Goal: Information Seeking & Learning: Learn about a topic

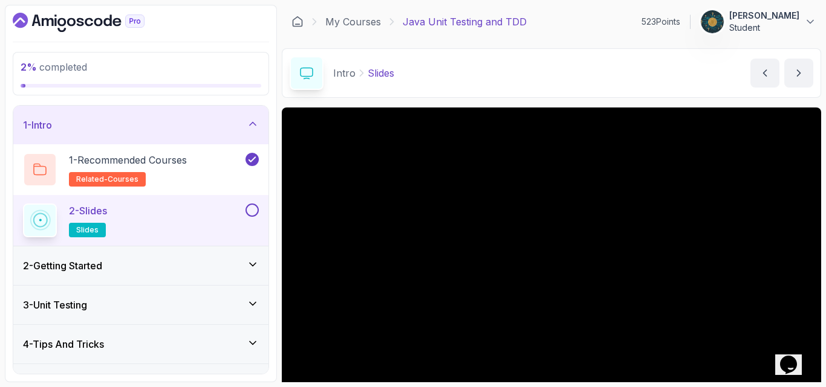
scroll to position [64, 0]
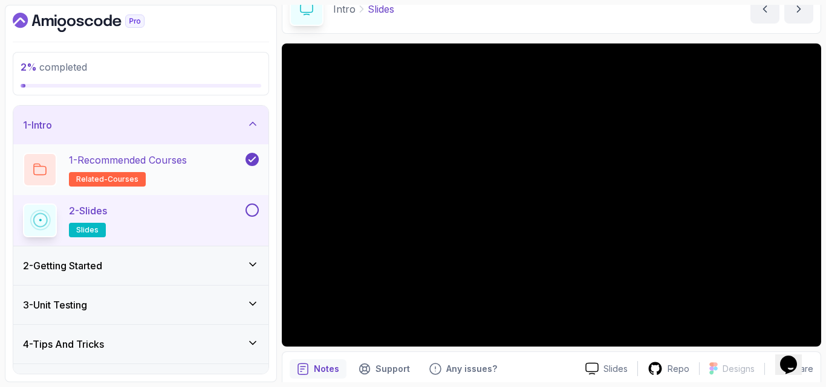
click at [15, 182] on div "1 - Recommended Courses related-courses" at bounding box center [140, 169] width 255 height 51
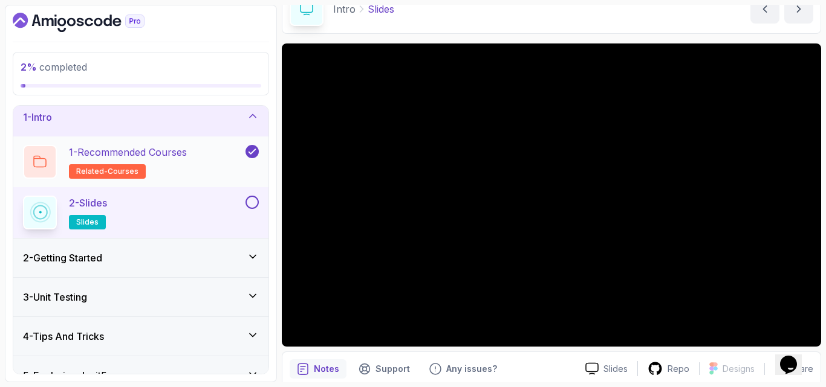
scroll to position [0, 0]
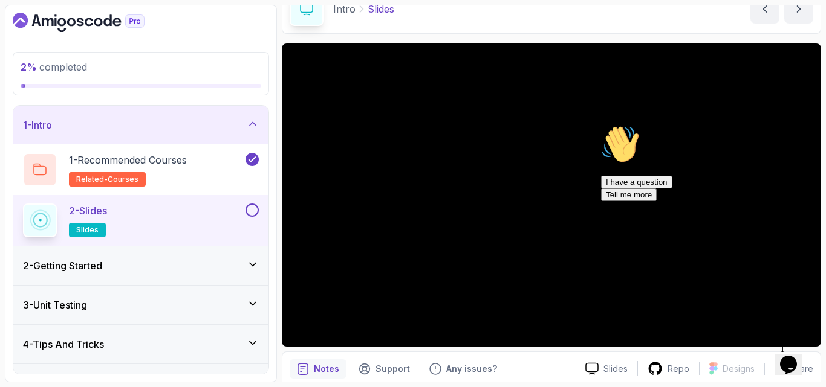
click at [601, 125] on icon "Chat attention grabber" at bounding box center [601, 125] width 0 height 0
click at [254, 209] on button at bounding box center [251, 210] width 13 height 13
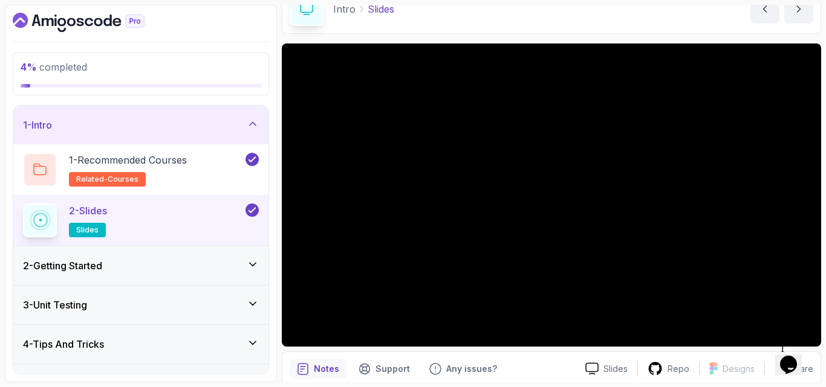
click at [177, 275] on div "2 - Getting Started" at bounding box center [140, 266] width 255 height 39
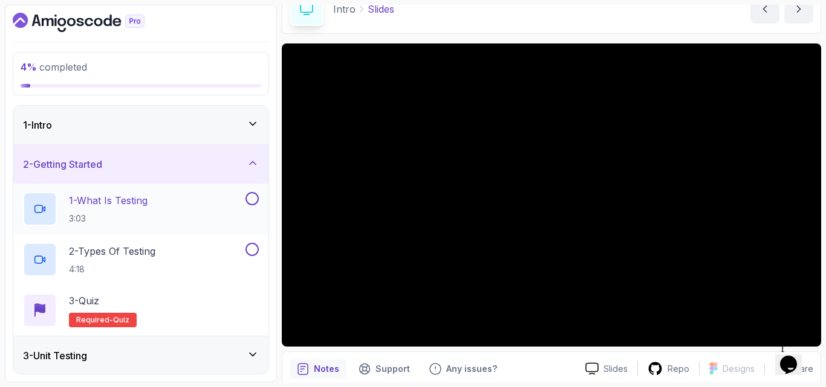
click at [203, 207] on div "1 - What Is Testing 3:03" at bounding box center [133, 209] width 220 height 34
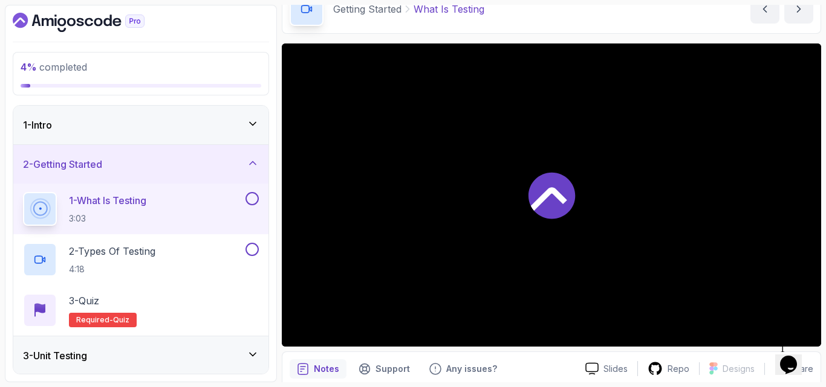
click at [540, 360] on div "Notes Support Any issues?" at bounding box center [433, 369] width 286 height 19
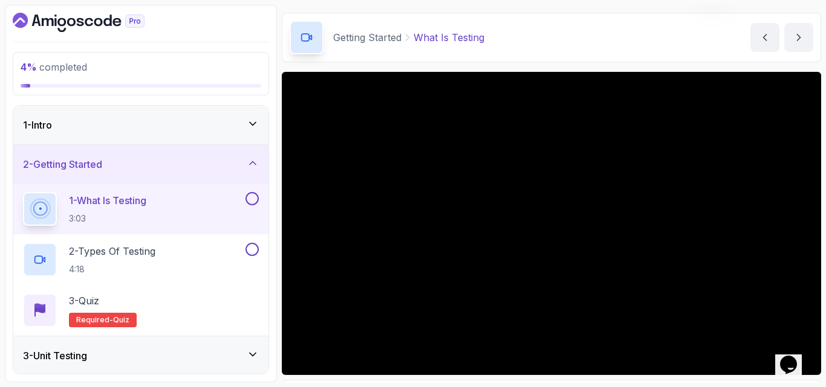
scroll to position [112, 0]
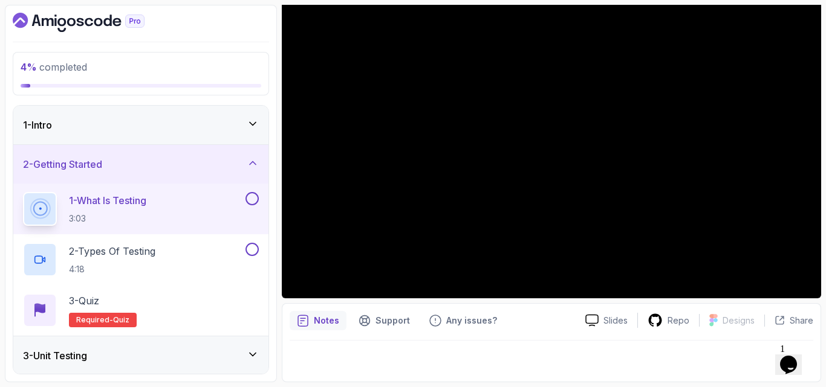
click at [565, 341] on div at bounding box center [552, 358] width 524 height 34
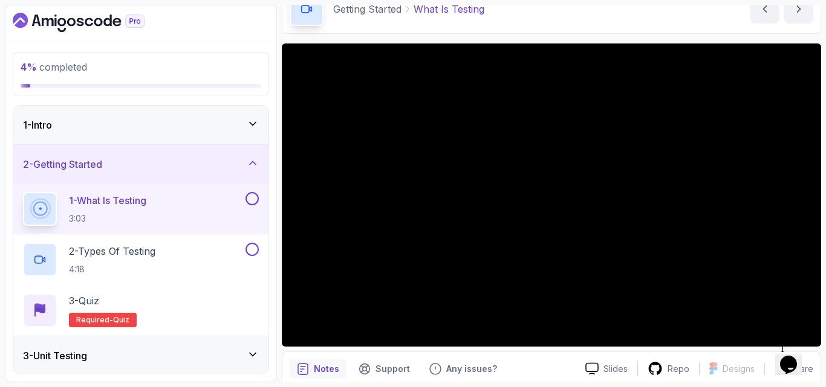
scroll to position [88, 0]
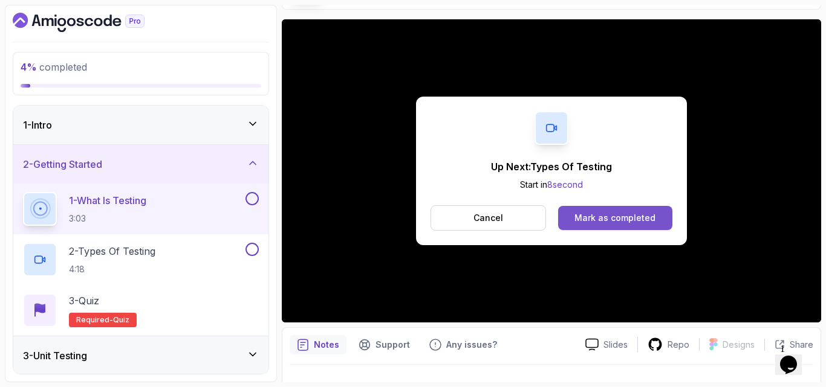
click at [611, 224] on div "Mark as completed" at bounding box center [614, 218] width 81 height 12
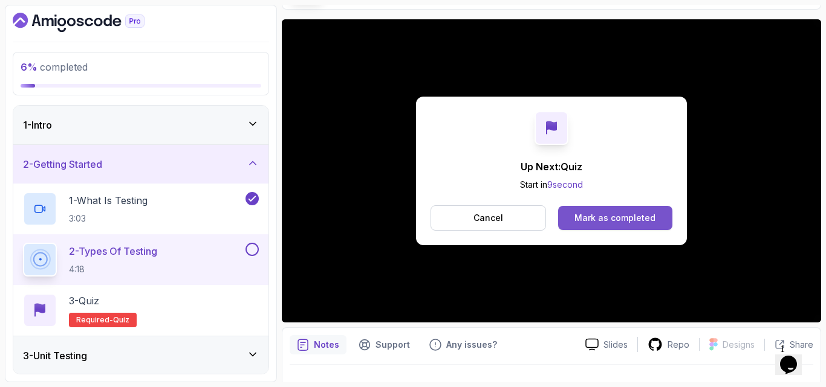
click at [595, 219] on div "Mark as completed" at bounding box center [614, 218] width 81 height 12
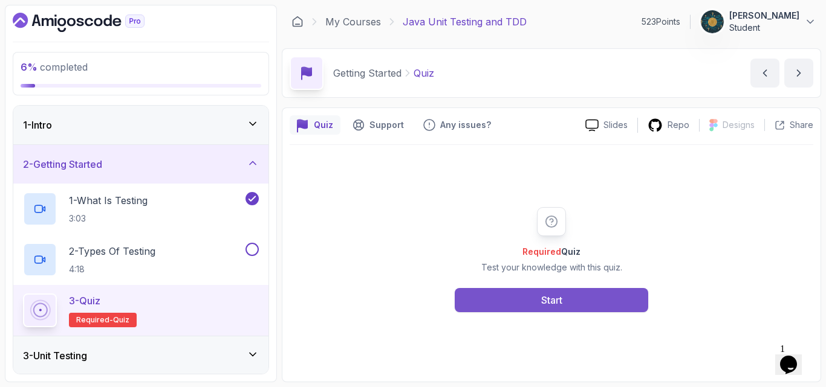
click at [552, 308] on button "Start" at bounding box center [551, 300] width 193 height 24
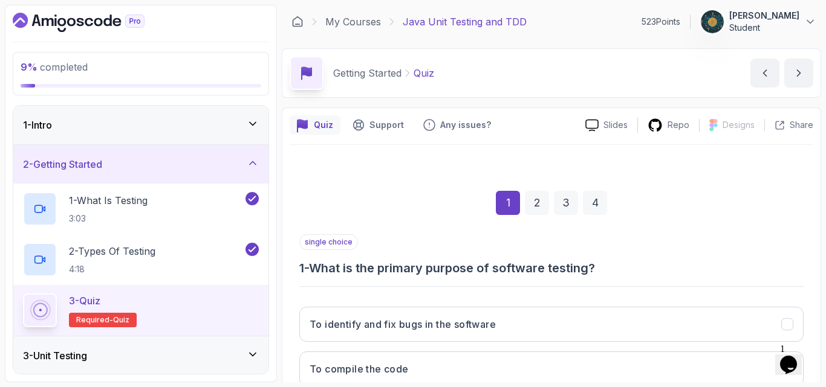
click at [632, 257] on div "single choice 1 - What is the primary purpose of software testing?" at bounding box center [551, 256] width 504 height 42
click at [613, 274] on h3 "1 - What is the primary purpose of software testing?" at bounding box center [551, 268] width 504 height 17
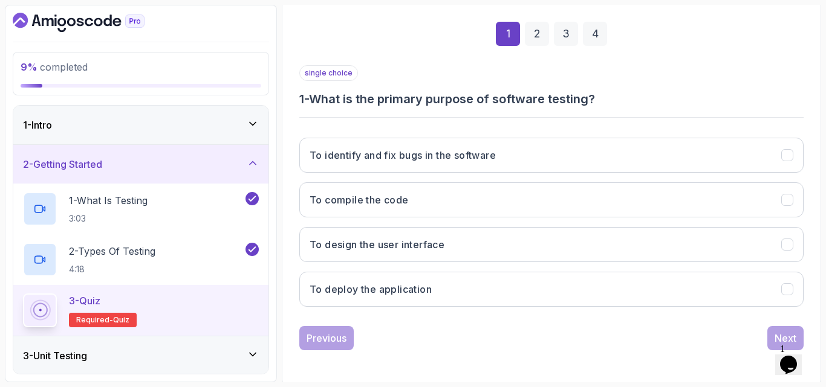
scroll to position [172, 0]
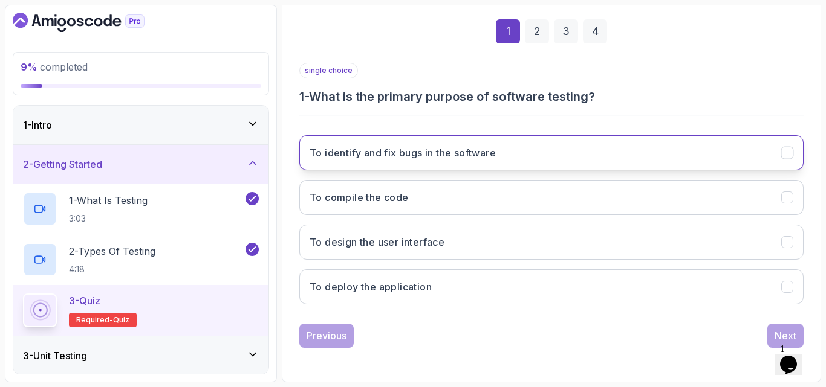
click at [483, 158] on h3 "To identify and fix bugs in the software" at bounding box center [403, 153] width 186 height 15
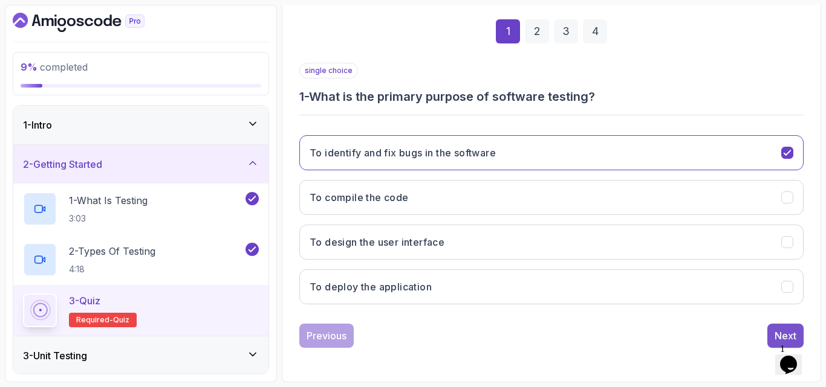
click at [781, 332] on div "Next" at bounding box center [785, 336] width 22 height 15
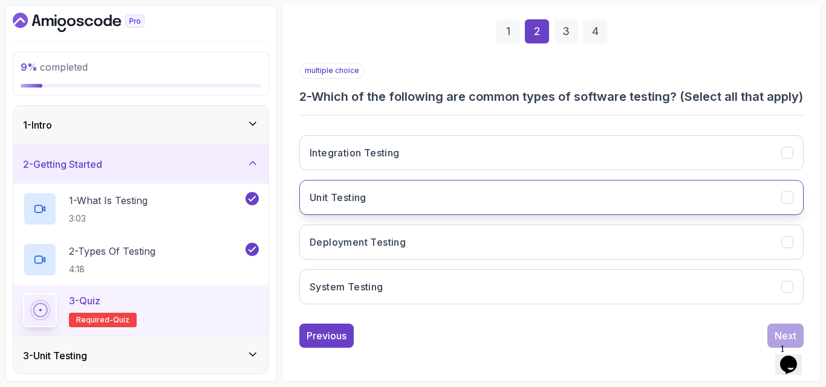
drag, startPoint x: 421, startPoint y: 152, endPoint x: 387, endPoint y: 209, distance: 66.7
click at [387, 209] on div "Integration Testing Unit Testing Deployment Testing System Testing" at bounding box center [551, 220] width 504 height 189
click at [387, 209] on button "Unit Testing" at bounding box center [551, 197] width 504 height 35
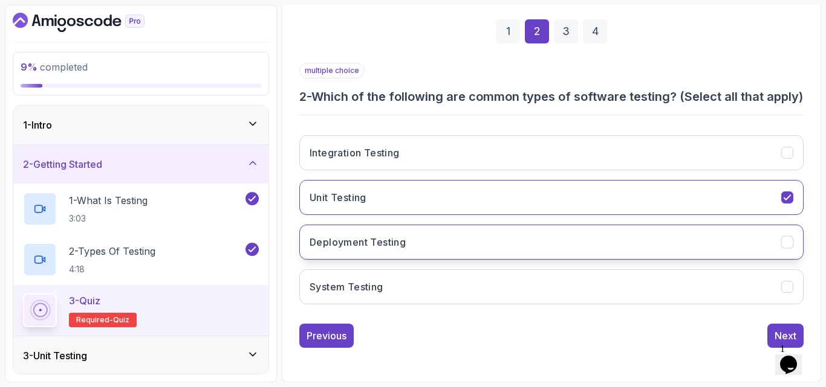
click at [391, 236] on h3 "Deployment Testing" at bounding box center [358, 242] width 96 height 15
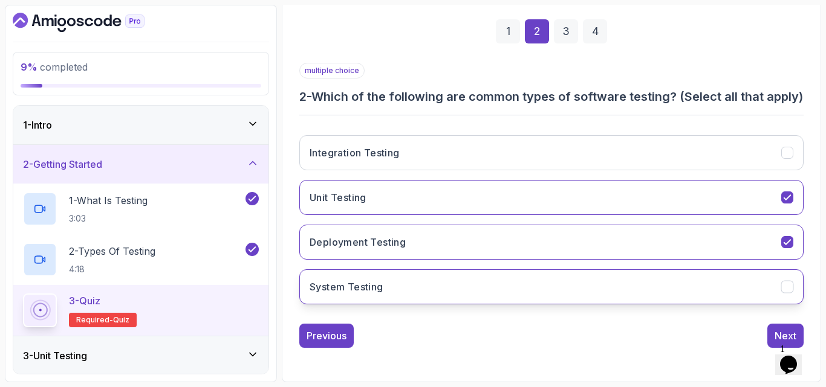
click at [398, 280] on button "System Testing" at bounding box center [551, 287] width 504 height 35
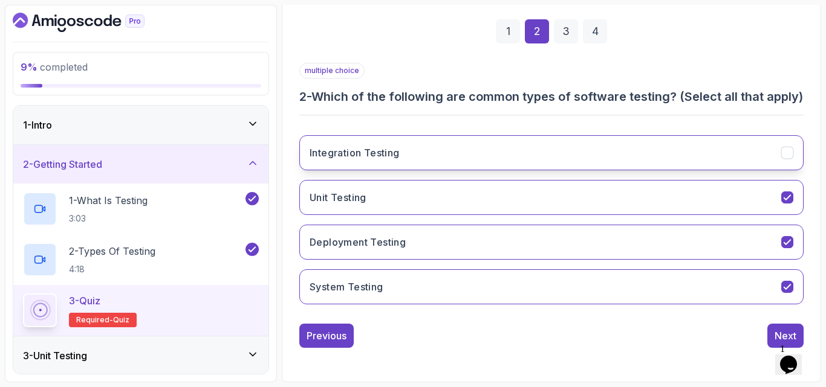
click at [462, 156] on button "Integration Testing" at bounding box center [551, 152] width 504 height 35
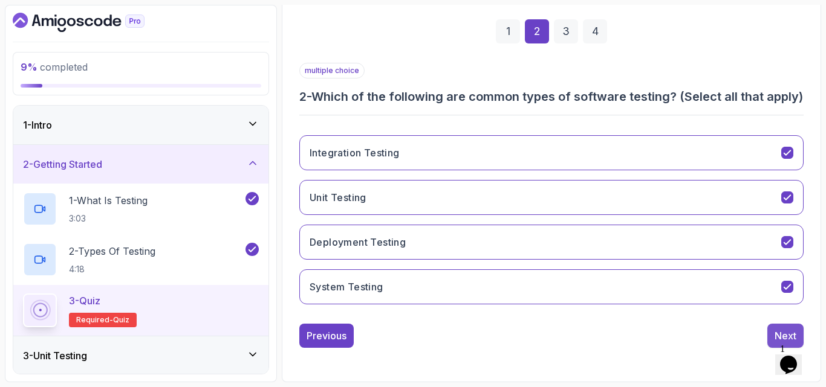
click at [771, 342] on button "Next" at bounding box center [785, 336] width 36 height 24
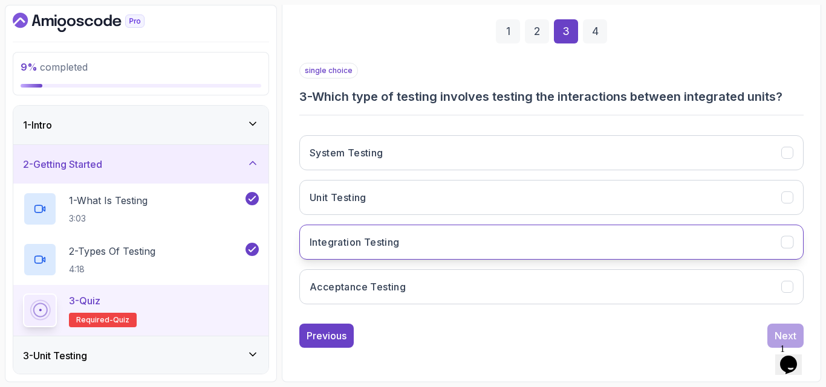
click at [366, 247] on h3 "Integration Testing" at bounding box center [355, 242] width 90 height 15
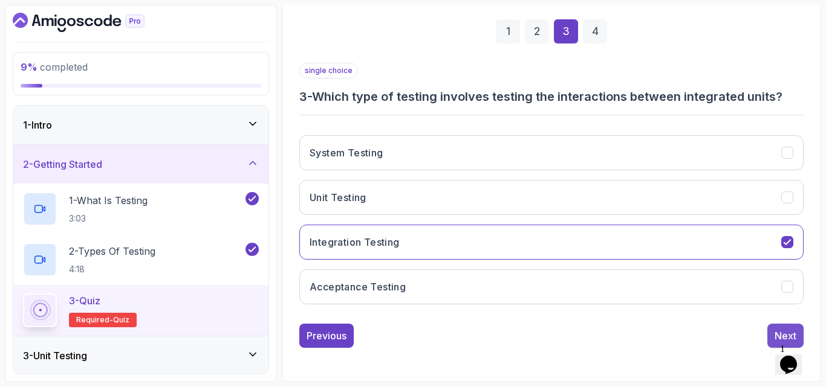
click at [782, 333] on div "Next" at bounding box center [785, 336] width 22 height 15
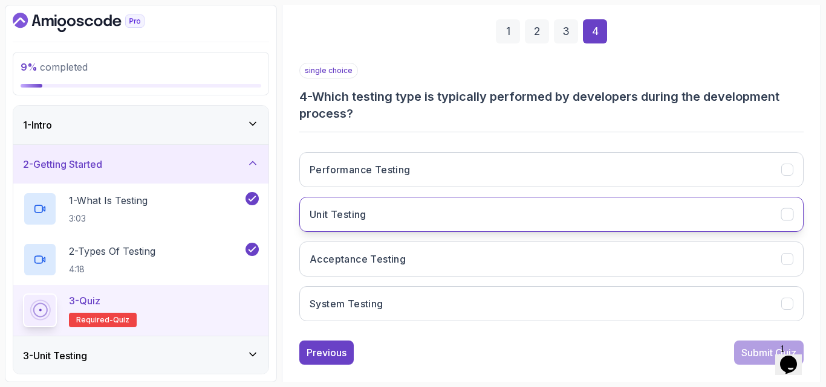
click at [468, 224] on button "Unit Testing" at bounding box center [551, 214] width 504 height 35
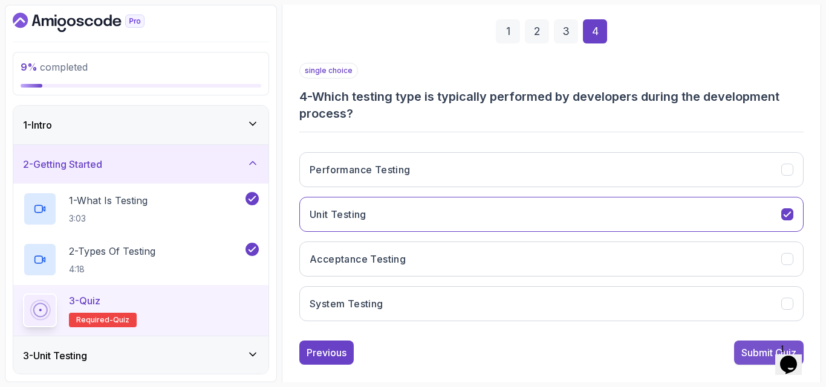
click at [751, 357] on div "Submit Quiz" at bounding box center [768, 353] width 55 height 15
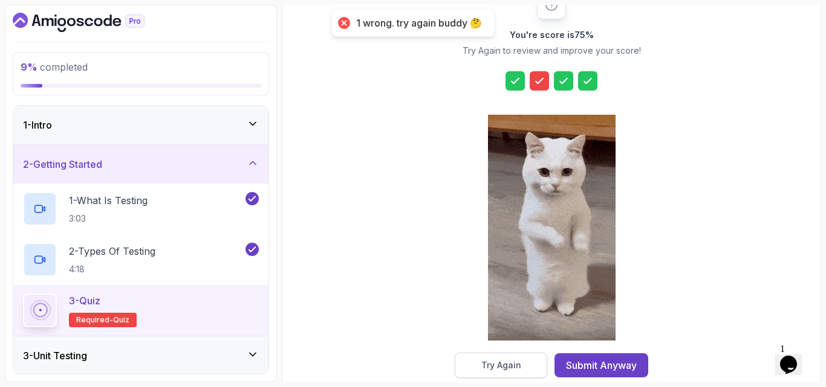
click at [506, 363] on div "Try Again" at bounding box center [501, 366] width 40 height 12
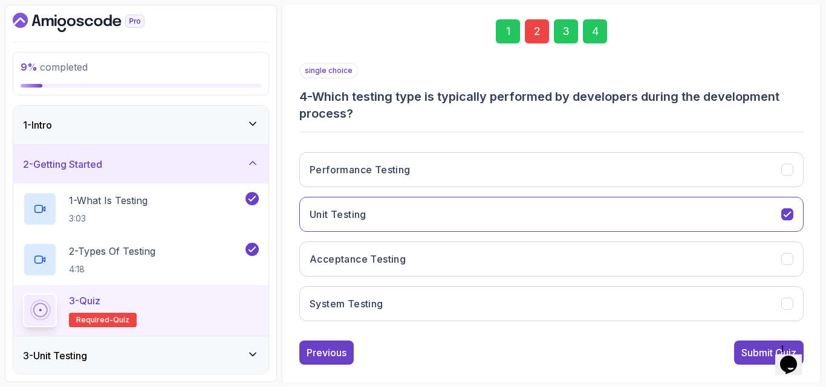
click at [533, 30] on div "2" at bounding box center [537, 31] width 24 height 24
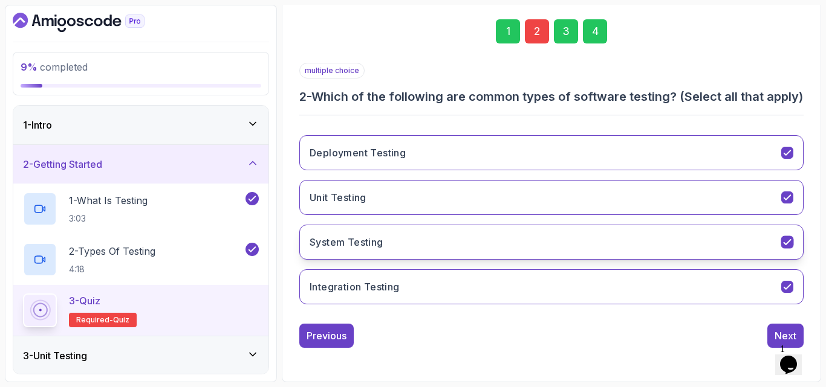
click at [462, 245] on button "System Testing" at bounding box center [551, 242] width 504 height 35
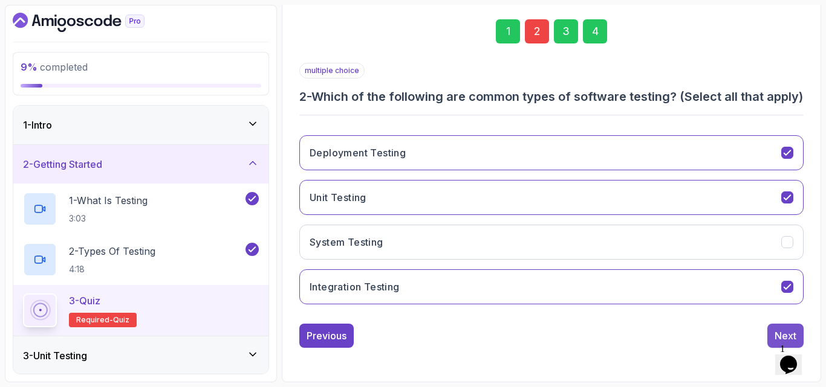
click at [779, 334] on div "Next" at bounding box center [785, 336] width 22 height 15
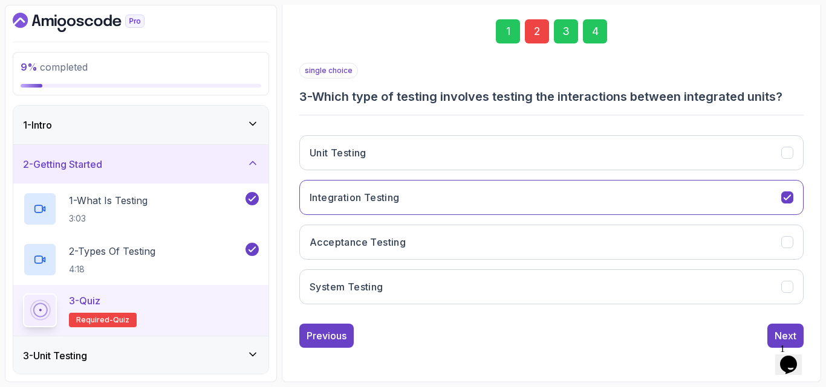
click at [779, 334] on div "Next" at bounding box center [785, 336] width 22 height 15
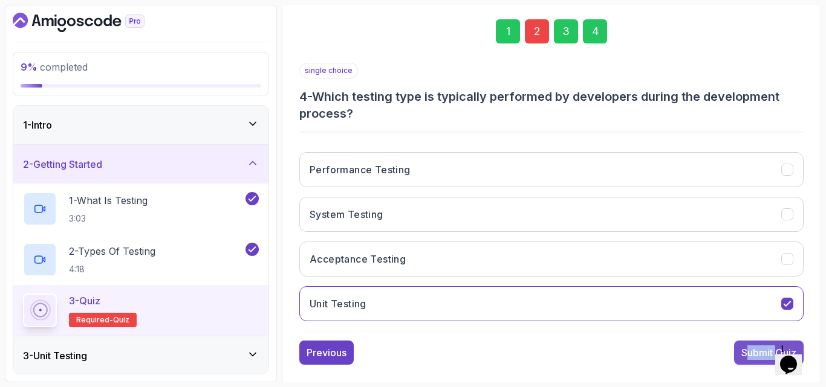
drag, startPoint x: 779, startPoint y: 334, endPoint x: 742, endPoint y: 363, distance: 46.8
click at [742, 363] on div "single choice 4 - Which testing type is typically performed by developers durin…" at bounding box center [551, 214] width 504 height 302
click at [742, 363] on button "Submit Quiz" at bounding box center [769, 353] width 70 height 24
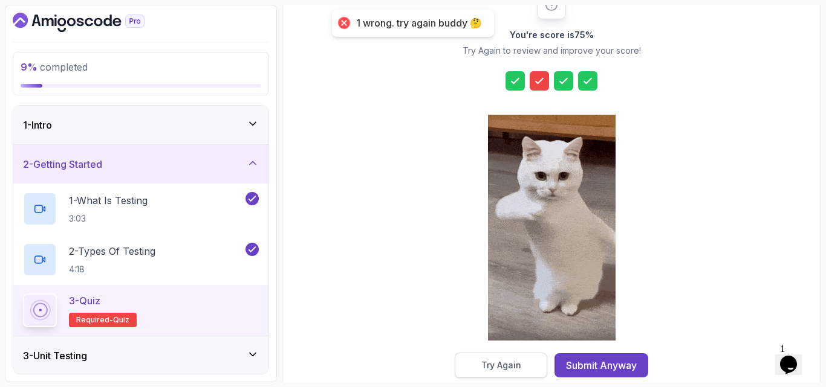
click at [496, 363] on div "Try Again" at bounding box center [501, 366] width 40 height 12
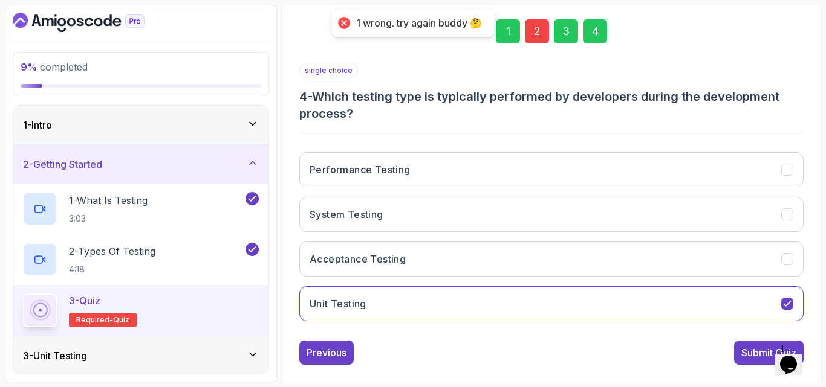
click at [530, 34] on div "2" at bounding box center [537, 31] width 24 height 24
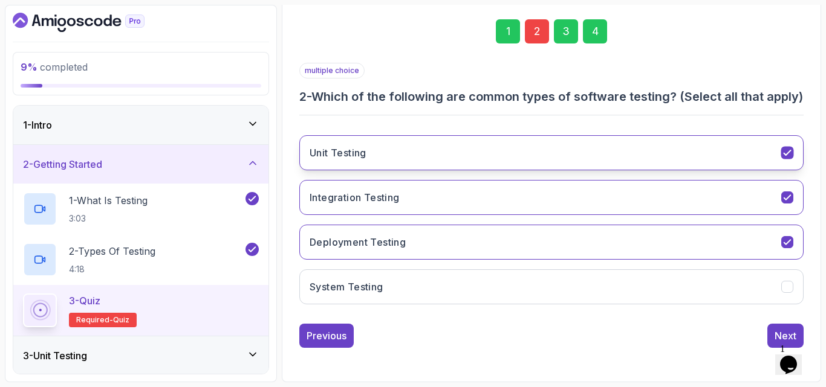
click at [435, 156] on button "Unit Testing" at bounding box center [551, 152] width 504 height 35
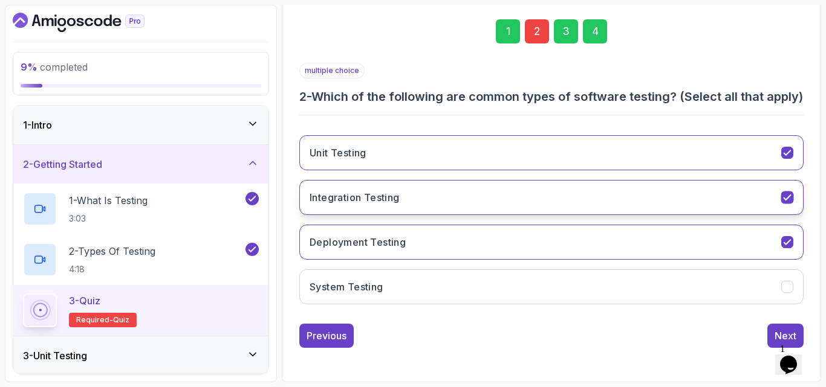
click at [409, 196] on button "Integration Testing" at bounding box center [551, 197] width 504 height 35
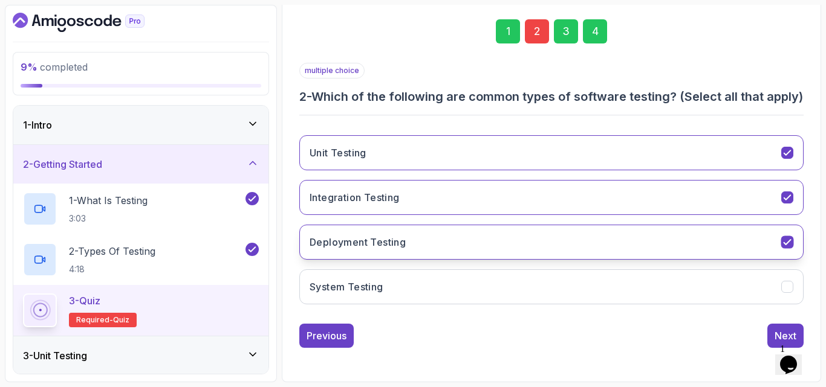
click at [401, 251] on button "Deployment Testing" at bounding box center [551, 242] width 504 height 35
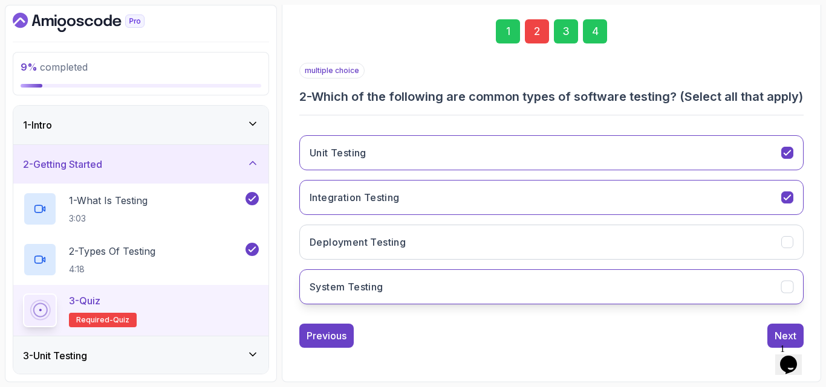
click at [394, 284] on button "System Testing" at bounding box center [551, 287] width 504 height 35
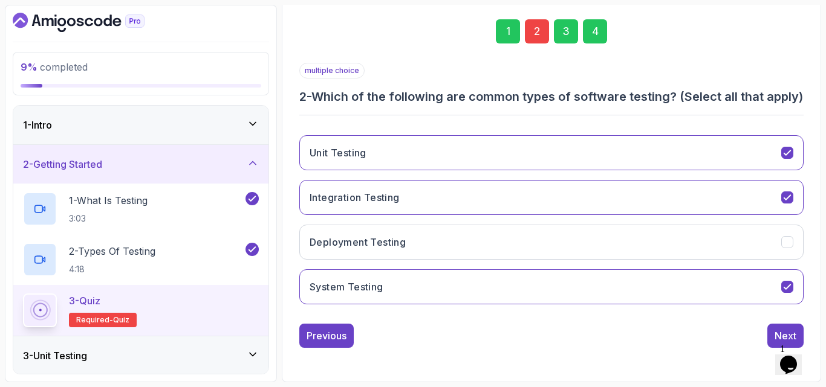
click at [774, 323] on div "multiple choice 2 - Which of the following are common types of software testing…" at bounding box center [551, 205] width 504 height 285
click at [775, 331] on div "Next" at bounding box center [785, 336] width 22 height 15
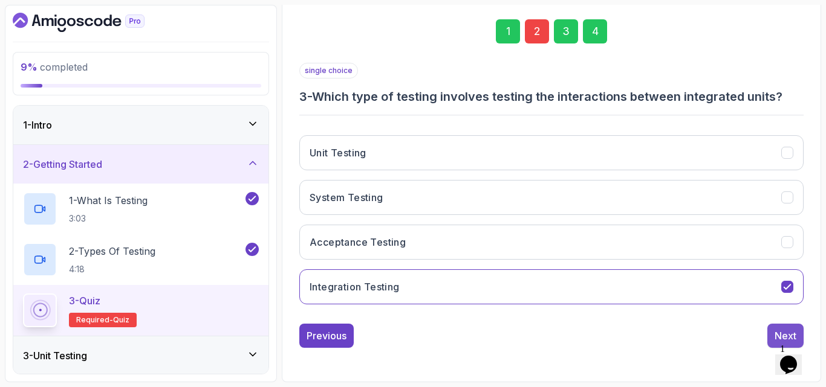
click at [772, 335] on button "Next" at bounding box center [785, 336] width 36 height 24
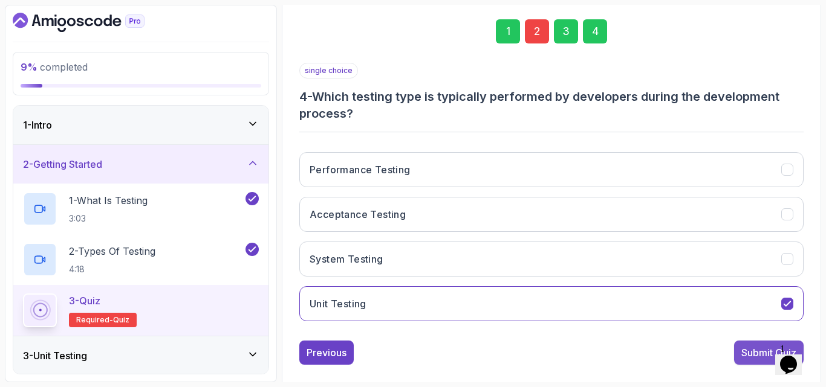
click at [753, 356] on div "Submit Quiz" at bounding box center [768, 353] width 55 height 15
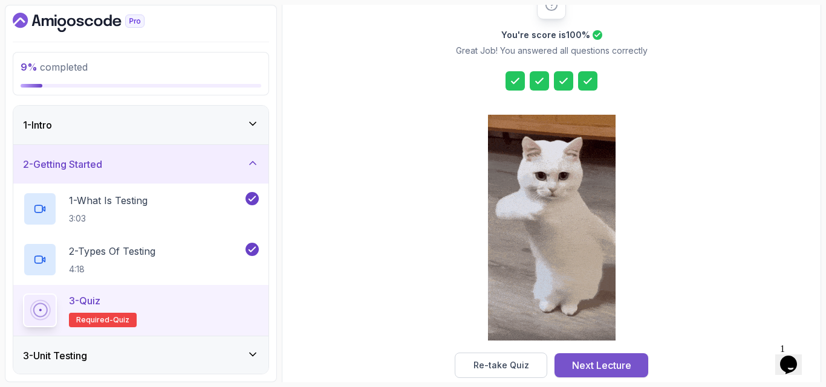
click at [589, 363] on div "Next Lecture" at bounding box center [601, 365] width 59 height 15
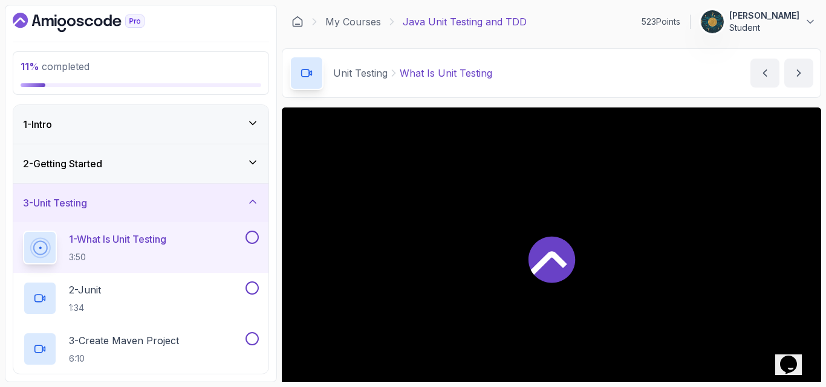
click at [596, 96] on div "Unit Testing What Is Unit Testing What Is Unit Testing by nelson" at bounding box center [551, 73] width 539 height 50
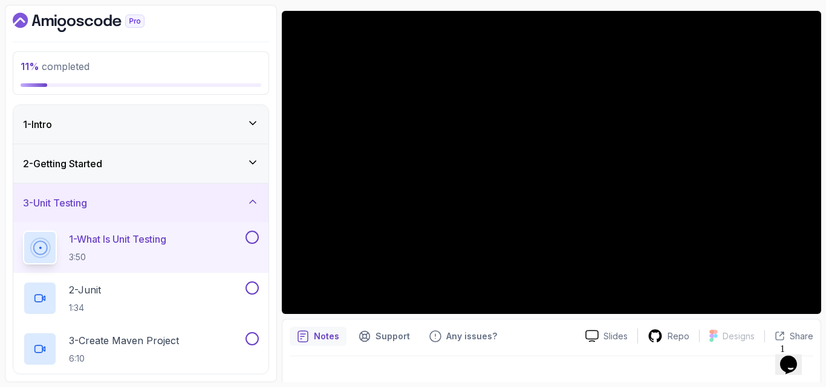
scroll to position [73, 0]
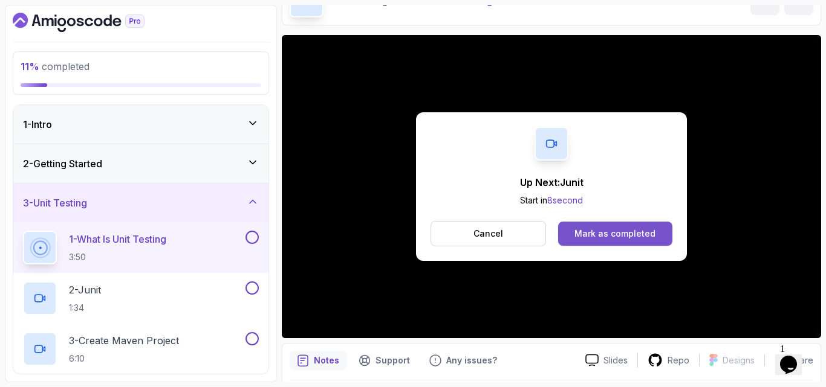
click at [583, 232] on div "Mark as completed" at bounding box center [614, 234] width 81 height 12
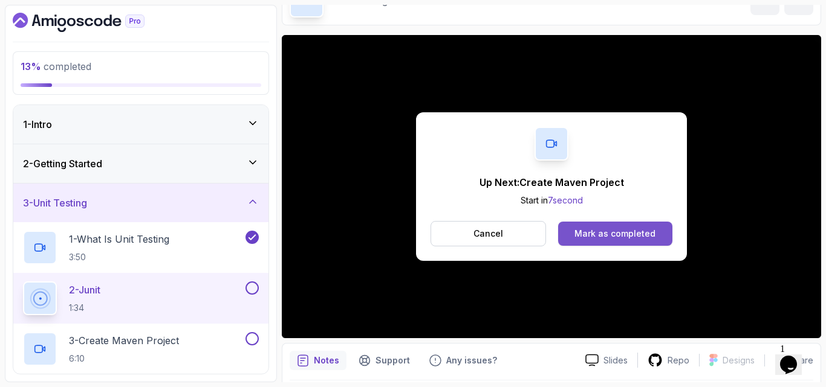
click at [601, 237] on div "Mark as completed" at bounding box center [614, 234] width 81 height 12
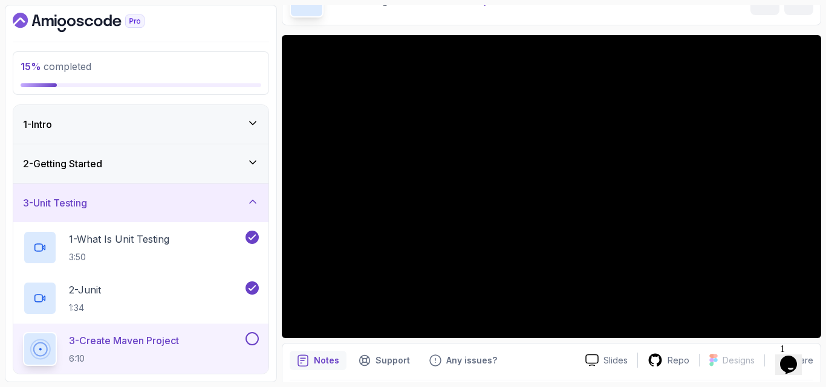
click at [504, 364] on div "Notes Support Any issues?" at bounding box center [433, 360] width 286 height 19
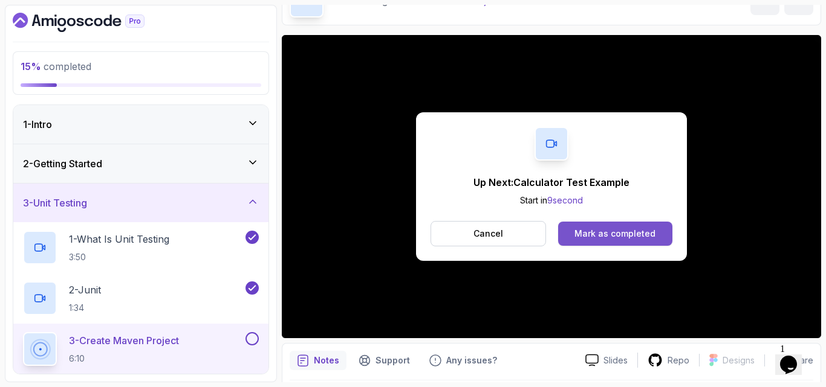
click at [620, 225] on button "Mark as completed" at bounding box center [615, 234] width 114 height 24
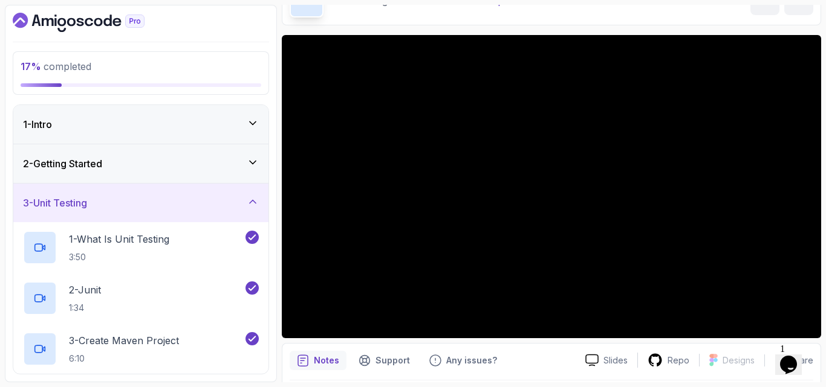
click at [527, 353] on div "Notes Support Any issues?" at bounding box center [433, 360] width 286 height 19
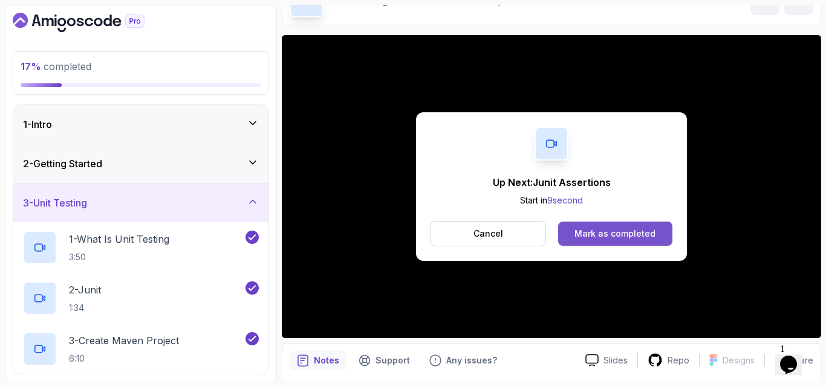
click at [612, 235] on div "Mark as completed" at bounding box center [614, 234] width 81 height 12
click at [570, 232] on button "Mark as completed" at bounding box center [615, 234] width 114 height 24
click at [594, 239] on div "Mark as completed" at bounding box center [614, 234] width 81 height 12
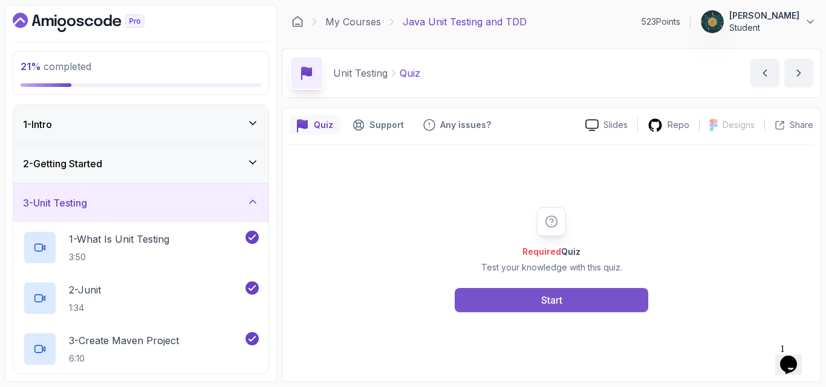
click at [527, 295] on button "Start" at bounding box center [551, 300] width 193 height 24
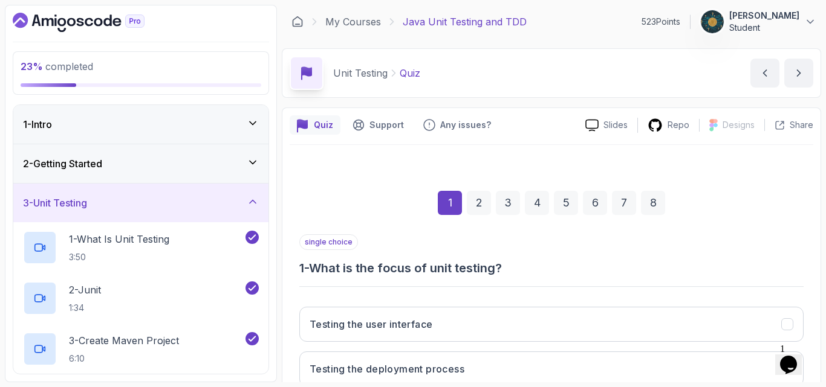
click at [610, 268] on h3 "1 - What is the focus of unit testing?" at bounding box center [551, 268] width 504 height 17
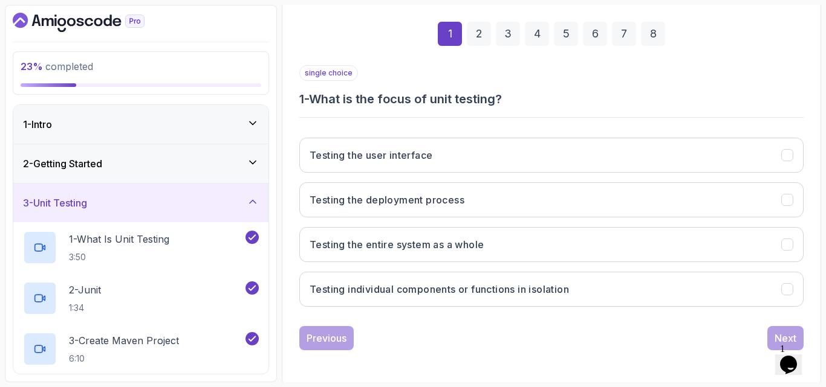
scroll to position [172, 0]
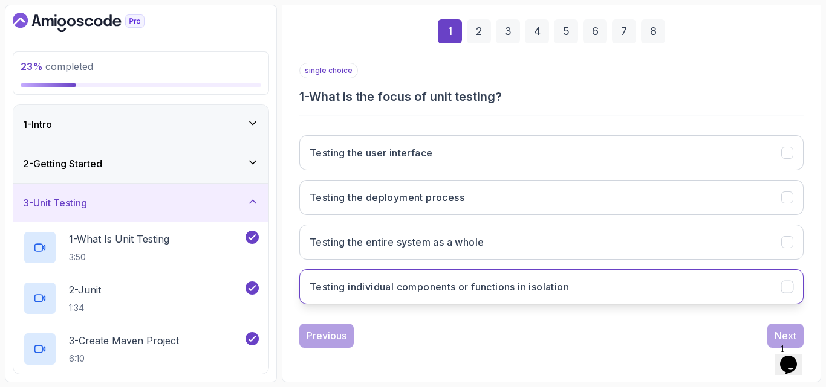
click at [347, 284] on h3 "Testing individual components or functions in isolation" at bounding box center [439, 287] width 259 height 15
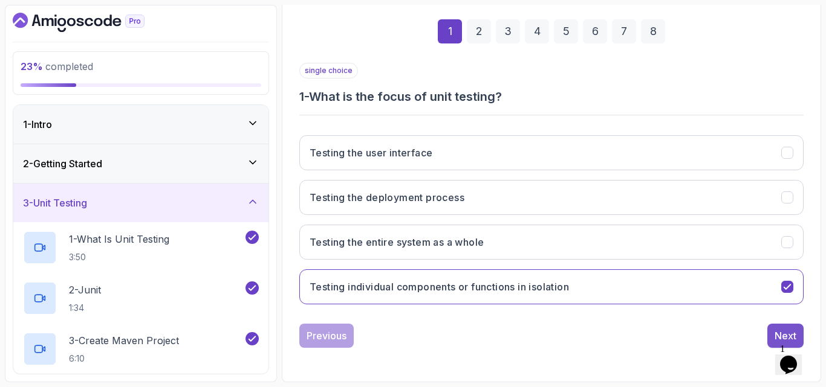
click at [776, 333] on div "Next" at bounding box center [785, 336] width 22 height 15
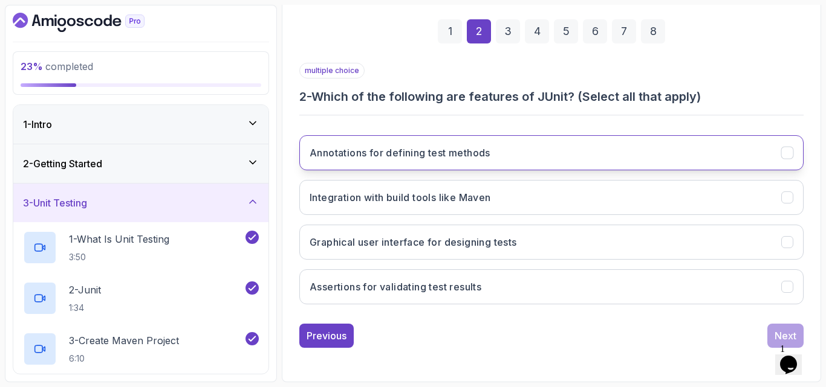
click at [417, 151] on h3 "Annotations for defining test methods" at bounding box center [400, 153] width 181 height 15
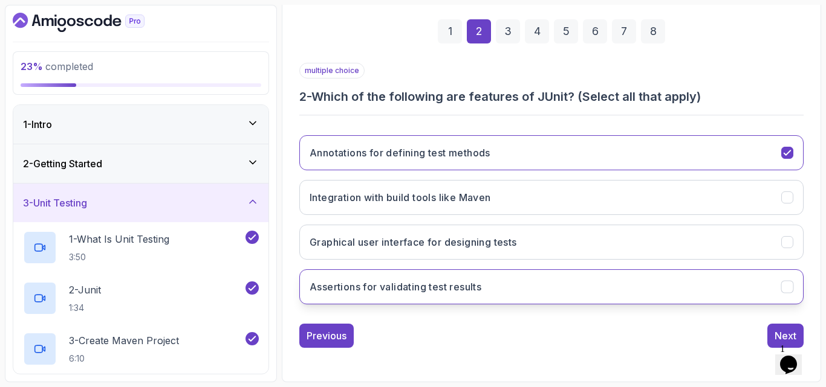
click at [373, 292] on h3 "Assertions for validating test results" at bounding box center [396, 287] width 172 height 15
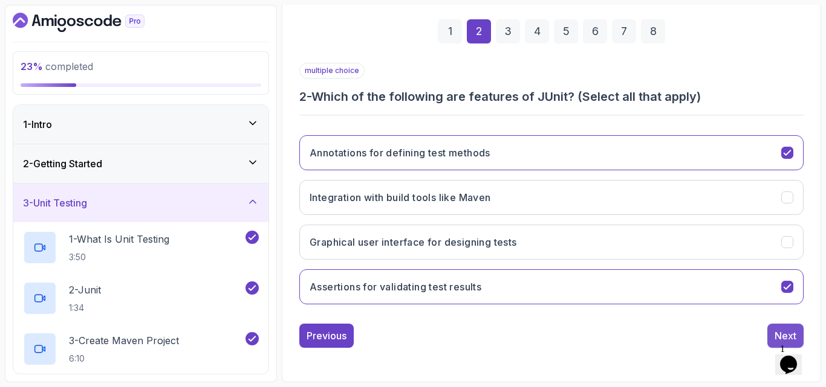
click at [772, 334] on button "Next" at bounding box center [785, 336] width 36 height 24
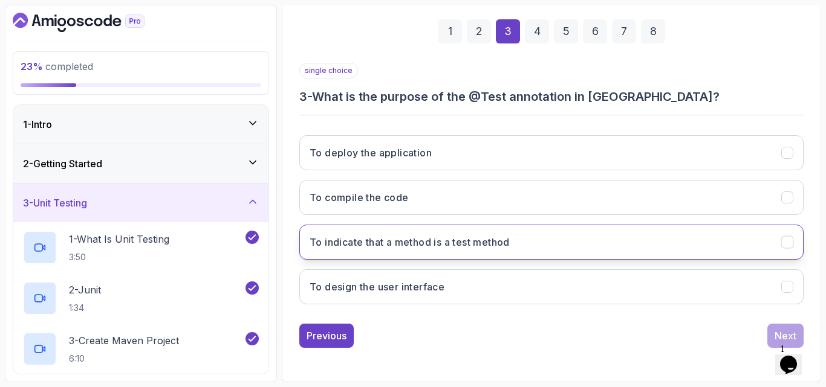
click at [420, 245] on h3 "To indicate that a method is a test method" at bounding box center [410, 242] width 200 height 15
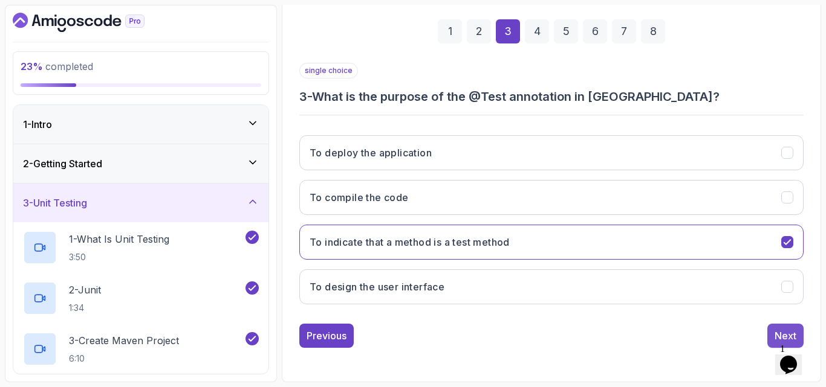
click at [781, 335] on div "Next" at bounding box center [785, 336] width 22 height 15
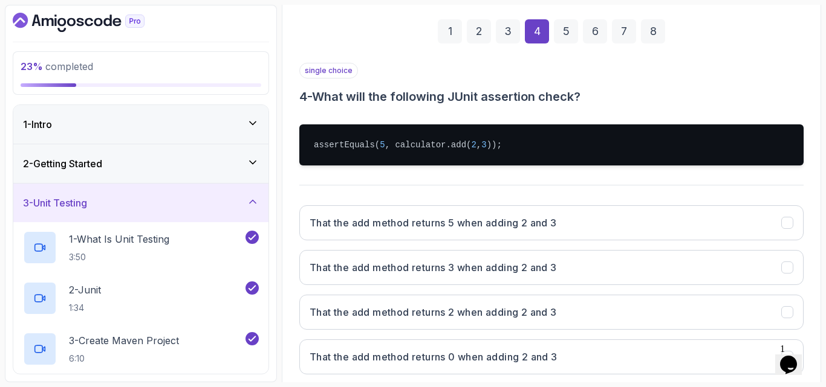
click at [404, 180] on div "single choice 4 - What will the following JUnit assertion check? assertEquals( …" at bounding box center [551, 224] width 504 height 322
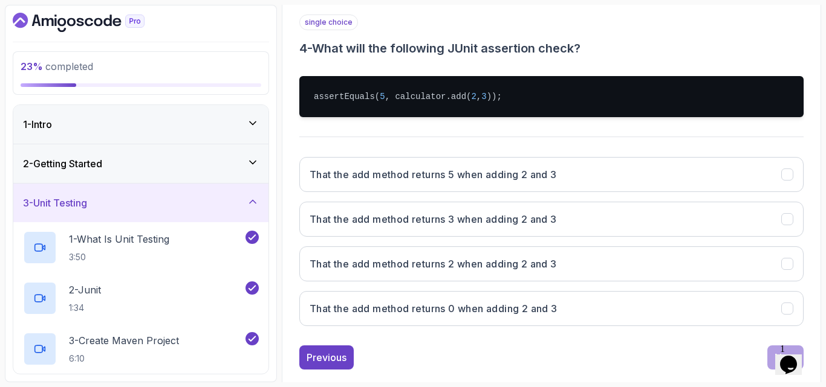
scroll to position [242, 0]
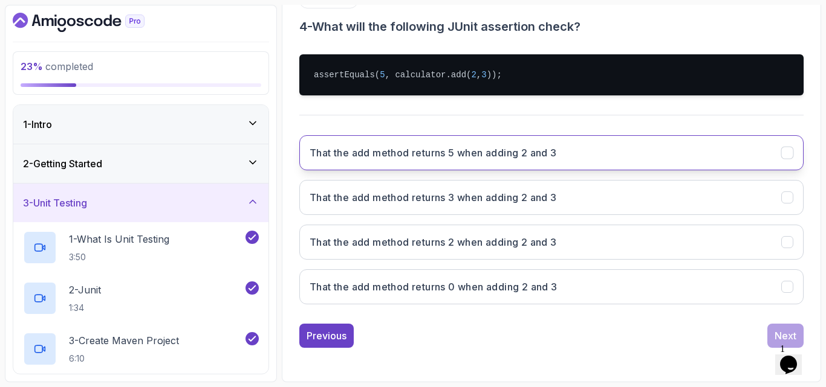
click at [377, 161] on button "That the add method returns 5 when adding 2 and 3" at bounding box center [551, 152] width 504 height 35
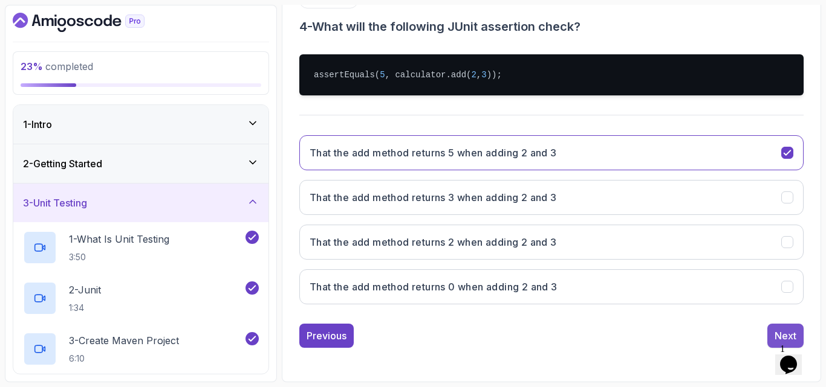
click at [771, 329] on button "Next" at bounding box center [785, 336] width 36 height 24
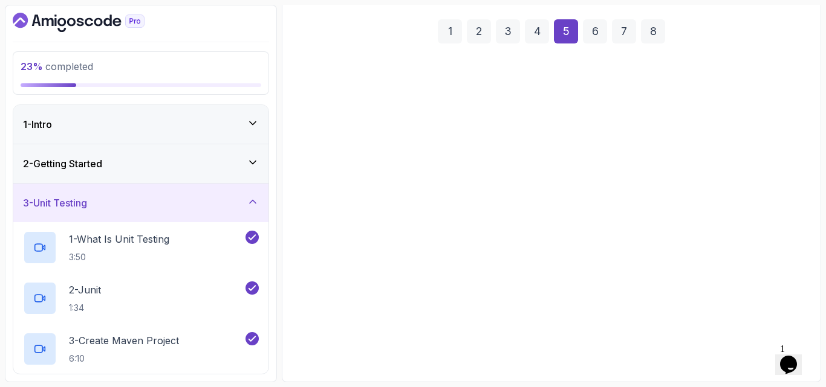
scroll to position [172, 0]
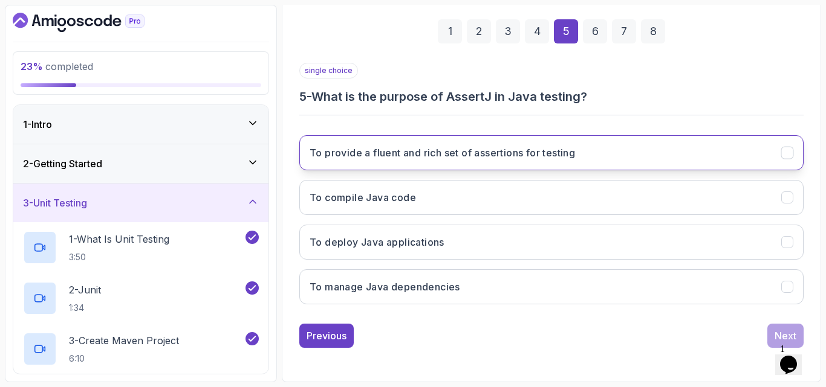
click at [393, 156] on h3 "To provide a fluent and rich set of assertions for testing" at bounding box center [442, 153] width 265 height 15
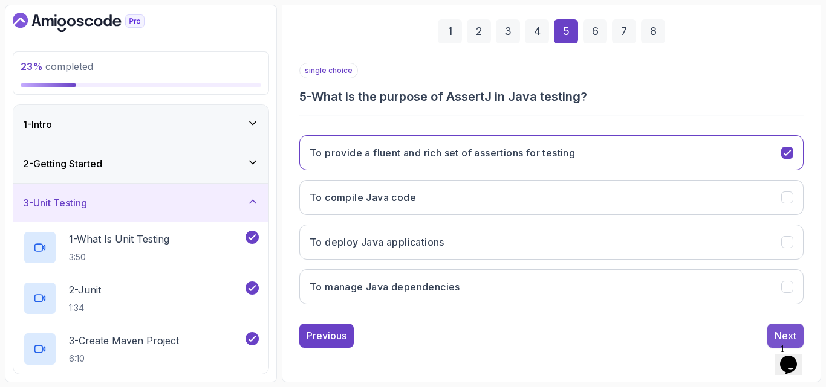
click at [780, 331] on div "Next" at bounding box center [785, 336] width 22 height 15
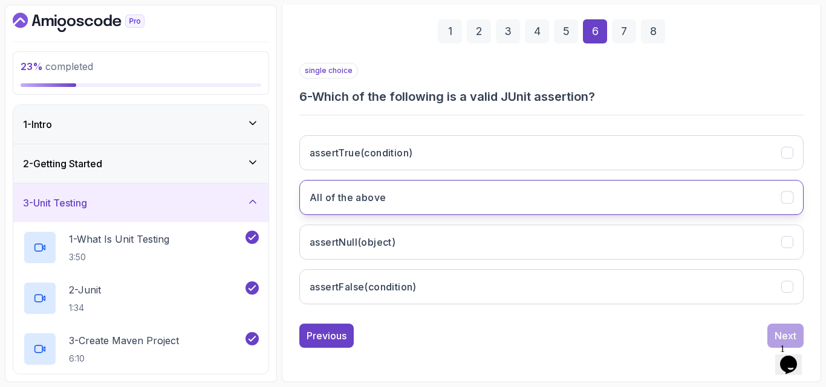
click at [407, 207] on button "All of the above" at bounding box center [551, 197] width 504 height 35
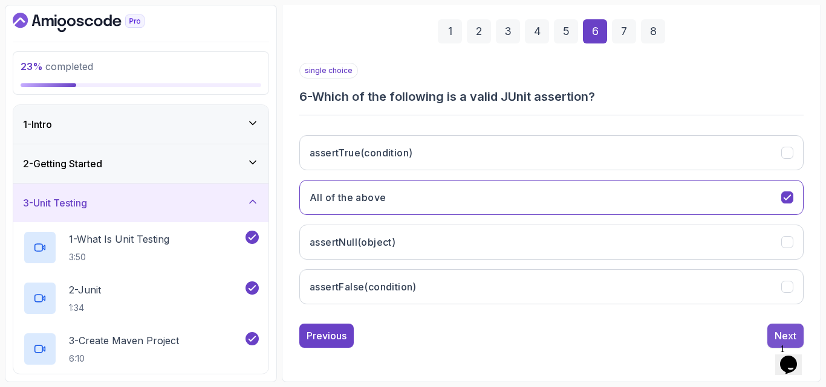
click at [769, 329] on button "Next" at bounding box center [785, 336] width 36 height 24
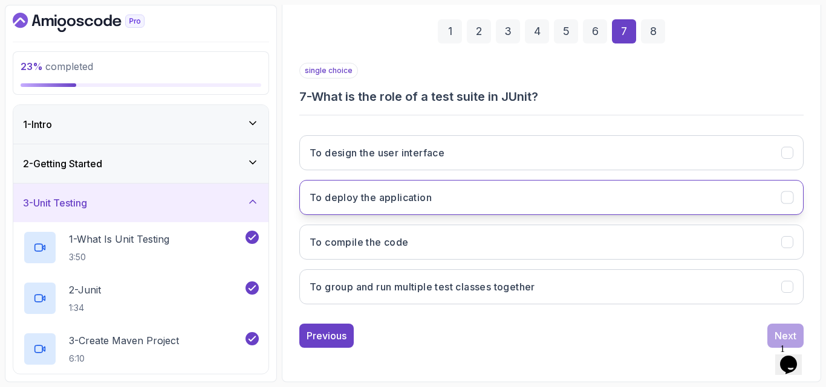
drag, startPoint x: 450, startPoint y: 270, endPoint x: 524, endPoint y: 183, distance: 114.2
click at [524, 183] on div "To design the user interface To deploy the application To compile the code To g…" at bounding box center [551, 220] width 504 height 189
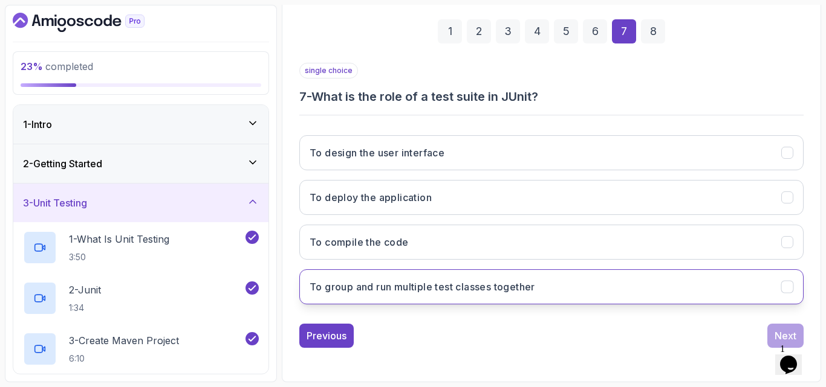
click at [424, 289] on h3 "To group and run multiple test classes together" at bounding box center [422, 287] width 225 height 15
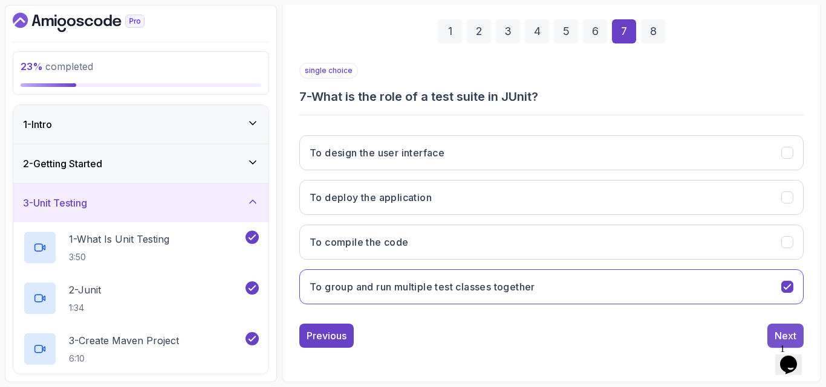
click at [771, 339] on button "Next" at bounding box center [785, 336] width 36 height 24
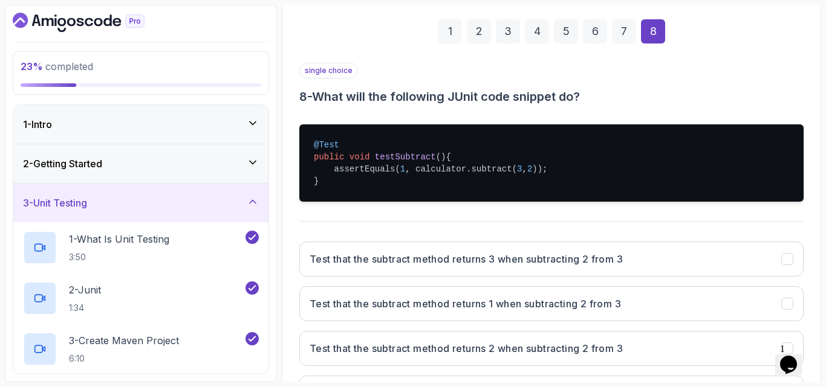
click at [403, 213] on div "single choice 8 - What will the following JUnit code snippet do? @Test public v…" at bounding box center [551, 242] width 504 height 358
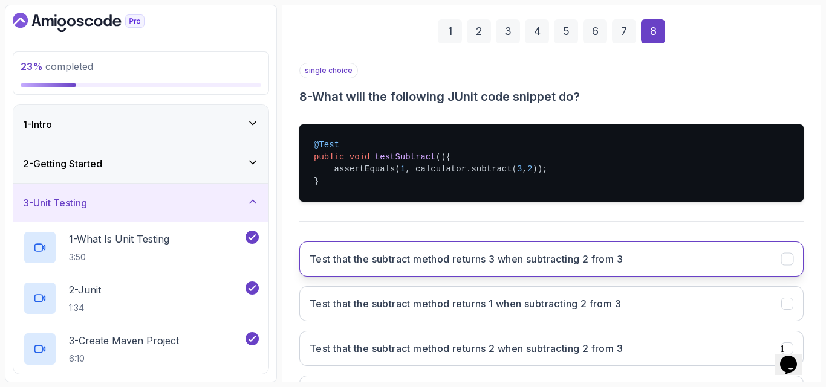
click at [395, 256] on h3 "Test that the subtract method returns 3 when subtracting 2 from 3" at bounding box center [466, 259] width 313 height 15
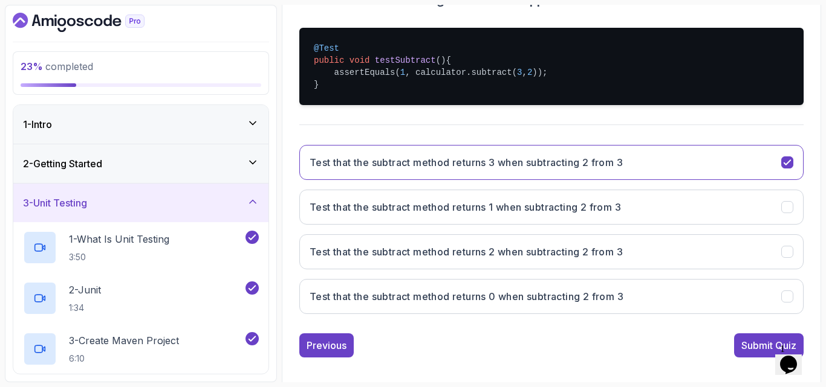
scroll to position [278, 0]
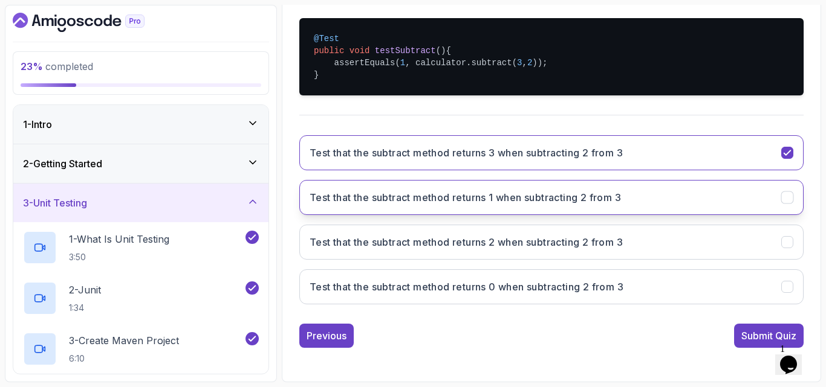
click at [413, 198] on h3 "Test that the subtract method returns 1 when subtracting 2 from 3" at bounding box center [465, 197] width 311 height 15
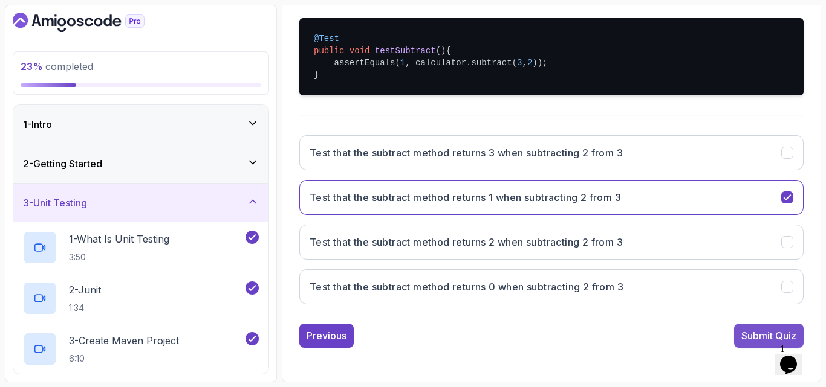
click at [750, 334] on div "Submit Quiz" at bounding box center [768, 336] width 55 height 15
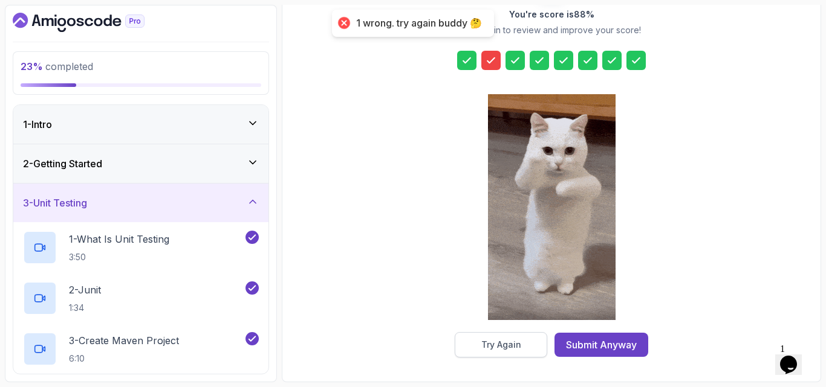
click at [494, 345] on div "Try Again" at bounding box center [501, 345] width 40 height 12
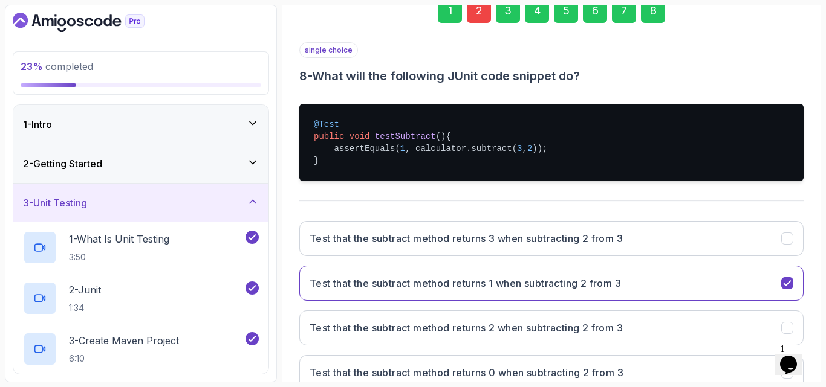
click at [479, 7] on div "2" at bounding box center [479, 11] width 24 height 24
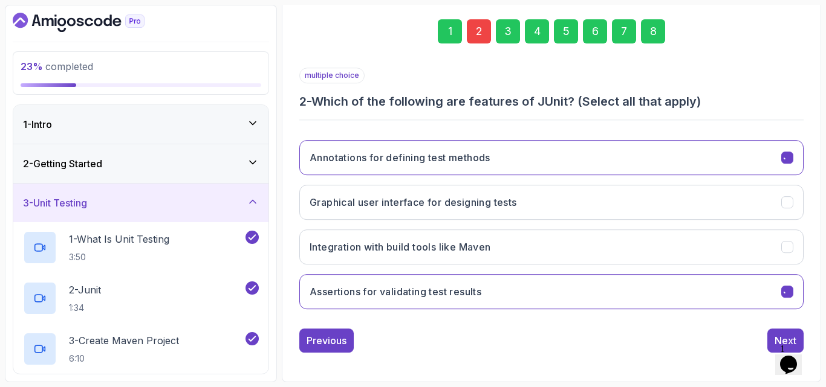
scroll to position [172, 0]
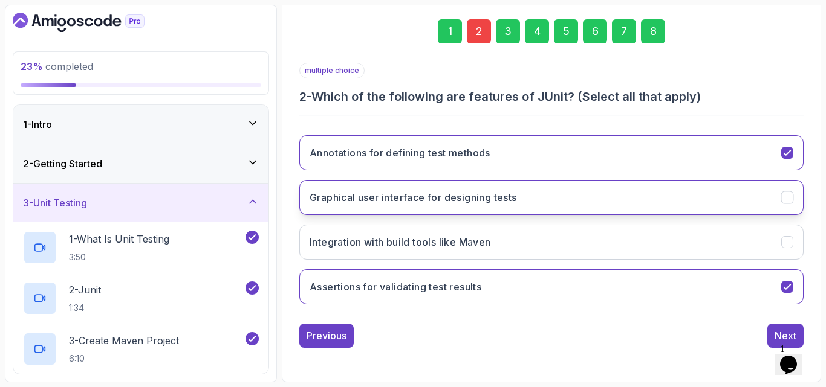
click at [411, 201] on h3 "Graphical user interface for designing tests" at bounding box center [413, 197] width 207 height 15
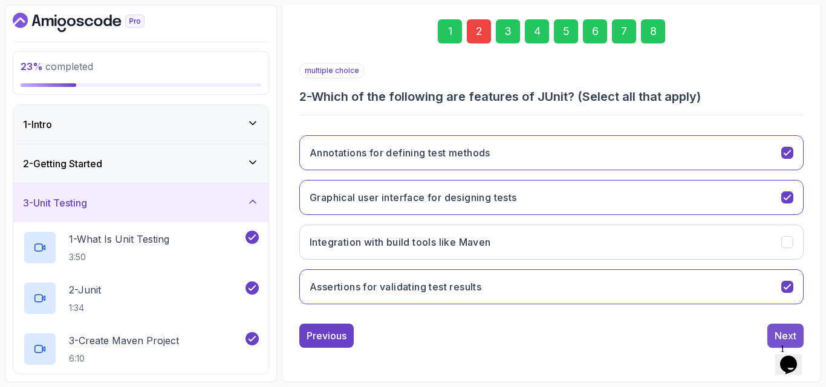
click at [775, 329] on div "Next" at bounding box center [785, 336] width 22 height 15
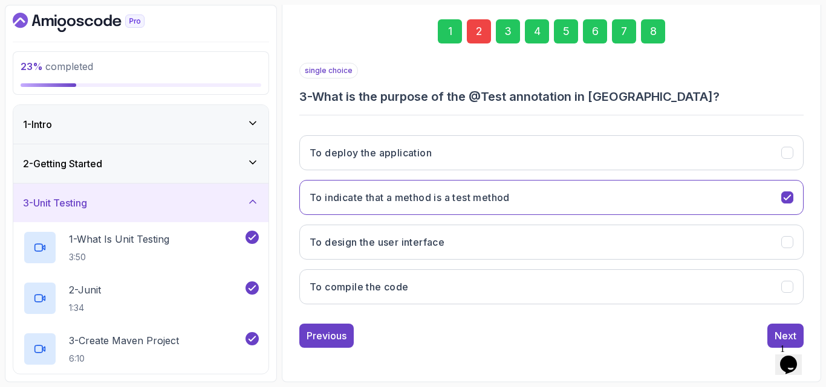
click at [652, 29] on div "8" at bounding box center [653, 31] width 24 height 24
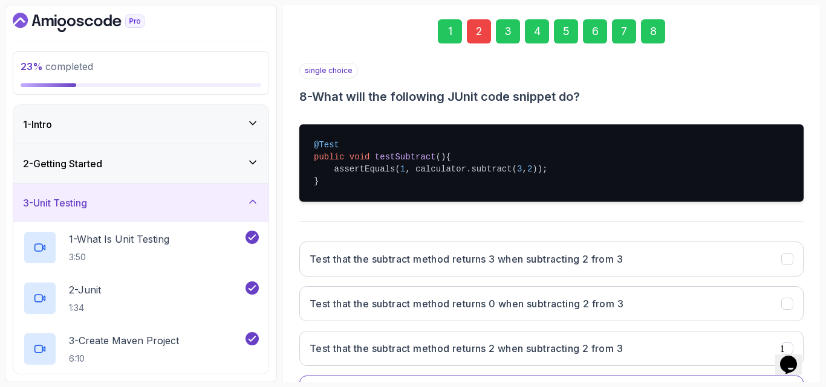
click at [736, 214] on div "single choice 8 - What will the following JUnit code snippet do? @Test public v…" at bounding box center [551, 242] width 504 height 358
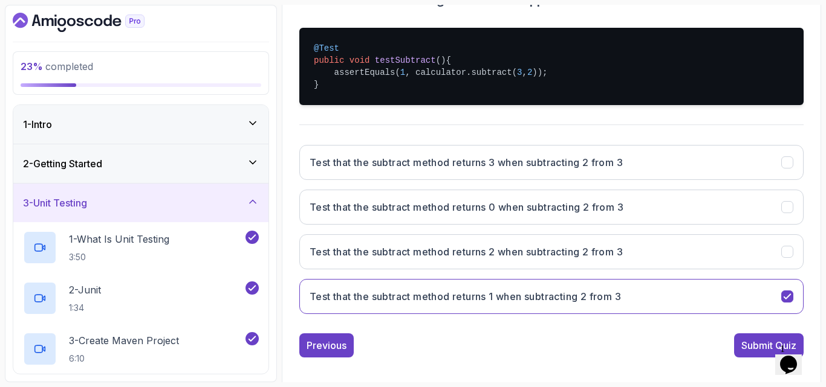
scroll to position [278, 0]
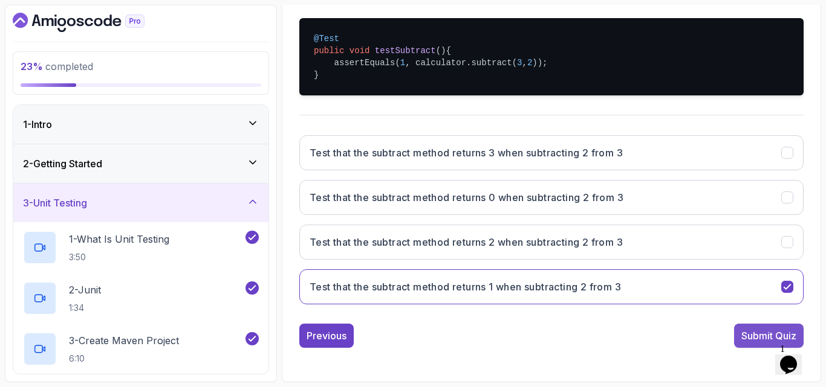
click at [742, 330] on div "Submit Quiz" at bounding box center [768, 336] width 55 height 15
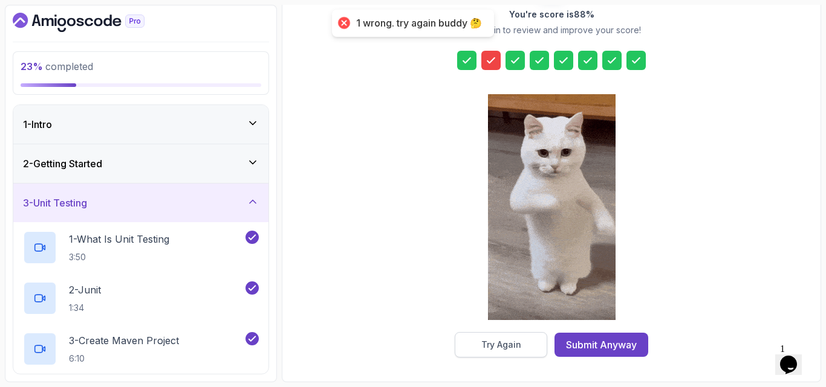
click at [517, 354] on button "Try Again" at bounding box center [501, 344] width 92 height 25
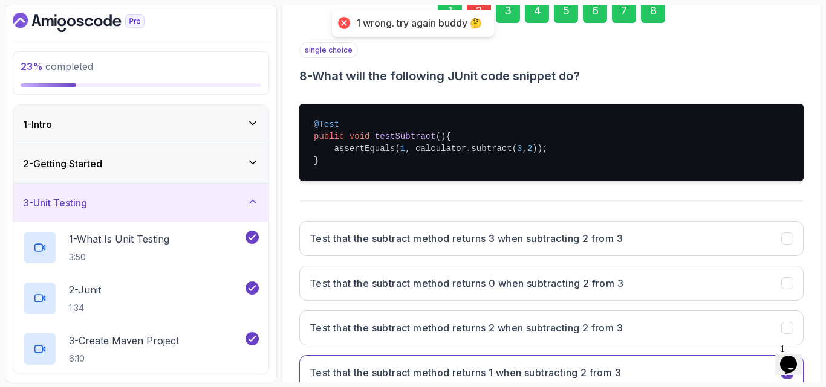
click at [474, 7] on div "2" at bounding box center [479, 11] width 24 height 24
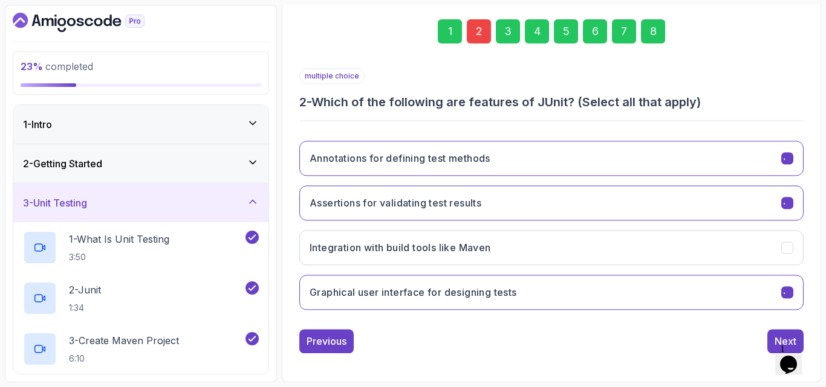
scroll to position [172, 0]
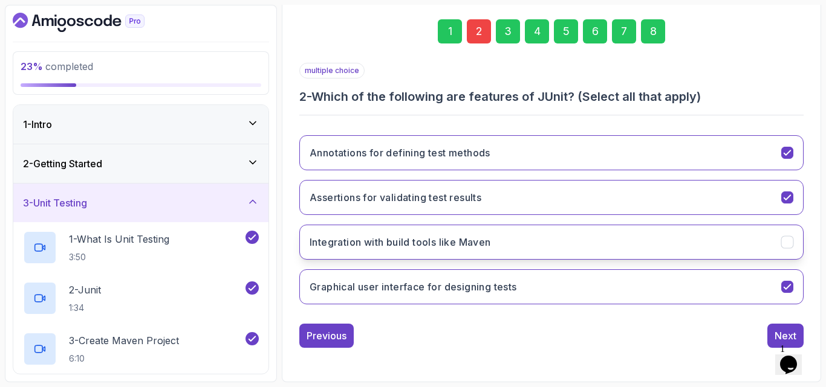
click at [413, 239] on h3 "Integration with build tools like Maven" at bounding box center [400, 242] width 181 height 15
click at [653, 32] on div "8" at bounding box center [653, 31] width 24 height 24
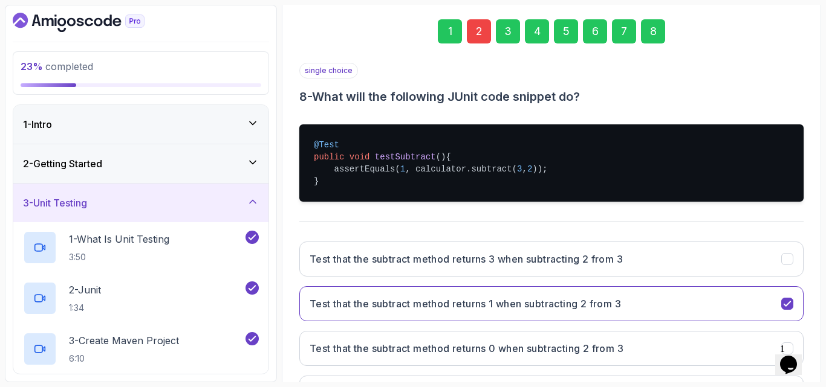
click at [738, 236] on div "Test that the subtract method returns 3 when subtracting 2 from 3 Test that the…" at bounding box center [551, 326] width 504 height 189
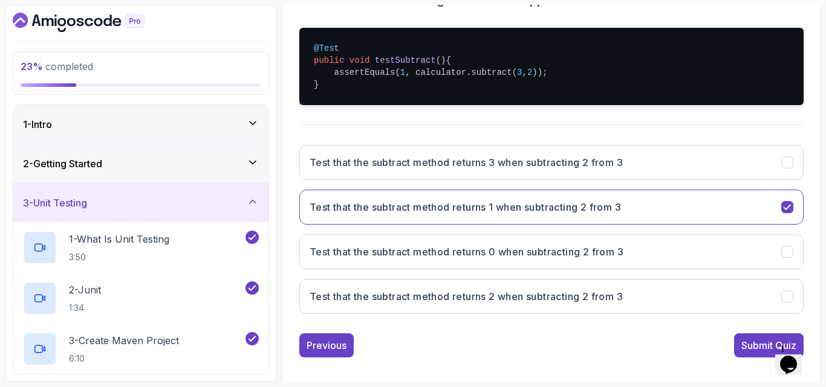
scroll to position [278, 0]
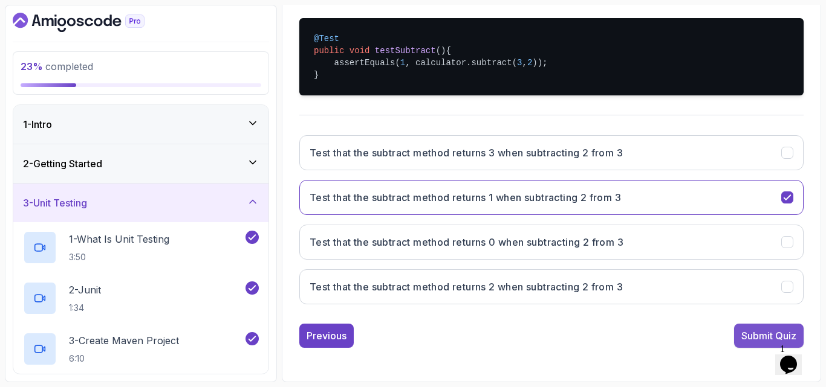
click at [736, 329] on button "Submit Quiz" at bounding box center [769, 336] width 70 height 24
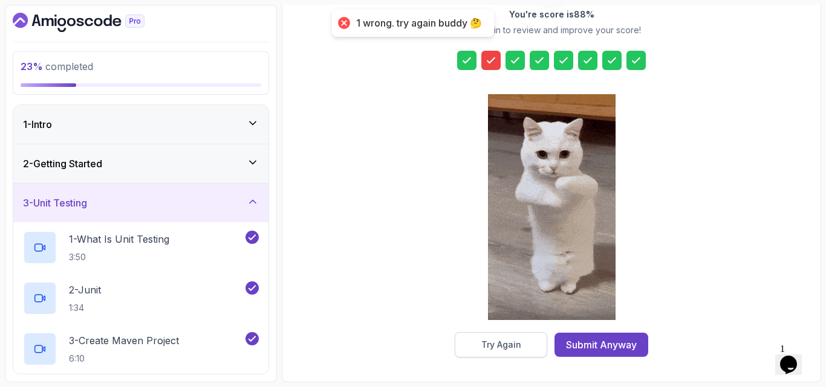
click at [473, 335] on button "Try Again" at bounding box center [501, 344] width 92 height 25
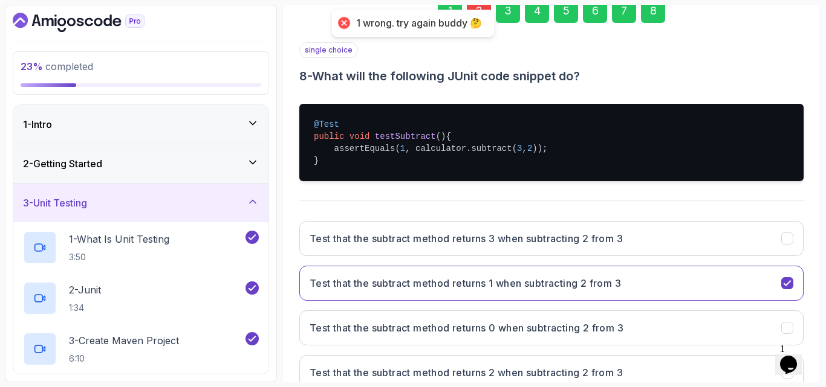
click at [479, 8] on div "2" at bounding box center [479, 11] width 24 height 24
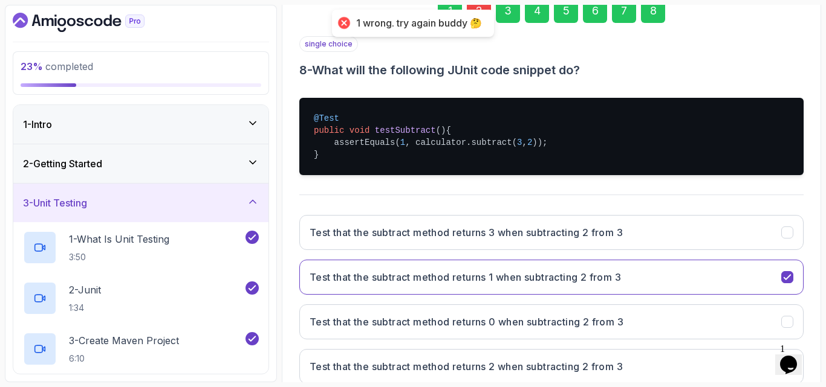
scroll to position [172, 0]
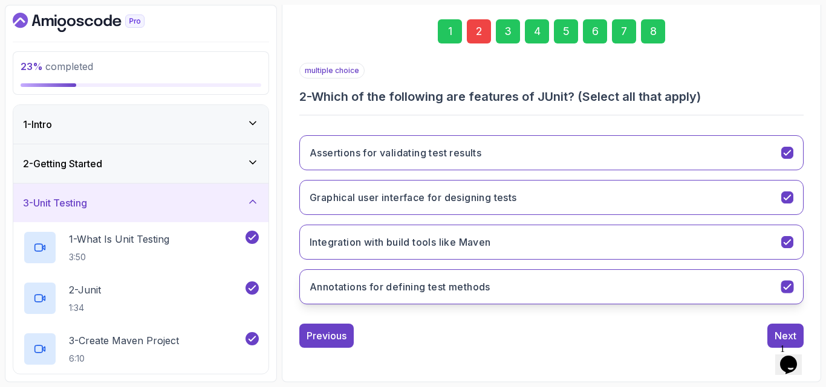
click at [444, 293] on h3 "Annotations for defining test methods" at bounding box center [400, 287] width 181 height 15
click at [546, 290] on button "Annotations for defining test methods" at bounding box center [551, 287] width 504 height 35
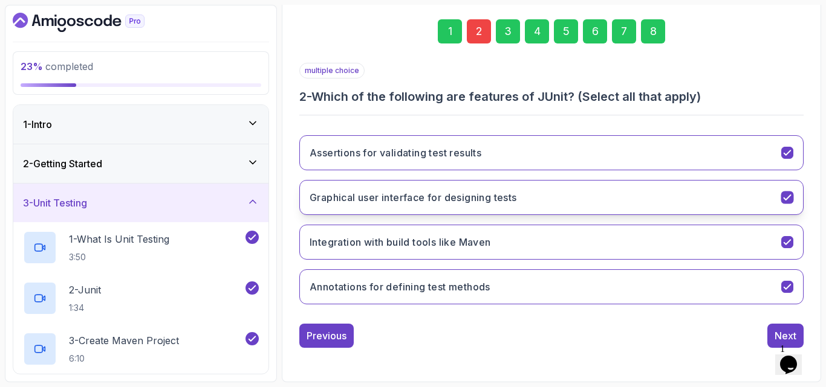
click at [478, 213] on button "Graphical user interface for designing tests" at bounding box center [551, 197] width 504 height 35
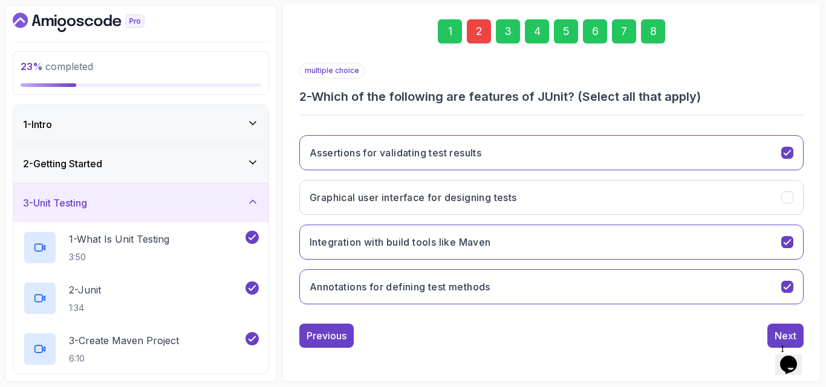
click at [654, 31] on div "8" at bounding box center [653, 31] width 24 height 24
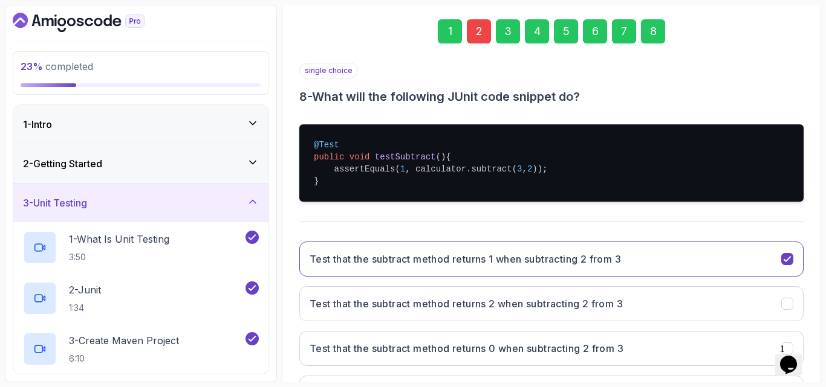
click at [720, 217] on div "single choice 8 - What will the following JUnit code snippet do? @Test public v…" at bounding box center [551, 242] width 504 height 358
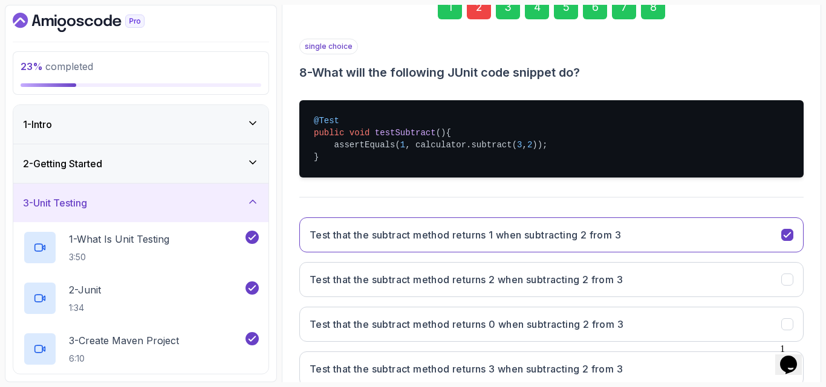
scroll to position [278, 0]
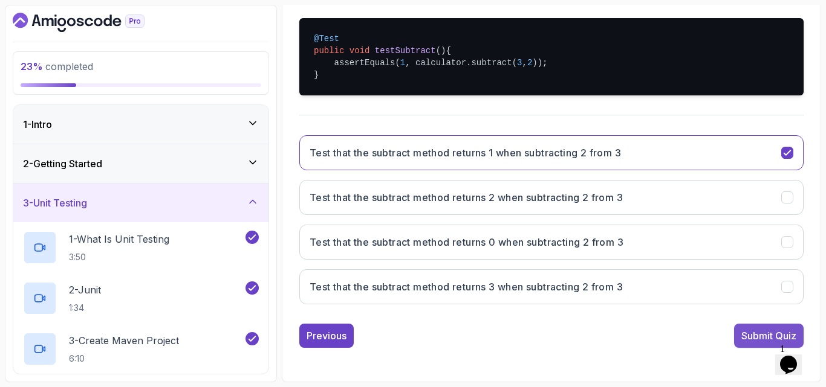
click at [748, 329] on div "Submit Quiz" at bounding box center [768, 336] width 55 height 15
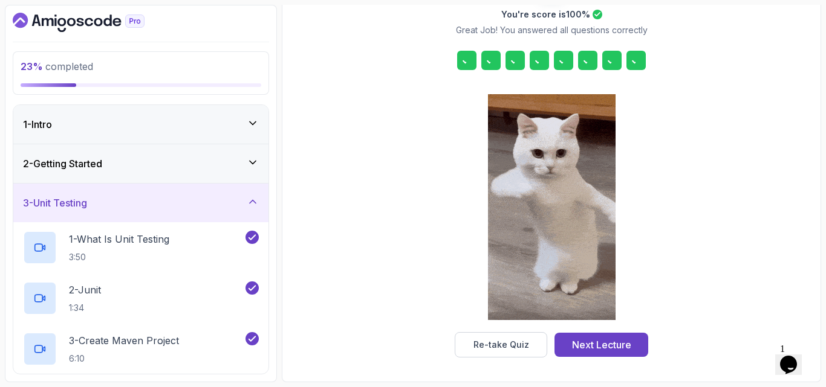
scroll to position [192, 0]
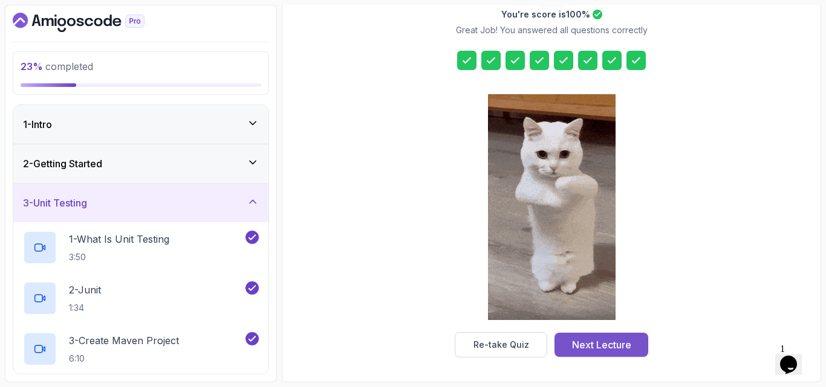
click at [609, 346] on div "Next Lecture" at bounding box center [601, 345] width 59 height 15
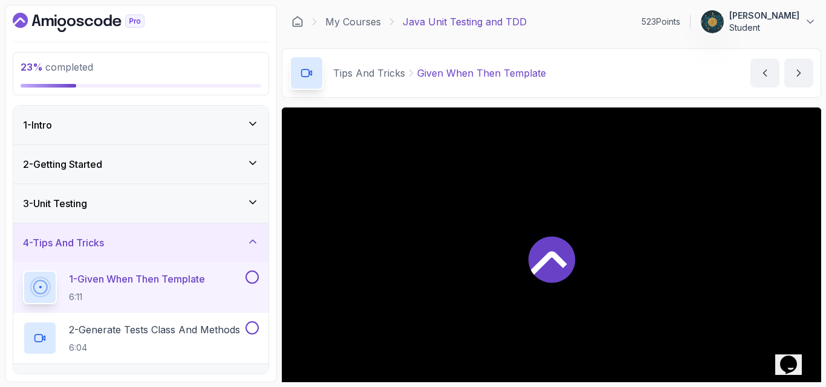
click at [565, 85] on div "Tips And Tricks Given When Then Template Given When Then Template by nelson" at bounding box center [551, 73] width 539 height 50
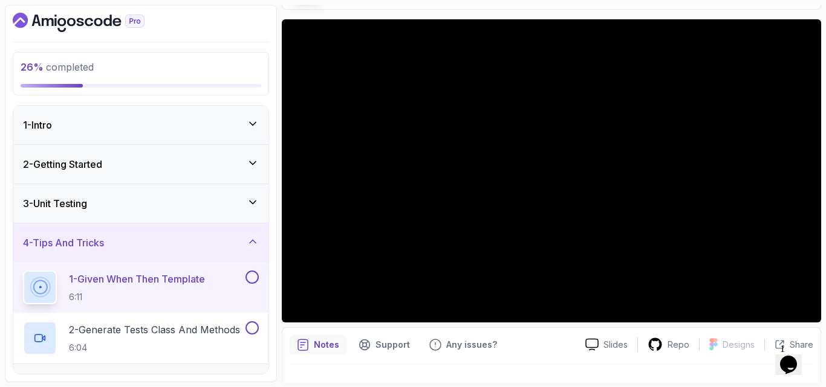
scroll to position [64, 0]
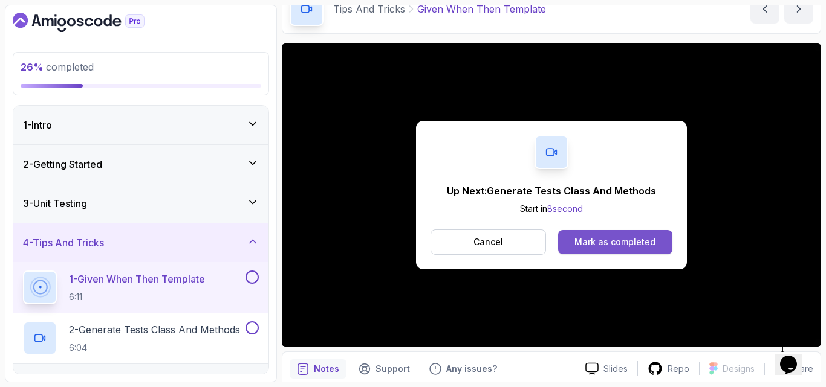
click at [598, 249] on button "Mark as completed" at bounding box center [615, 242] width 114 height 24
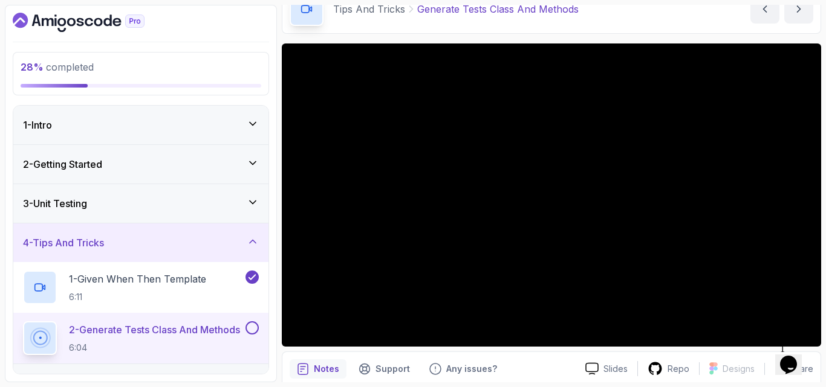
click at [530, 363] on div "Notes Support Any issues?" at bounding box center [433, 369] width 286 height 19
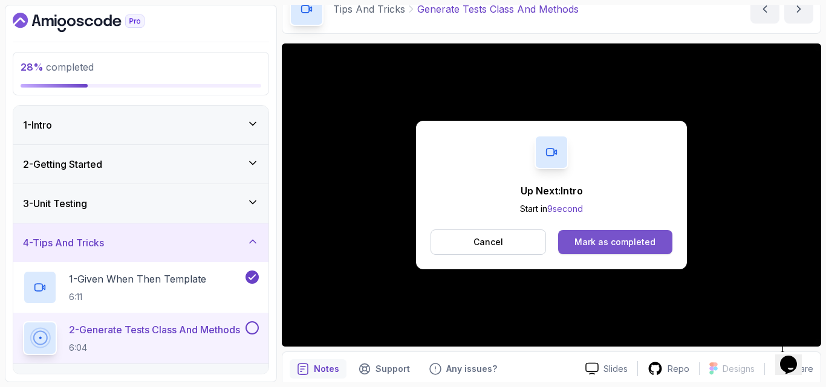
click at [591, 233] on button "Mark as completed" at bounding box center [615, 242] width 114 height 24
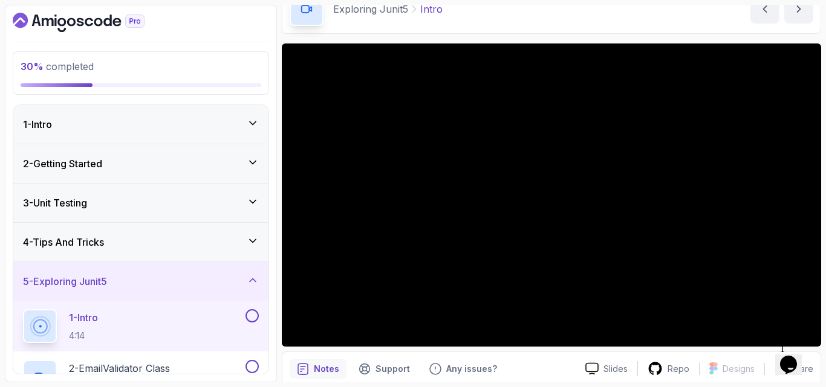
click at [74, 278] on h3 "5 - Exploring Junit5" at bounding box center [65, 281] width 84 height 15
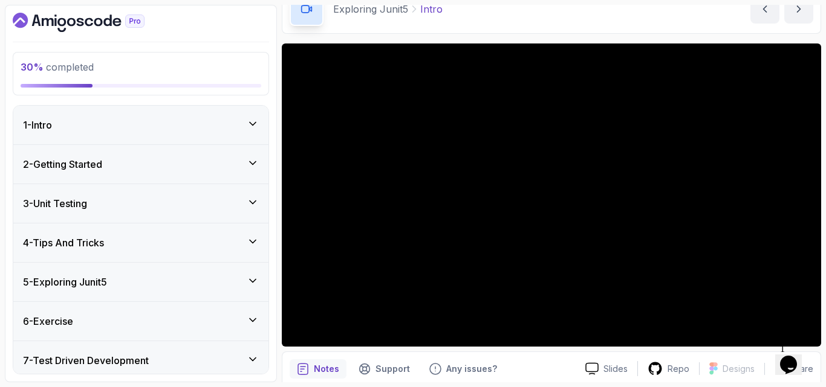
click at [70, 284] on h3 "5 - Exploring Junit5" at bounding box center [65, 282] width 84 height 15
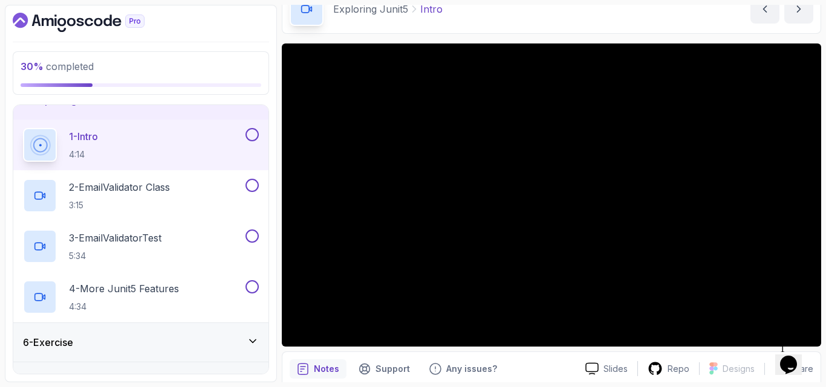
scroll to position [157, 0]
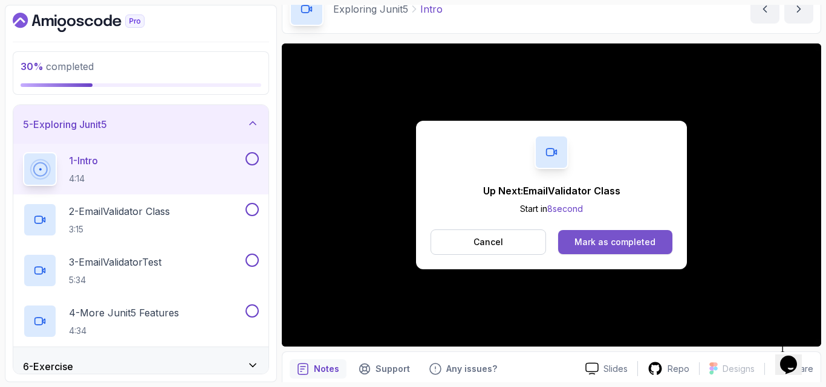
click at [608, 250] on button "Mark as completed" at bounding box center [615, 242] width 114 height 24
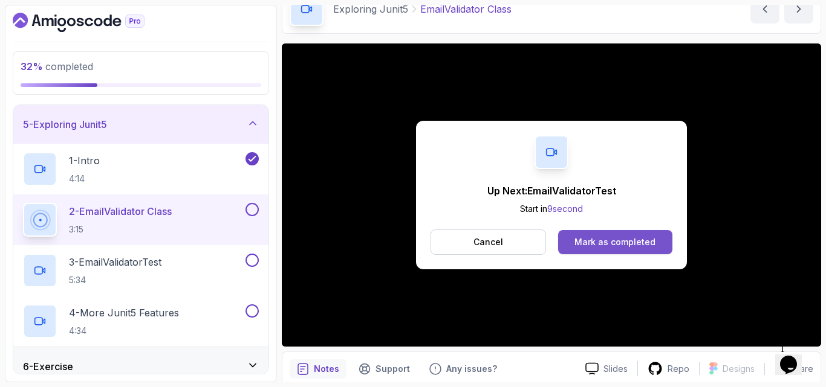
click at [621, 238] on div "Mark as completed" at bounding box center [614, 242] width 81 height 12
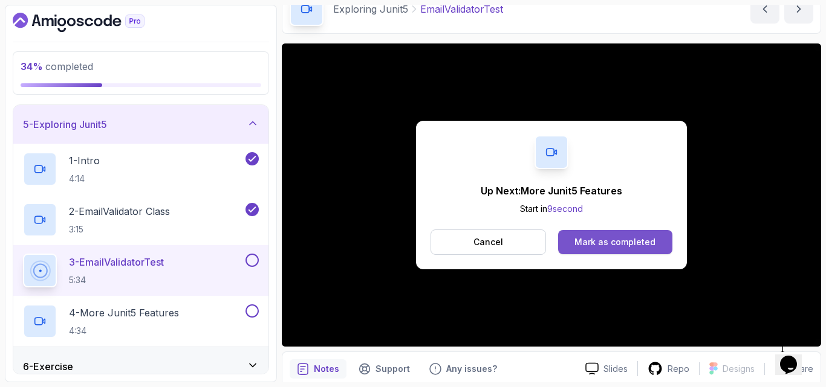
click at [597, 247] on div "Mark as completed" at bounding box center [614, 242] width 81 height 12
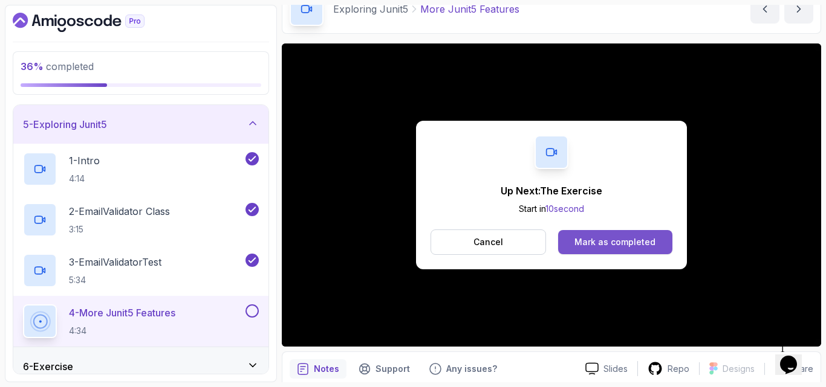
click at [591, 236] on div "Mark as completed" at bounding box center [614, 242] width 81 height 12
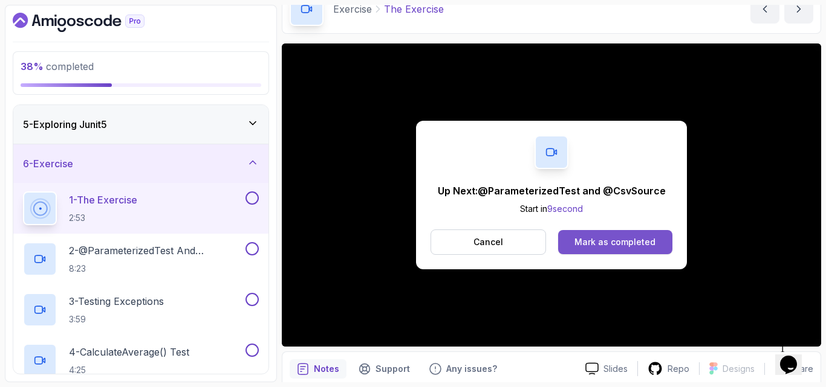
click at [627, 244] on div "Mark as completed" at bounding box center [614, 242] width 81 height 12
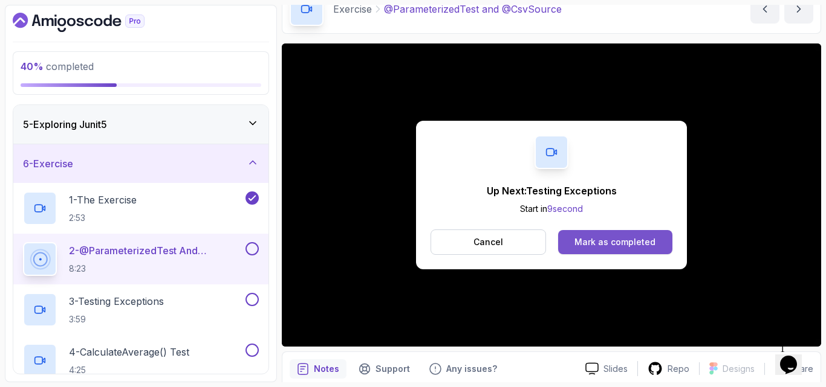
click at [586, 242] on div "Mark as completed" at bounding box center [614, 242] width 81 height 12
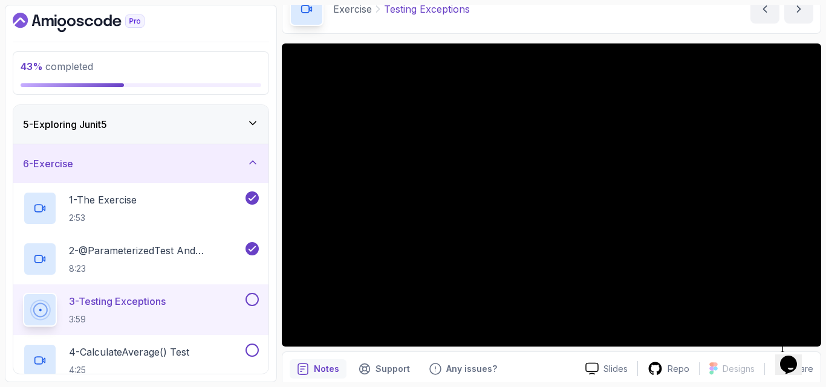
click at [361, 353] on div "Notes Support Any issues? Slides Repo Designs Design not available Share" at bounding box center [551, 391] width 539 height 79
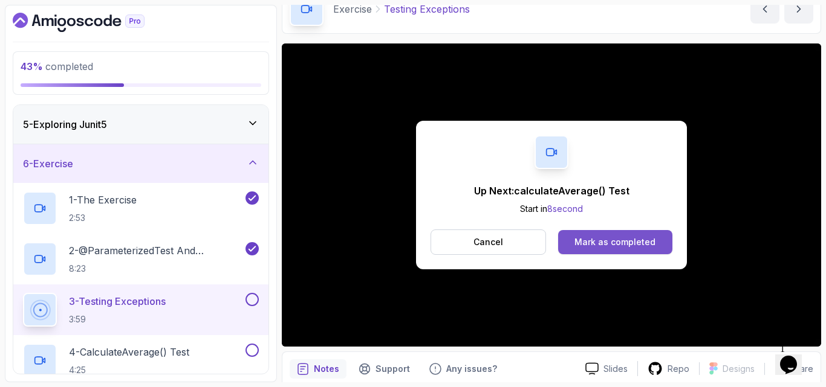
click at [615, 242] on div "Mark as completed" at bounding box center [614, 242] width 81 height 12
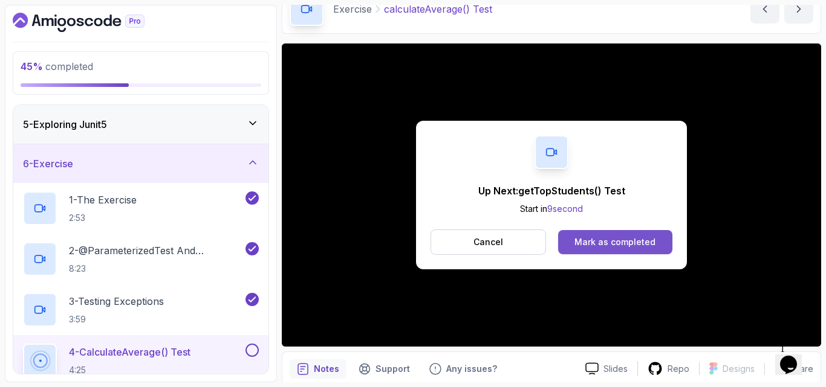
click at [595, 246] on div "Mark as completed" at bounding box center [614, 242] width 81 height 12
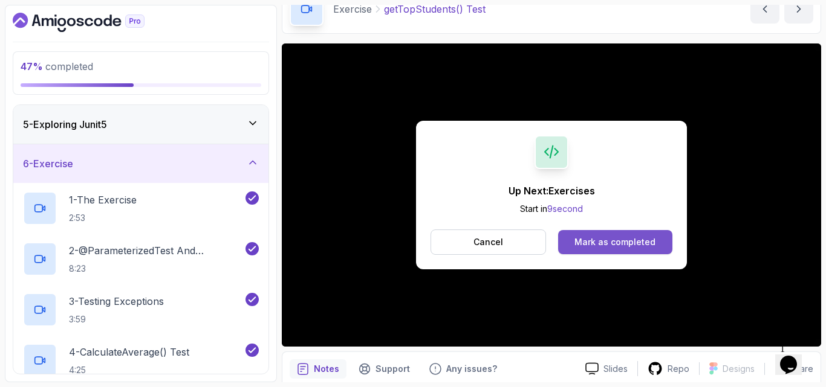
click at [605, 239] on div "Mark as completed" at bounding box center [614, 242] width 81 height 12
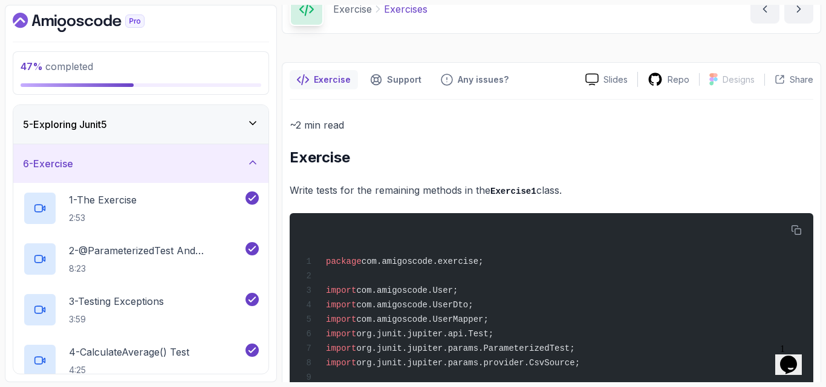
scroll to position [63, 0]
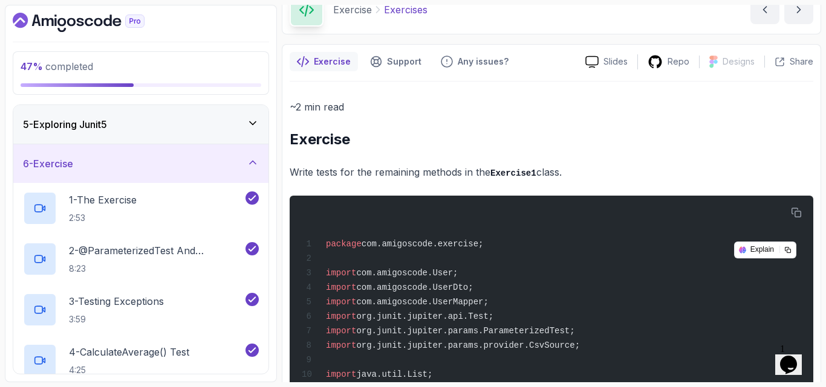
click at [657, 148] on h2 "Exercise" at bounding box center [552, 139] width 524 height 19
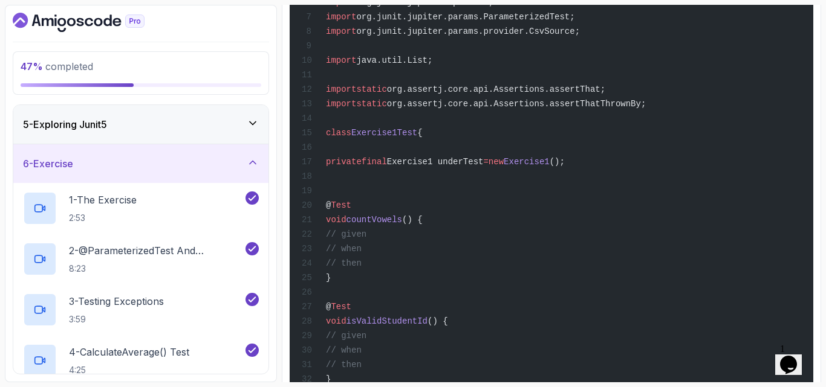
scroll to position [523, 0]
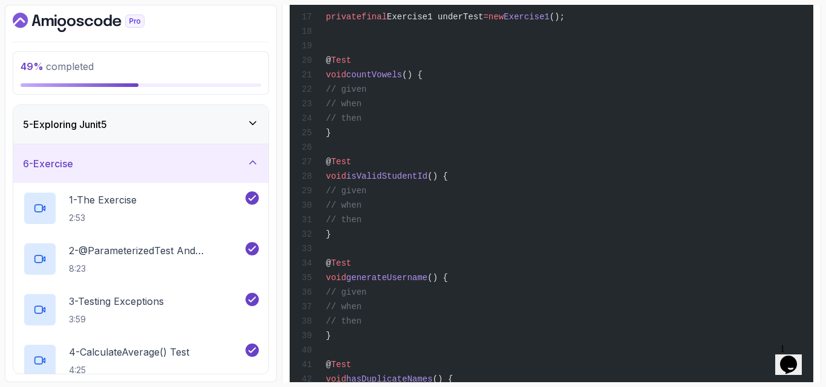
click at [187, 162] on div "6 - Exercise" at bounding box center [141, 164] width 236 height 15
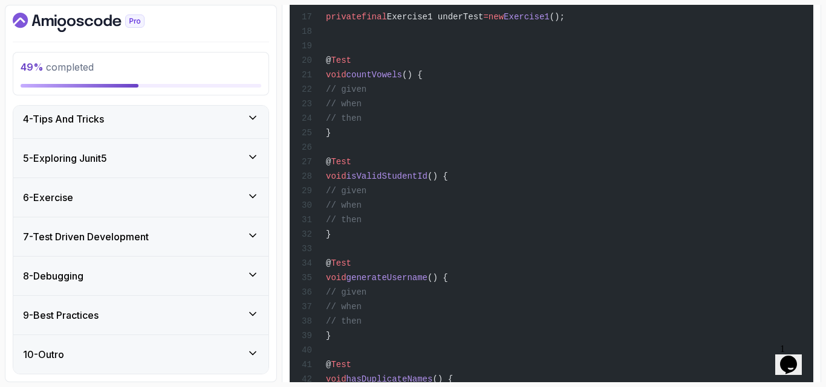
scroll to position [124, 0]
click at [122, 195] on div "6 - Exercise" at bounding box center [141, 197] width 236 height 15
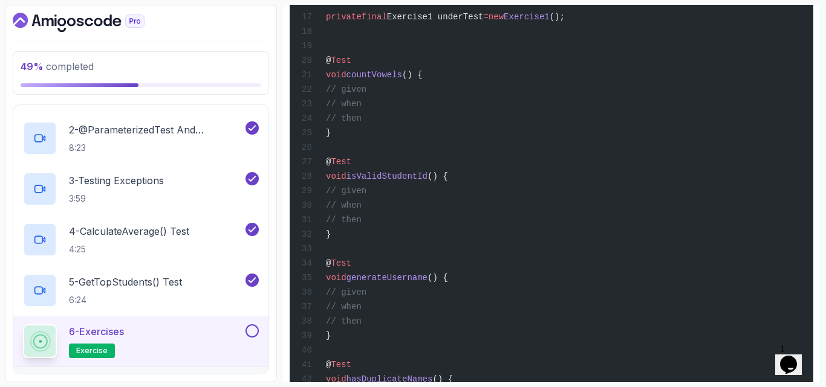
scroll to position [423, 0]
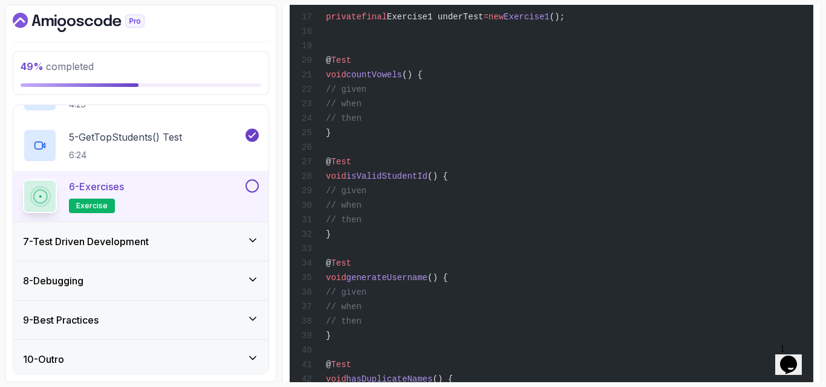
click at [252, 186] on button at bounding box center [251, 186] width 13 height 13
click at [146, 241] on h3 "7 - Test Driven Development" at bounding box center [86, 242] width 126 height 15
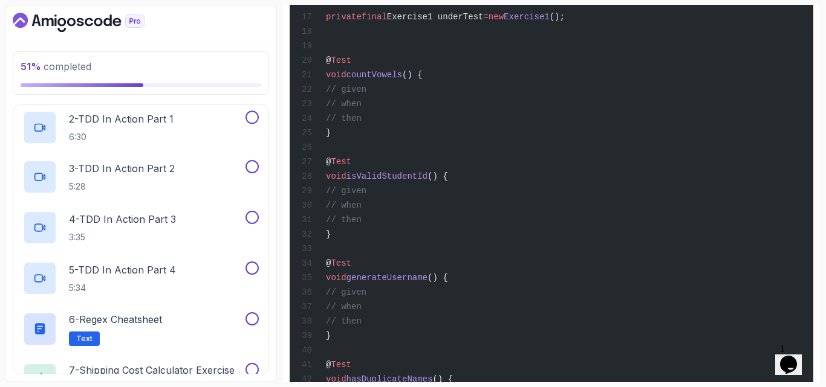
scroll to position [124, 0]
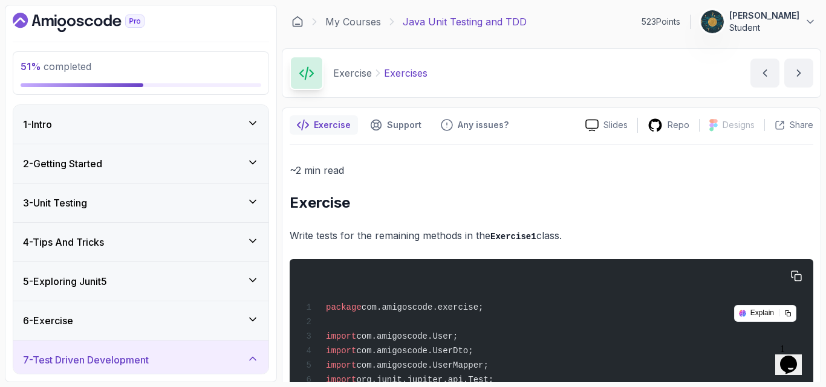
scroll to position [523, 0]
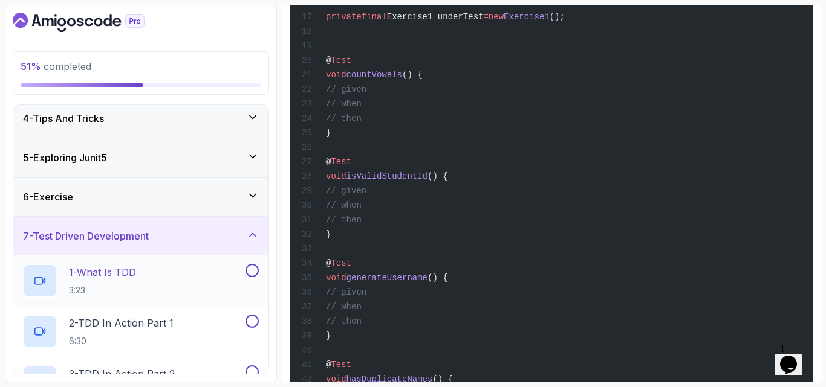
click at [245, 273] on button at bounding box center [251, 270] width 13 height 13
click at [251, 276] on icon at bounding box center [252, 271] width 11 height 12
click at [167, 274] on div "1 - What Is TDD 3:23" at bounding box center [133, 281] width 220 height 34
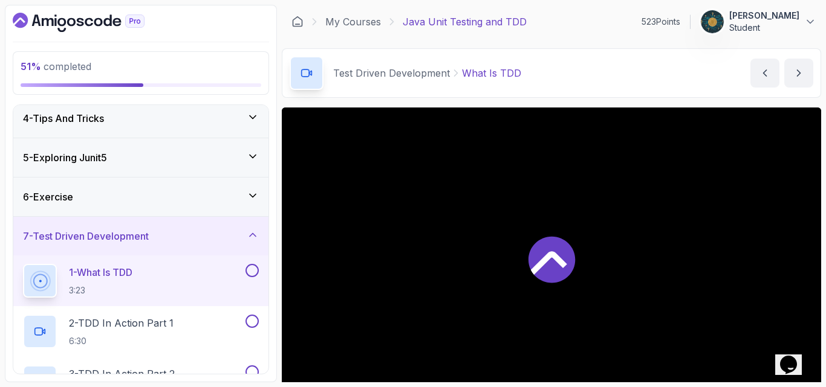
click at [640, 90] on div "Test Driven Development What Is TDD What Is TDD by nelson" at bounding box center [551, 73] width 539 height 50
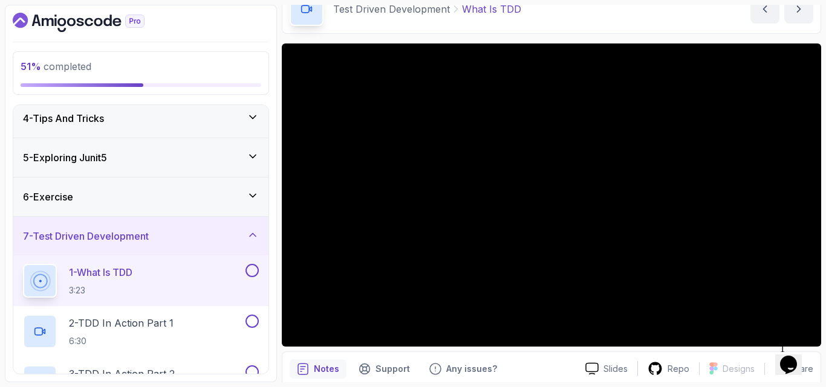
scroll to position [88, 0]
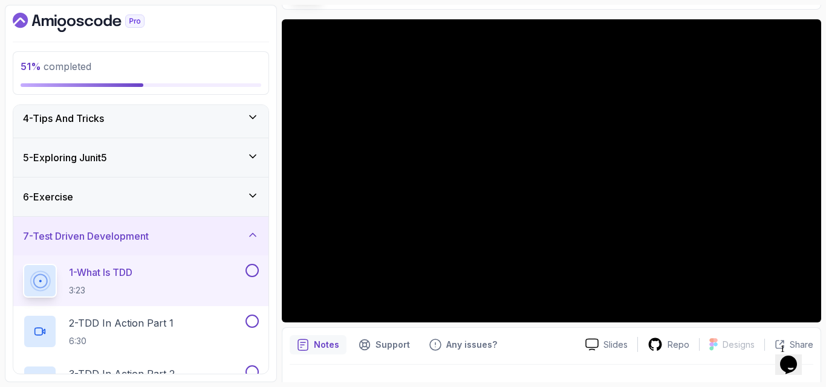
click at [534, 332] on div "Notes Support Any issues? Slides Repo Designs Design not available Share" at bounding box center [551, 367] width 539 height 79
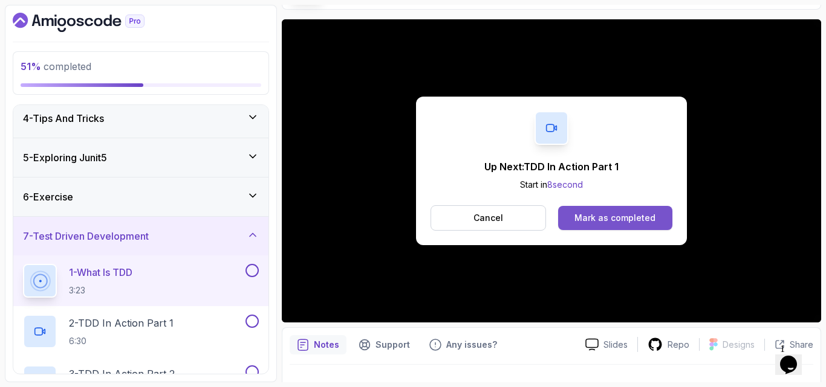
click at [603, 211] on button "Mark as completed" at bounding box center [615, 218] width 114 height 24
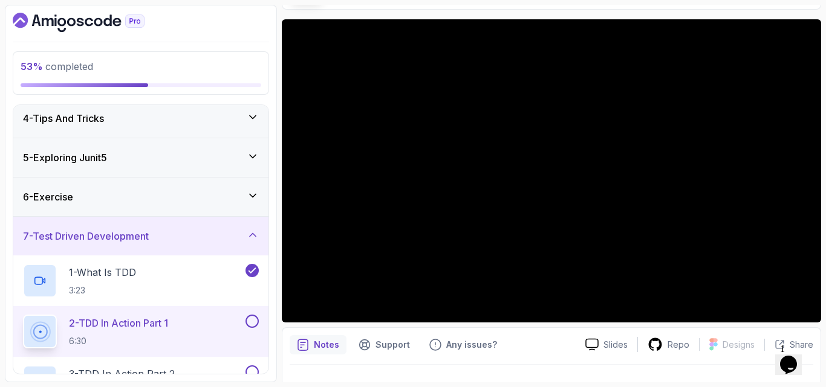
click at [557, 336] on div "Notes Support Any issues?" at bounding box center [433, 345] width 286 height 19
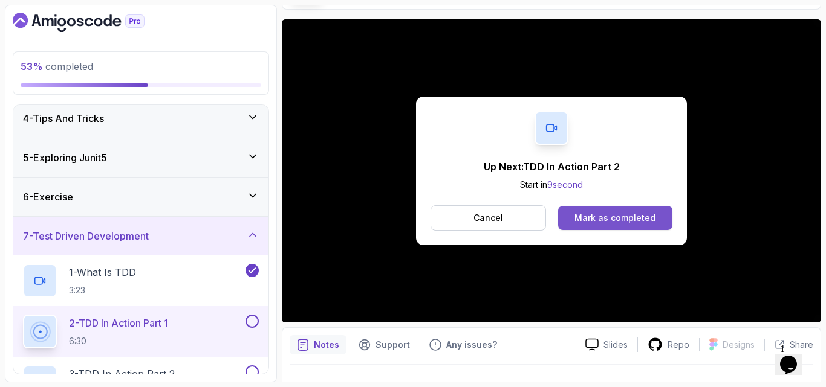
click at [618, 211] on button "Mark as completed" at bounding box center [615, 218] width 114 height 24
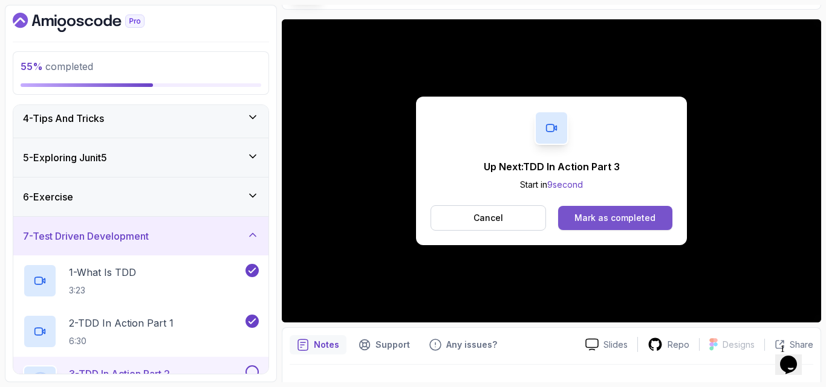
click at [592, 215] on div "Mark as completed" at bounding box center [614, 218] width 81 height 12
click at [583, 210] on button "Mark as completed" at bounding box center [615, 218] width 114 height 24
click at [609, 224] on div "Mark as completed" at bounding box center [614, 218] width 81 height 12
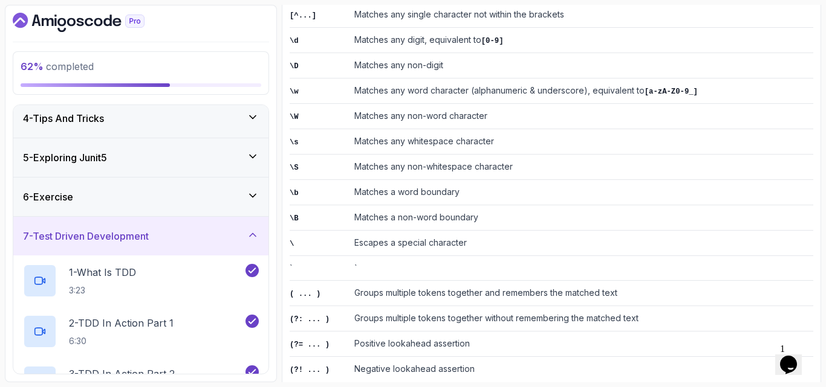
scroll to position [509, 0]
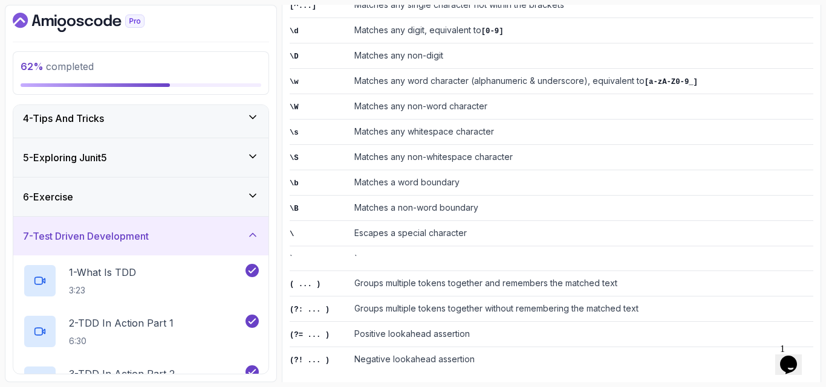
click at [138, 243] on h3 "7 - Test Driven Development" at bounding box center [86, 236] width 126 height 15
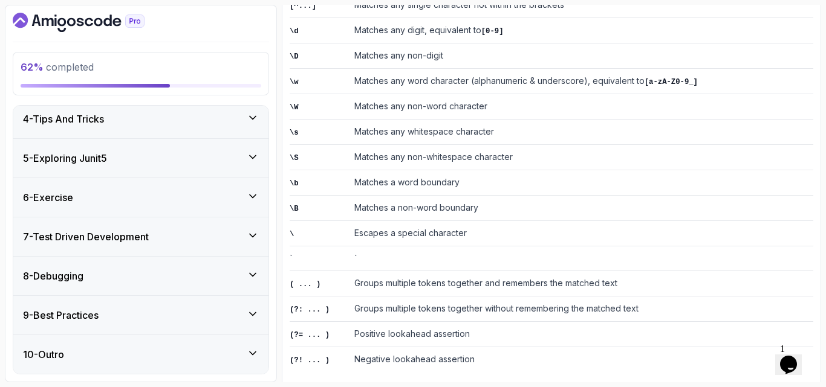
click at [131, 240] on h3 "7 - Test Driven Development" at bounding box center [86, 237] width 126 height 15
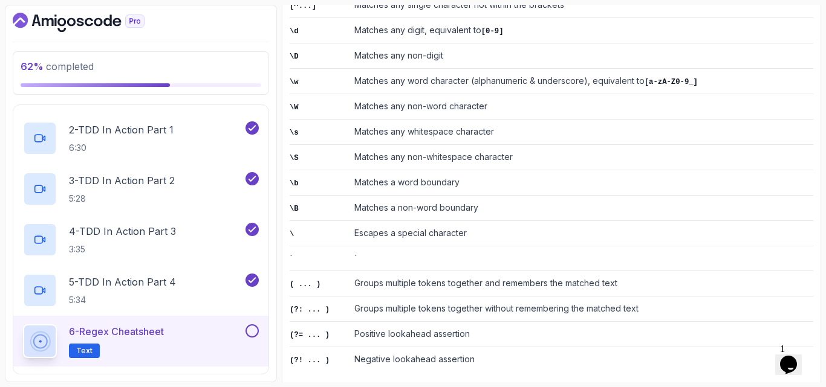
scroll to position [487, 0]
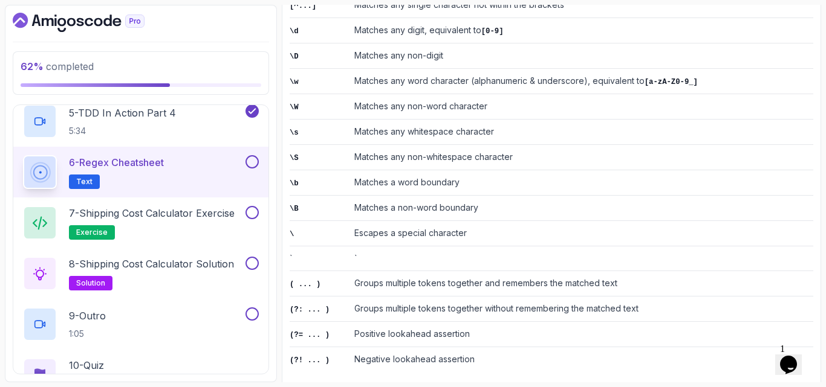
click at [251, 163] on button at bounding box center [251, 161] width 13 height 13
click at [201, 215] on p "7 - Shipping Cost Calculator Exercise" at bounding box center [152, 213] width 166 height 15
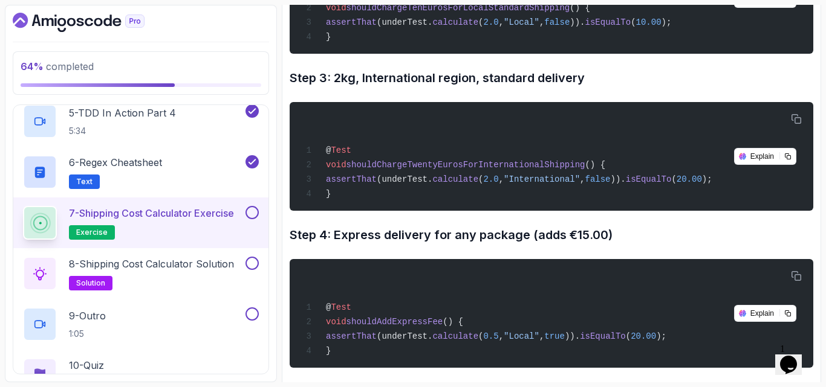
scroll to position [1336, 0]
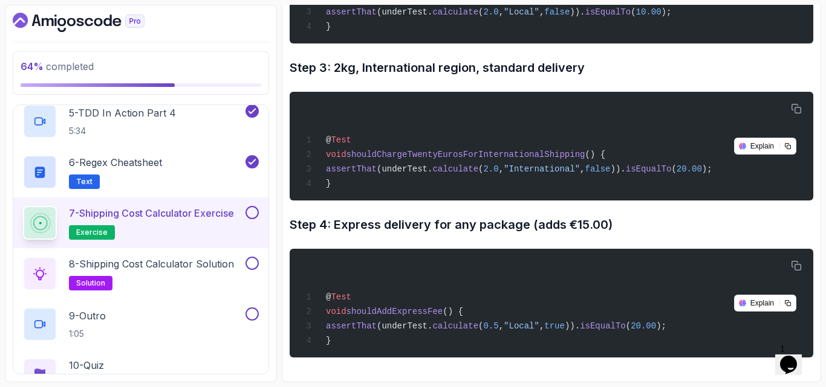
click at [251, 207] on button at bounding box center [251, 212] width 13 height 13
click at [174, 270] on p "8 - Shipping Cost Calculator Solution" at bounding box center [151, 264] width 165 height 15
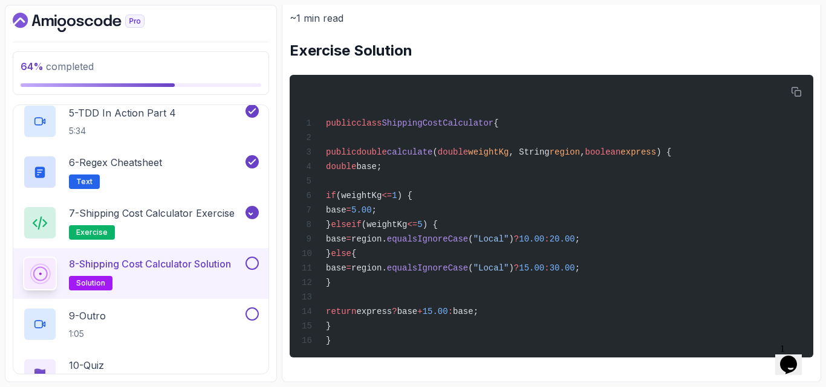
scroll to position [162, 0]
click at [614, 59] on div "~1 min read Exercise Solution public class ShippingCostCalculator { public doub…" at bounding box center [552, 184] width 524 height 348
click at [560, 111] on div "public class ShippingCostCalculator { public double calculate ( double weightKg…" at bounding box center [551, 216] width 504 height 268
click at [108, 212] on p "7 - Shipping Cost Calculator Exercise" at bounding box center [152, 213] width 166 height 15
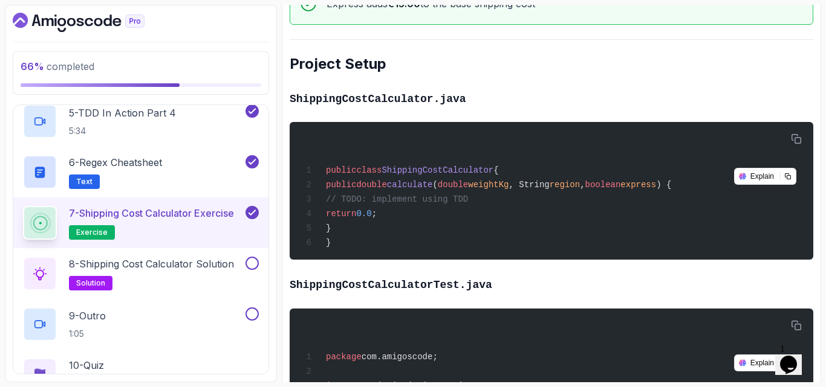
scroll to position [532, 0]
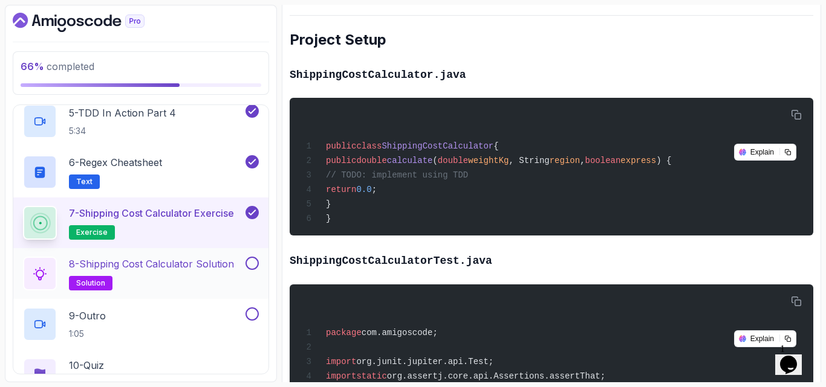
click at [184, 261] on p "8 - Shipping Cost Calculator Solution" at bounding box center [151, 264] width 165 height 15
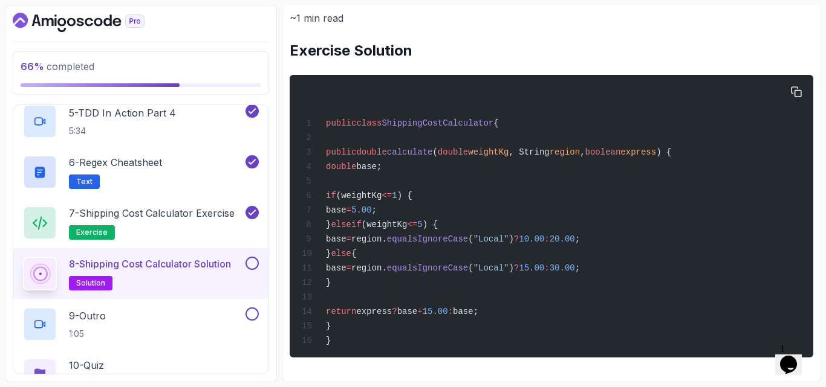
scroll to position [162, 0]
click at [480, 196] on div "public class ShippingCostCalculator { public double calculate ( double weightKg…" at bounding box center [551, 216] width 504 height 268
click at [172, 268] on p "8 - Shipping Cost Calculator Solution" at bounding box center [150, 264] width 162 height 15
click at [253, 262] on button at bounding box center [251, 263] width 13 height 13
click at [143, 318] on div "9 - Outro 1:05" at bounding box center [133, 325] width 220 height 34
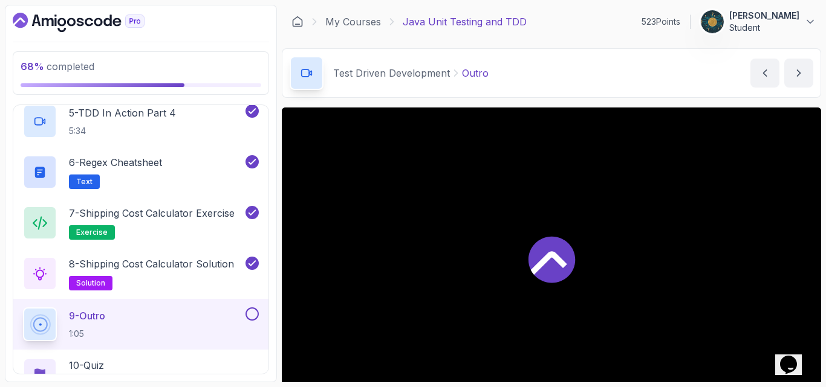
click at [597, 83] on div "Test Driven Development Outro Outro by nelson" at bounding box center [551, 73] width 539 height 50
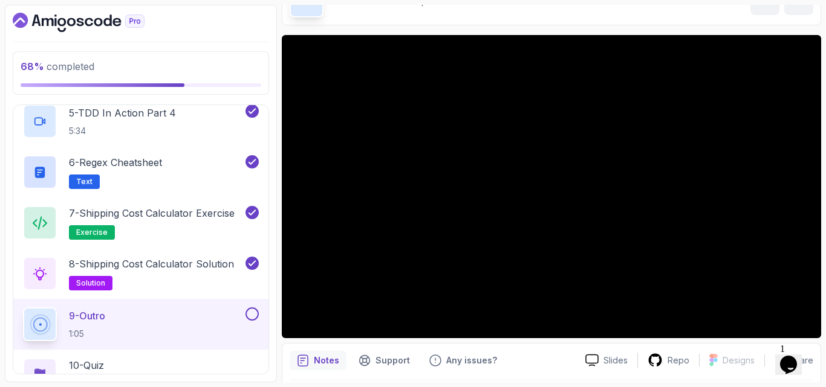
scroll to position [97, 0]
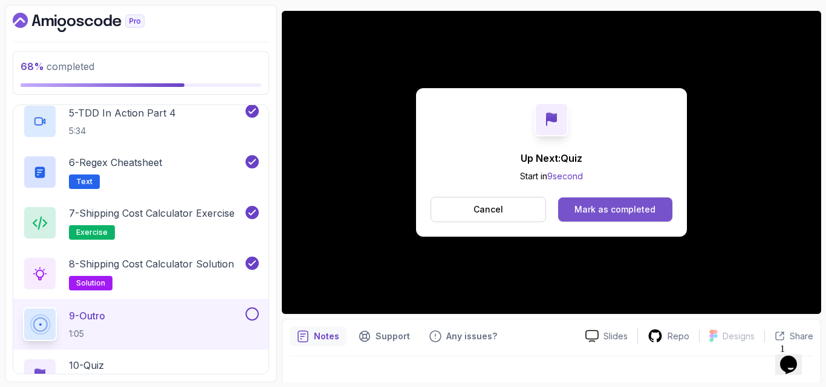
click at [608, 213] on div "Mark as completed" at bounding box center [614, 210] width 81 height 12
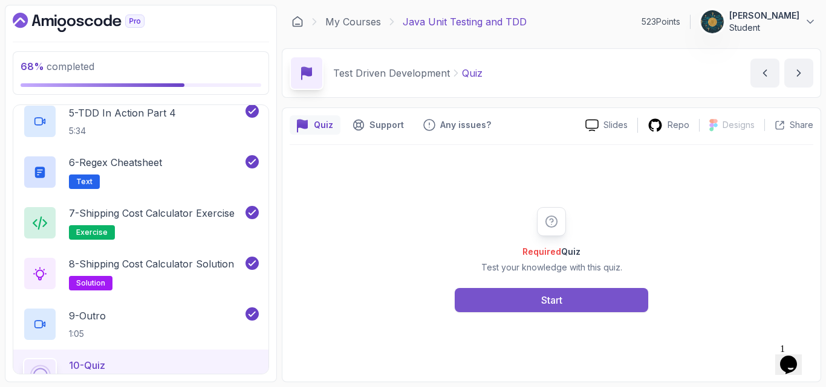
click at [518, 298] on button "Start" at bounding box center [551, 300] width 193 height 24
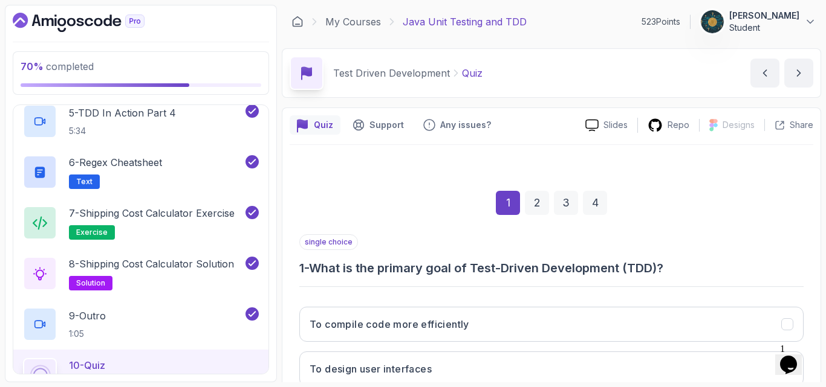
click at [403, 196] on div "1 2 3 4" at bounding box center [551, 203] width 504 height 63
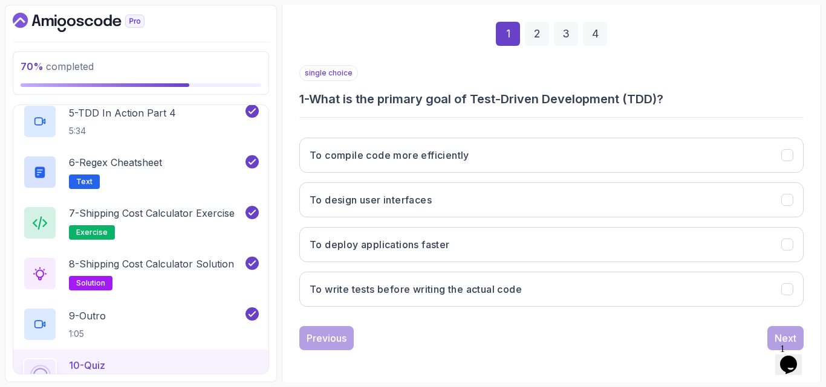
scroll to position [172, 0]
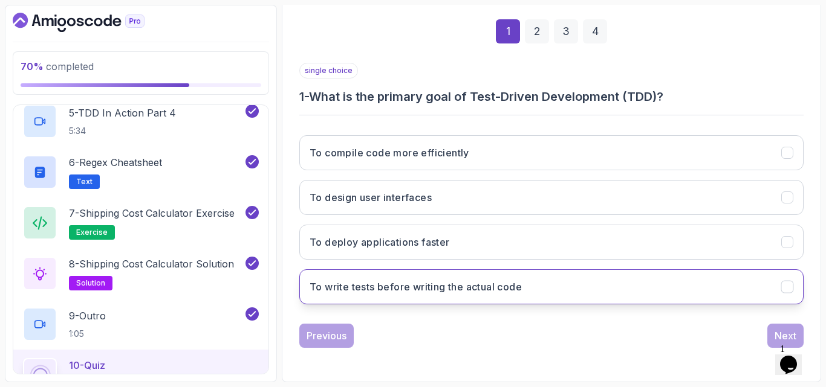
click at [447, 284] on h3 "To write tests before writing the actual code" at bounding box center [416, 287] width 212 height 15
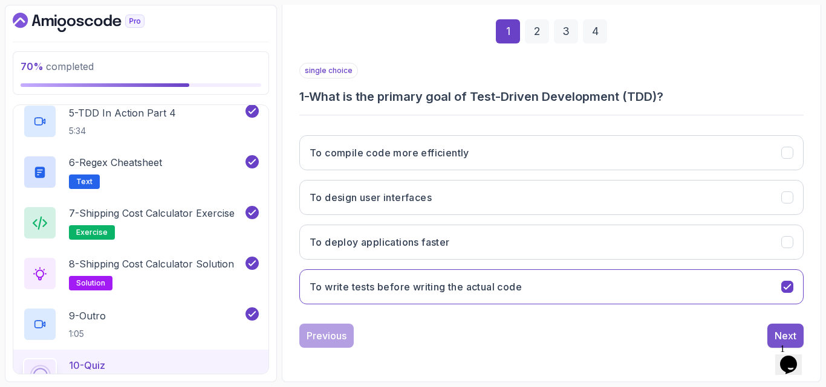
click at [779, 333] on div "Next" at bounding box center [785, 336] width 22 height 15
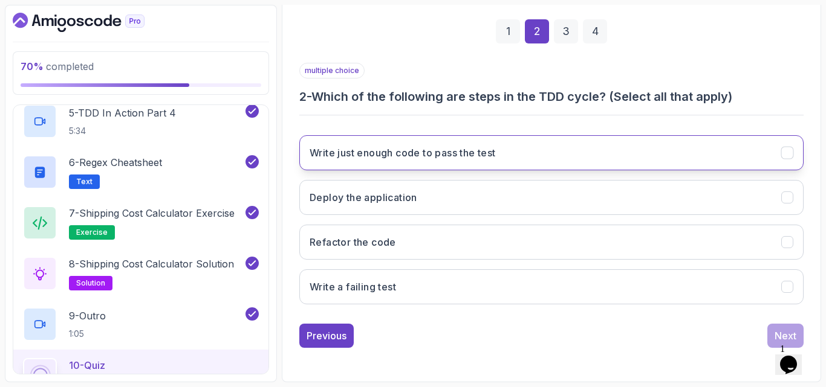
click at [363, 161] on button "Write just enough code to pass the test" at bounding box center [551, 152] width 504 height 35
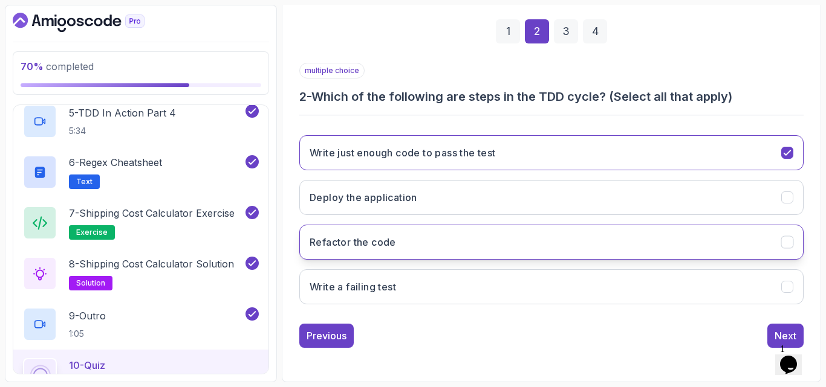
click at [358, 235] on h3 "Refactor the code" at bounding box center [353, 242] width 86 height 15
click at [449, 247] on button "Refactor the code" at bounding box center [551, 242] width 504 height 35
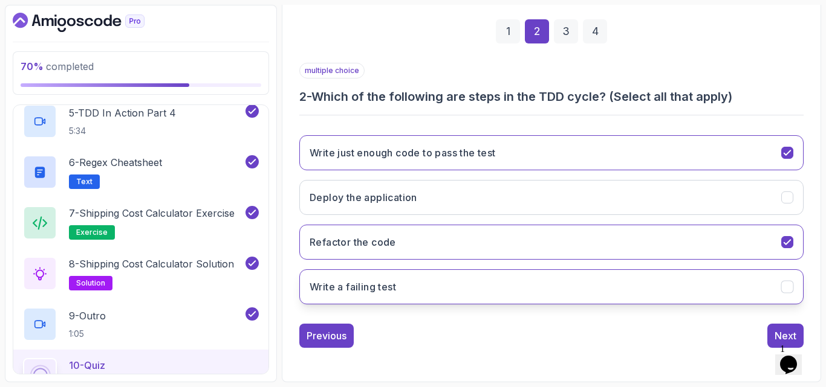
click at [384, 280] on h3 "Write a failing test" at bounding box center [353, 287] width 86 height 15
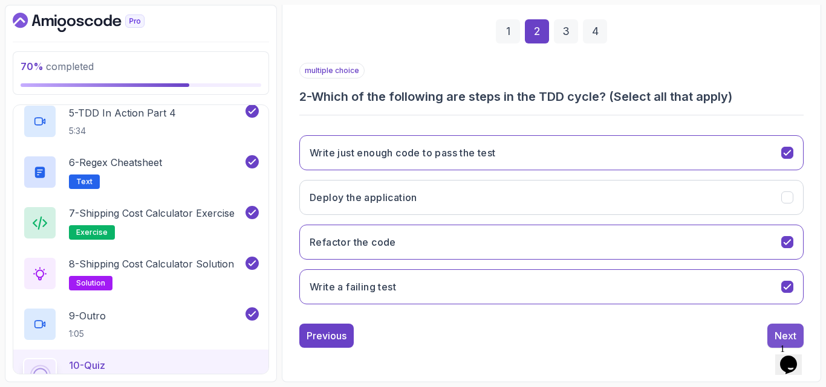
click at [773, 328] on button "Next" at bounding box center [785, 336] width 36 height 24
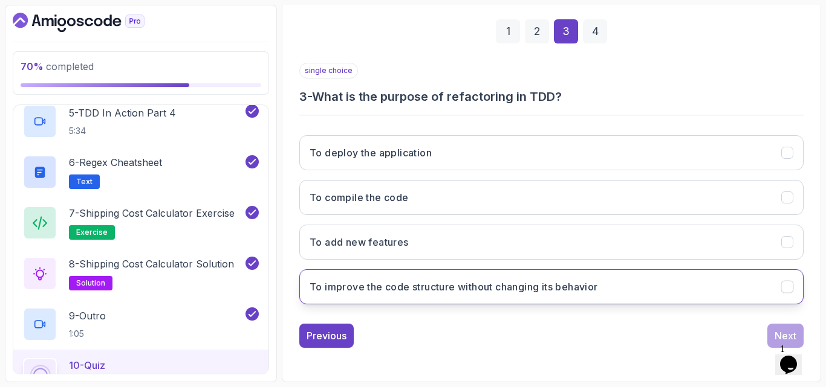
click at [395, 290] on h3 "To improve the code structure without changing its behavior" at bounding box center [454, 287] width 288 height 15
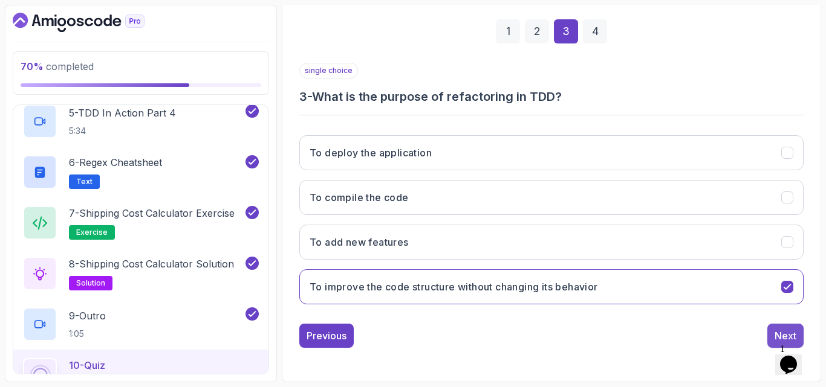
click at [771, 331] on button "Next" at bounding box center [785, 336] width 36 height 24
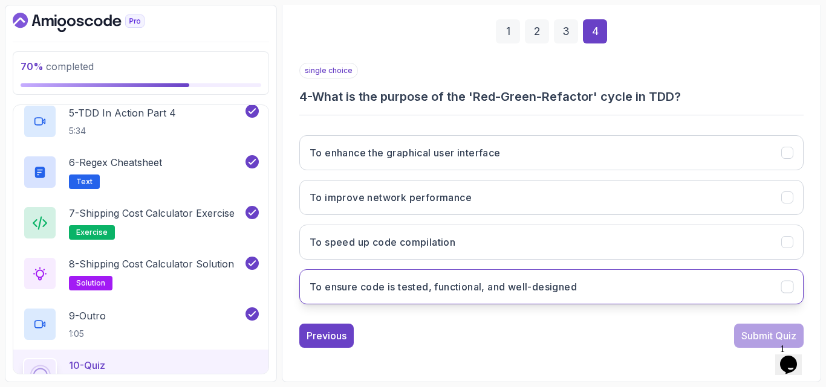
click at [405, 294] on button "To ensure code is tested, functional, and well-designed" at bounding box center [551, 287] width 504 height 35
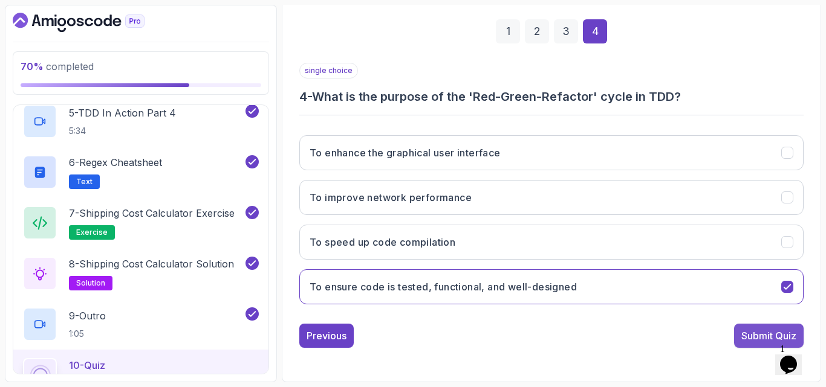
click at [750, 337] on div "Submit Quiz" at bounding box center [768, 336] width 55 height 15
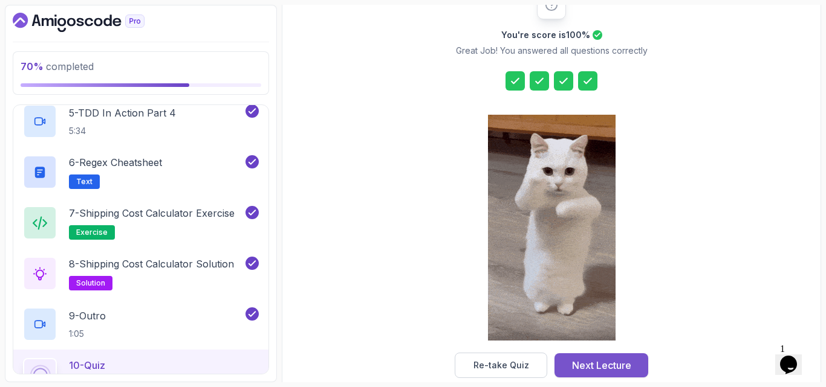
click at [582, 370] on div "Next Lecture" at bounding box center [601, 365] width 59 height 15
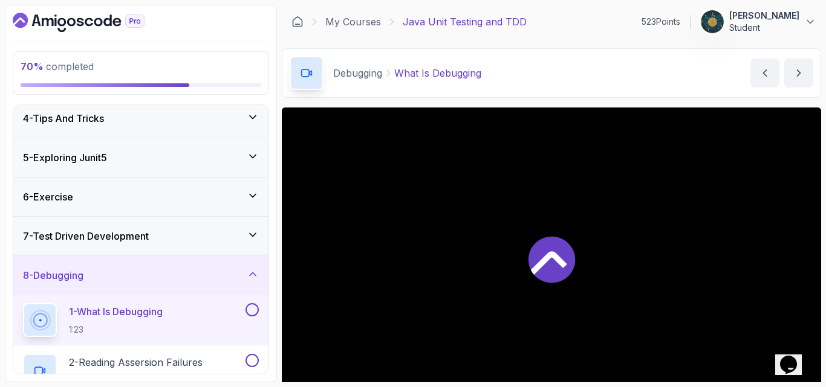
click at [565, 89] on div "Debugging What Is Debugging What Is Debugging by nelson" at bounding box center [551, 73] width 539 height 50
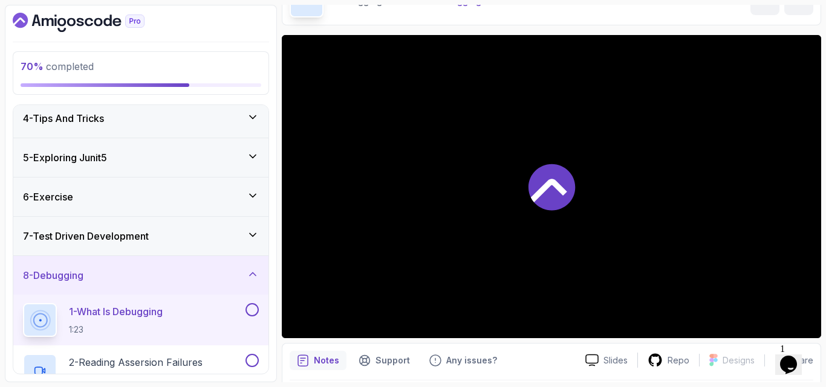
scroll to position [97, 0]
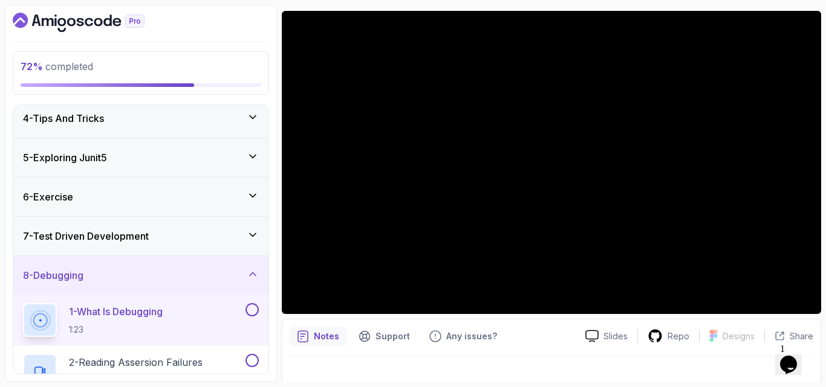
click at [545, 352] on div "Notes Support Any issues? Slides Repo Designs Design not available Share" at bounding box center [551, 358] width 539 height 79
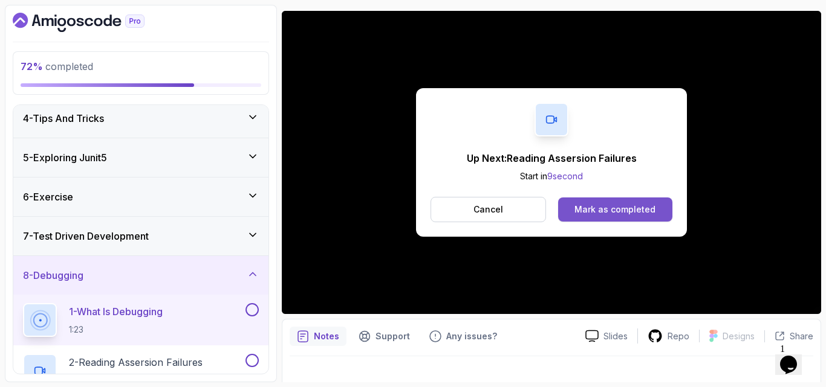
click at [595, 217] on button "Mark as completed" at bounding box center [615, 210] width 114 height 24
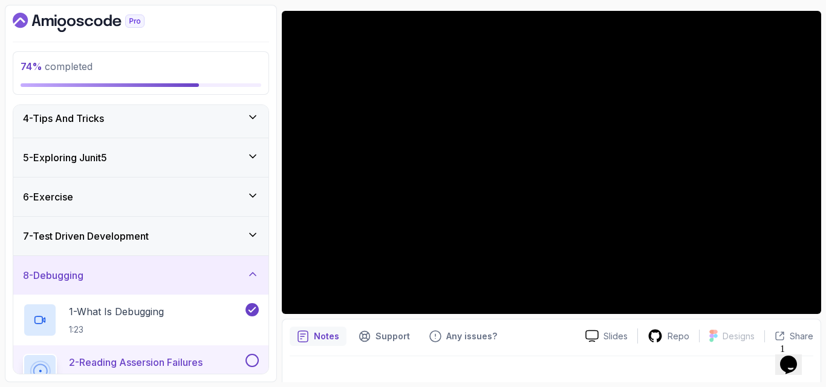
click at [138, 279] on div "8 - Debugging" at bounding box center [141, 275] width 236 height 15
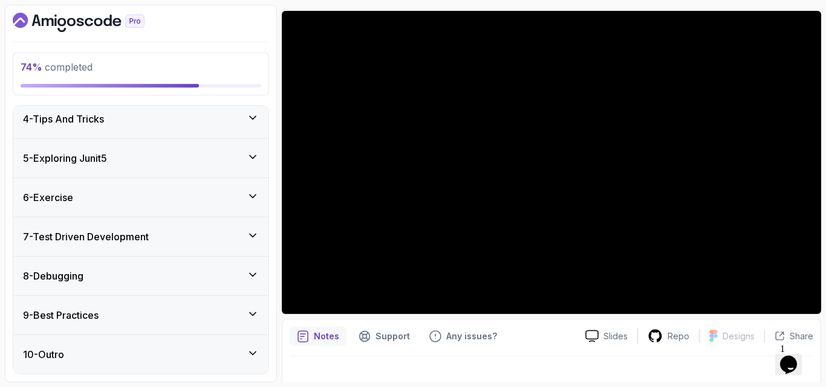
click at [125, 281] on div "8 - Debugging" at bounding box center [141, 276] width 236 height 15
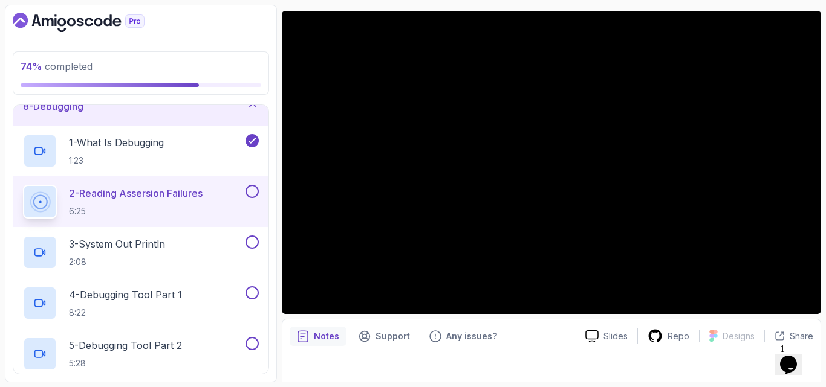
scroll to position [269, 0]
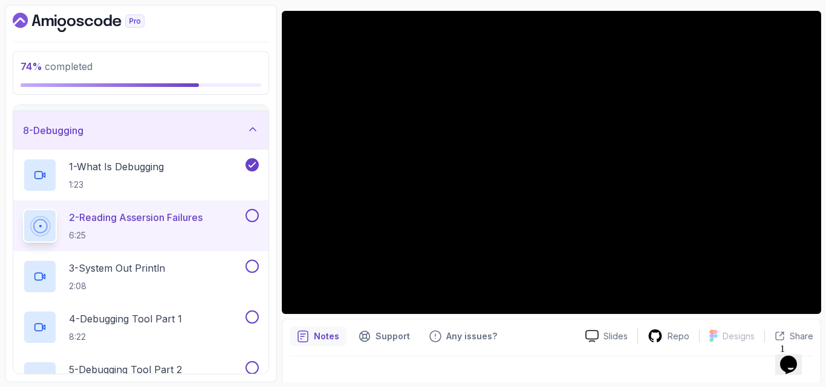
click at [538, 362] on div at bounding box center [552, 374] width 524 height 34
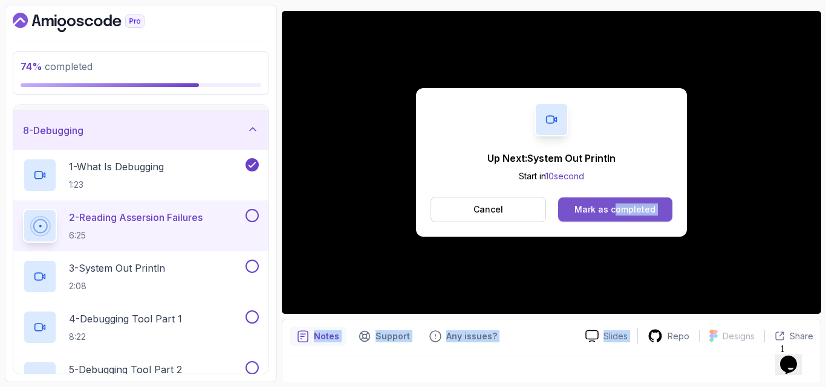
drag, startPoint x: 647, startPoint y: 319, endPoint x: 614, endPoint y: 214, distance: 109.7
click at [614, 214] on div "Up Next: System Out Println Start in 10 second Cancel Mark as completed Slides …" at bounding box center [551, 204] width 539 height 387
click at [614, 214] on div "Mark as completed" at bounding box center [614, 210] width 81 height 12
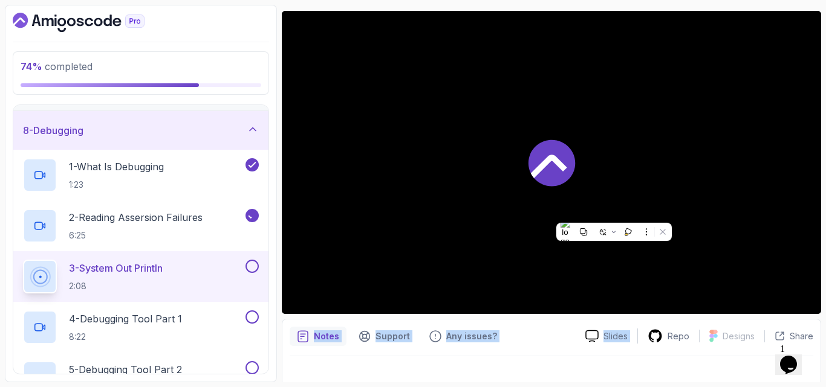
click at [543, 332] on div "Notes Support Any issues?" at bounding box center [433, 336] width 286 height 19
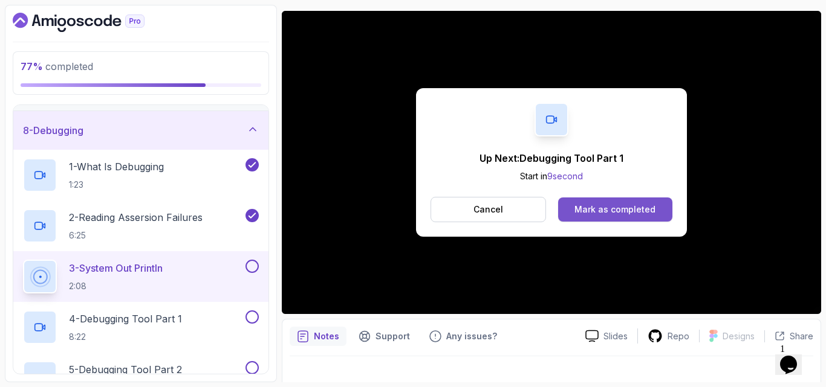
click at [607, 217] on button "Mark as completed" at bounding box center [615, 210] width 114 height 24
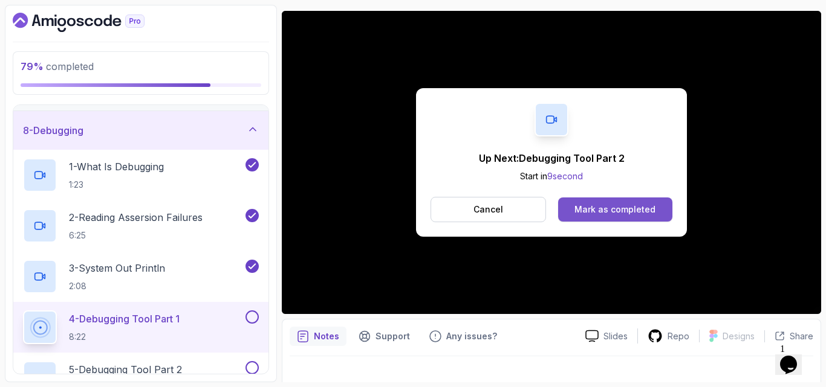
click at [621, 211] on div "Mark as completed" at bounding box center [614, 210] width 81 height 12
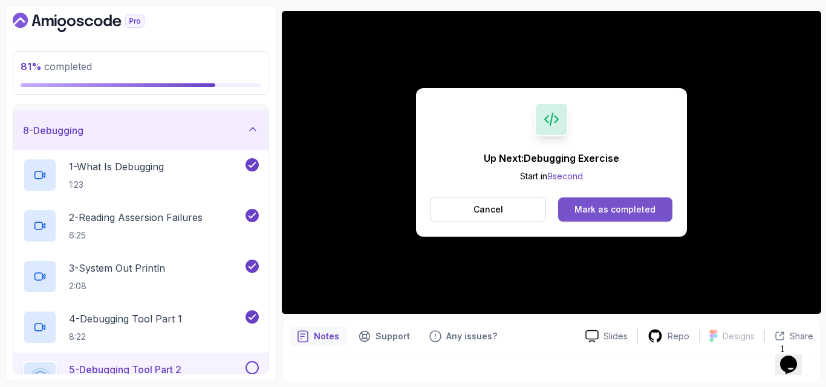
click at [601, 206] on div "Mark as completed" at bounding box center [614, 210] width 81 height 12
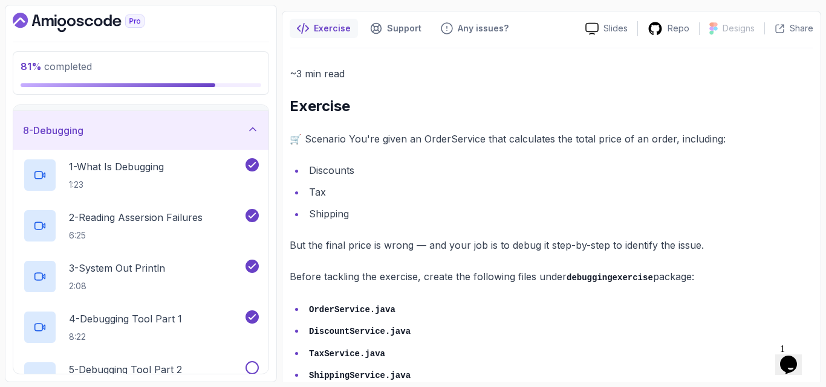
click at [736, 177] on li "Discounts" at bounding box center [559, 170] width 508 height 17
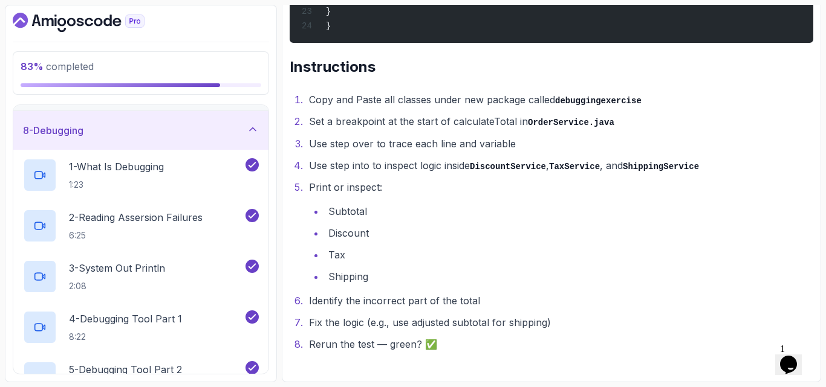
scroll to position [2110, 0]
click at [151, 138] on div "8 - Debugging" at bounding box center [141, 130] width 236 height 15
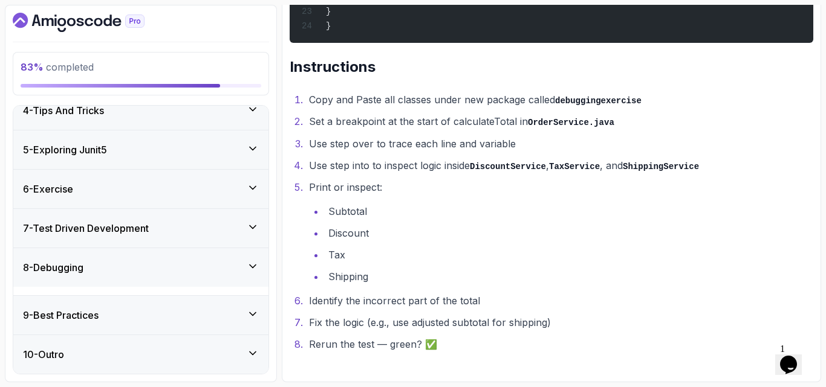
scroll to position [124, 0]
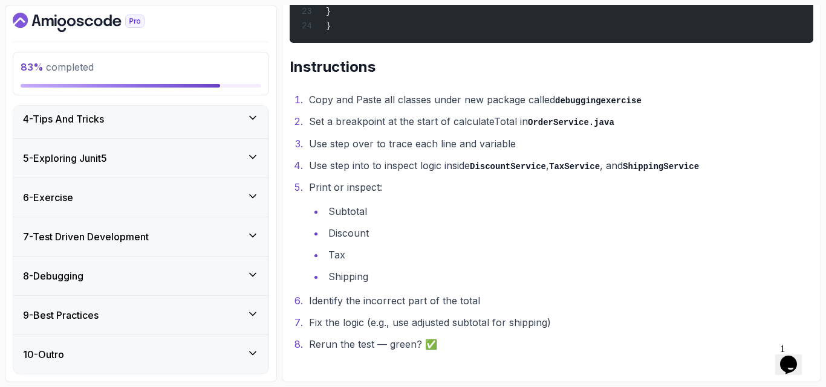
click at [91, 308] on h3 "9 - Best Practices" at bounding box center [61, 315] width 76 height 15
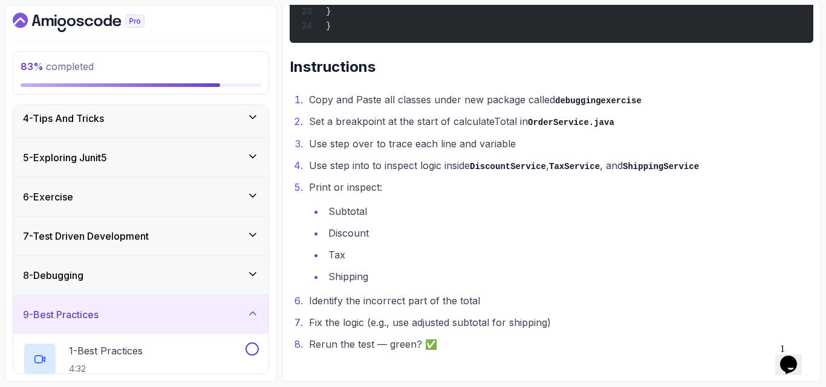
click at [96, 281] on div "8 - Debugging" at bounding box center [141, 275] width 236 height 15
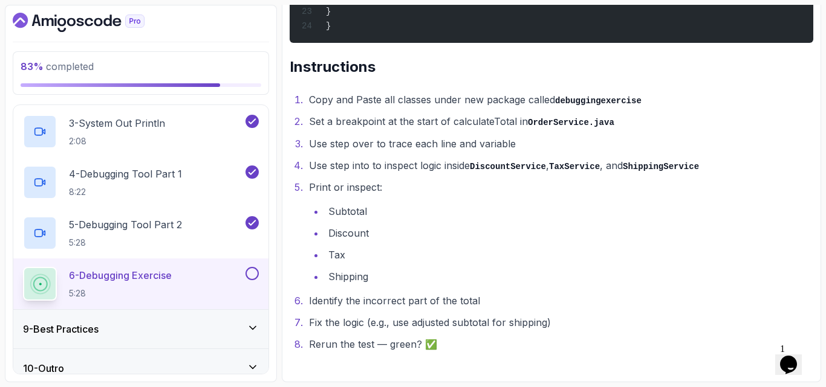
scroll to position [428, 0]
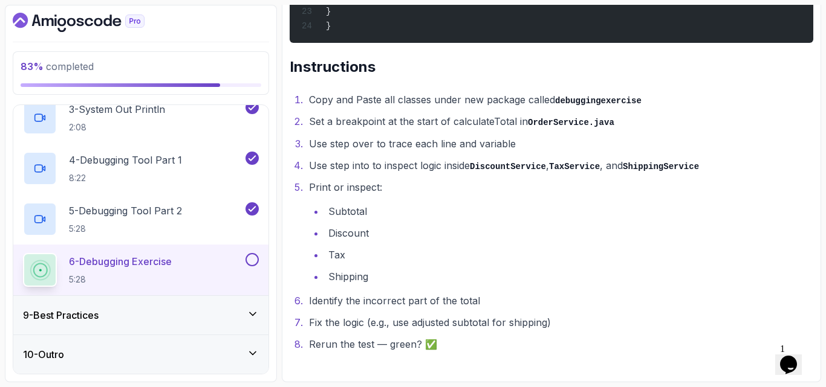
click at [250, 256] on button at bounding box center [251, 259] width 13 height 13
click at [194, 310] on div "9 - Best Practices" at bounding box center [141, 315] width 236 height 15
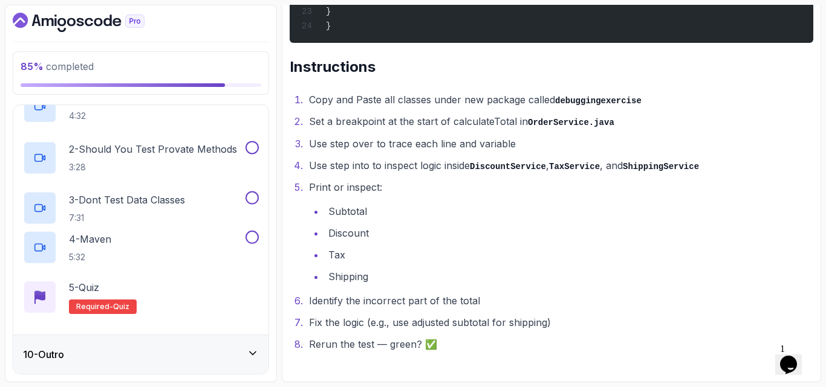
scroll to position [124, 0]
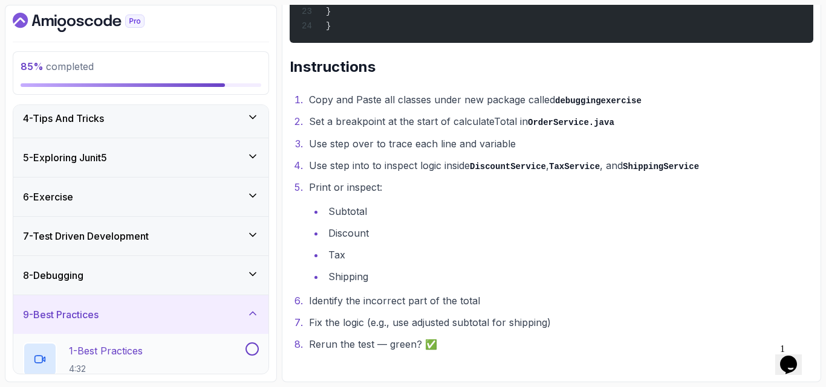
click at [121, 369] on p "4:32" at bounding box center [106, 369] width 74 height 12
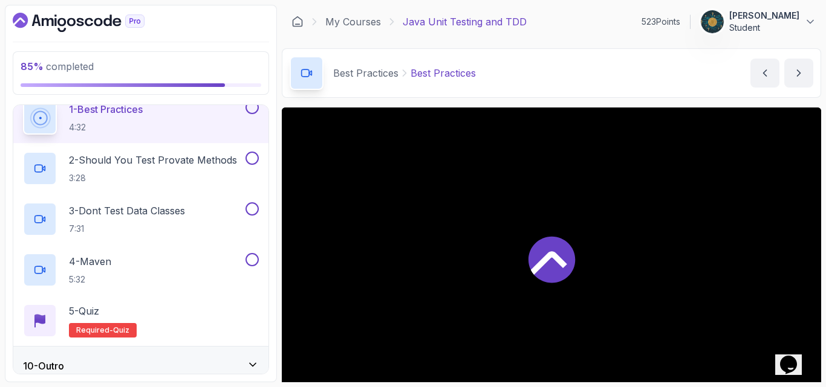
scroll to position [342, 0]
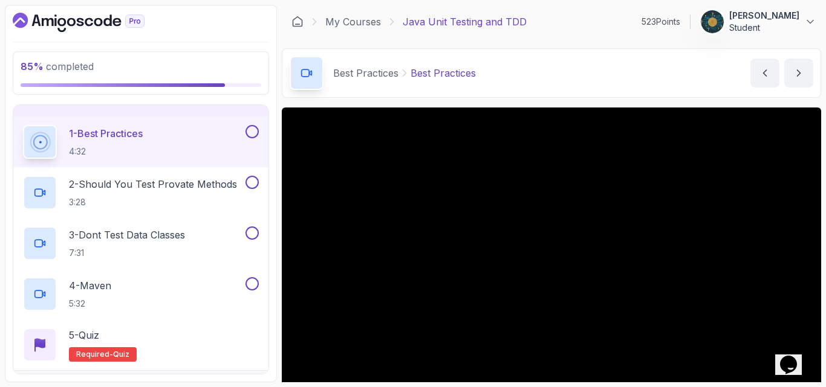
click at [634, 85] on div "Best Practices Best Practices Best Practices by nelson" at bounding box center [551, 73] width 539 height 50
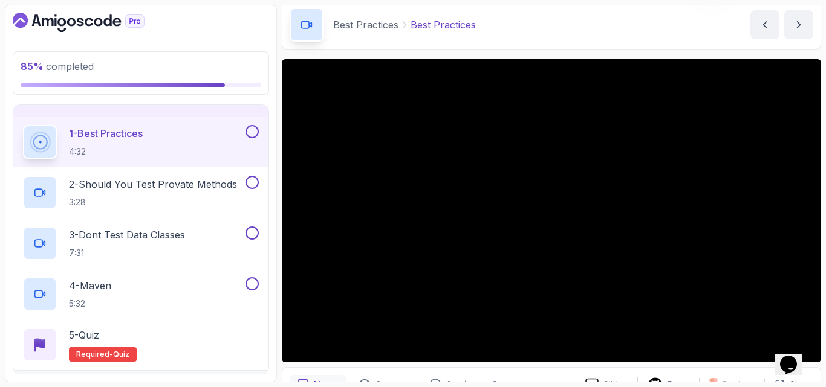
scroll to position [73, 0]
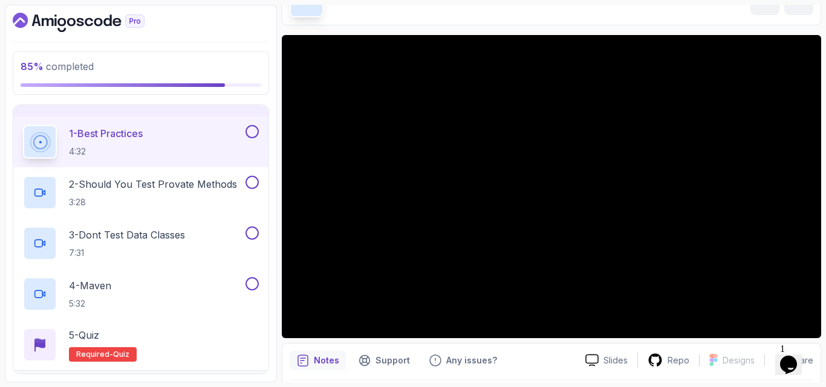
click at [722, 345] on div "Notes Support Any issues? Slides Repo Designs Design not available Share" at bounding box center [551, 382] width 539 height 79
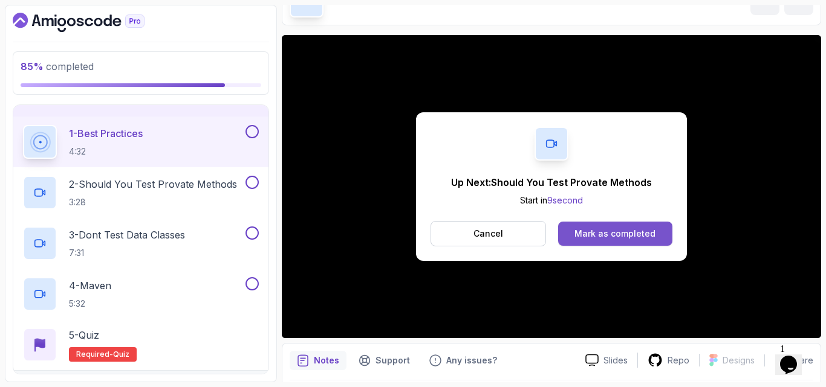
click at [566, 229] on button "Mark as completed" at bounding box center [615, 234] width 114 height 24
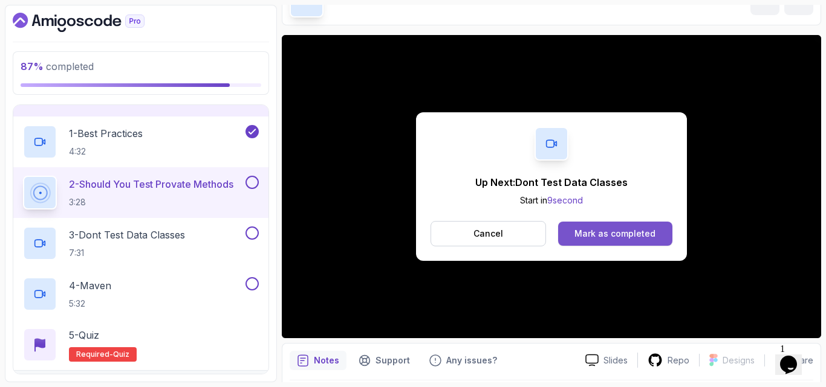
click at [614, 228] on div "Mark as completed" at bounding box center [614, 234] width 81 height 12
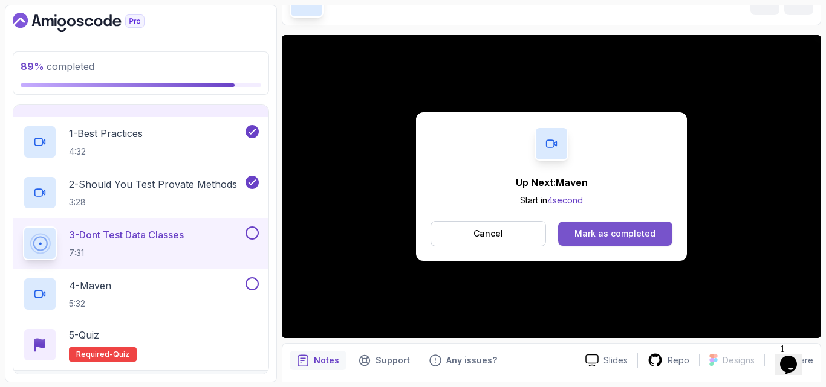
click at [574, 235] on button "Mark as completed" at bounding box center [615, 234] width 114 height 24
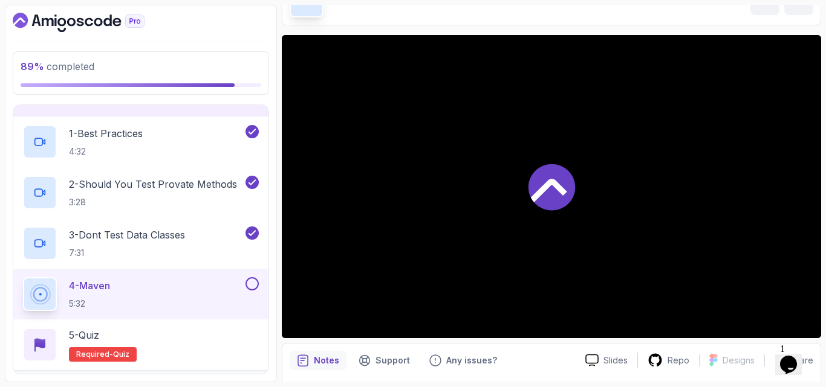
click at [574, 235] on div at bounding box center [551, 186] width 539 height 303
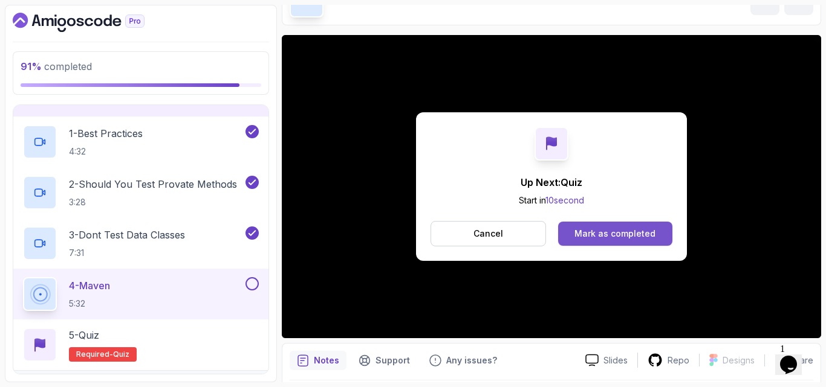
click at [605, 232] on div "Mark as completed" at bounding box center [614, 234] width 81 height 12
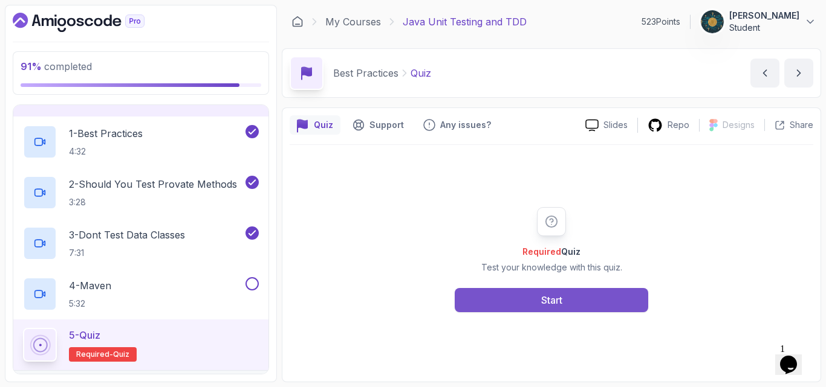
click at [542, 296] on div "Start" at bounding box center [551, 300] width 21 height 15
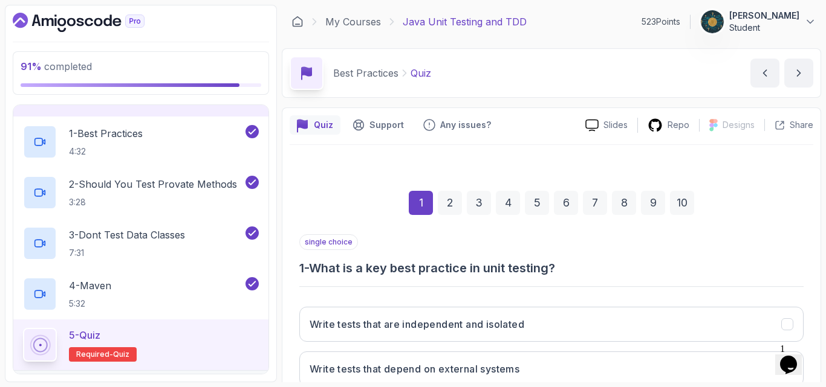
click at [472, 258] on div "single choice 1 - What is a key best practice in unit testing?" at bounding box center [551, 256] width 504 height 42
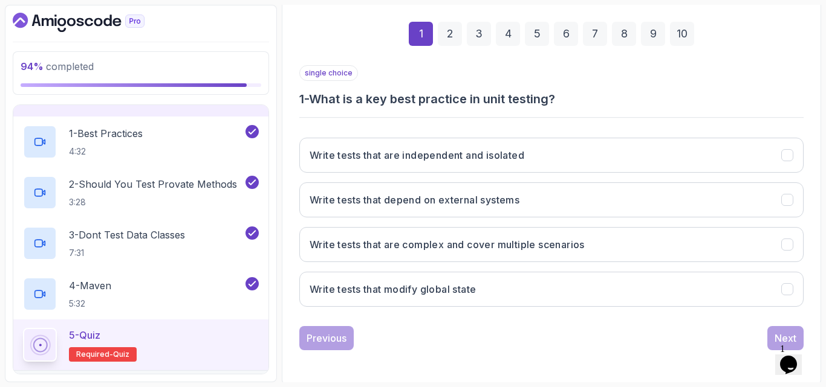
scroll to position [172, 0]
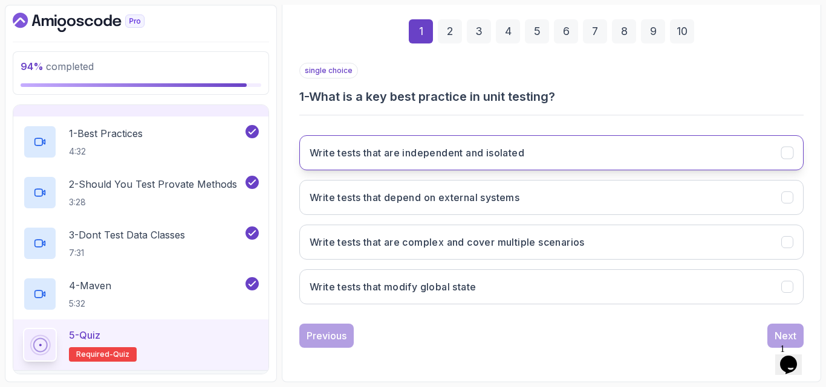
click at [458, 155] on h3 "Write tests that are independent and isolated" at bounding box center [417, 153] width 215 height 15
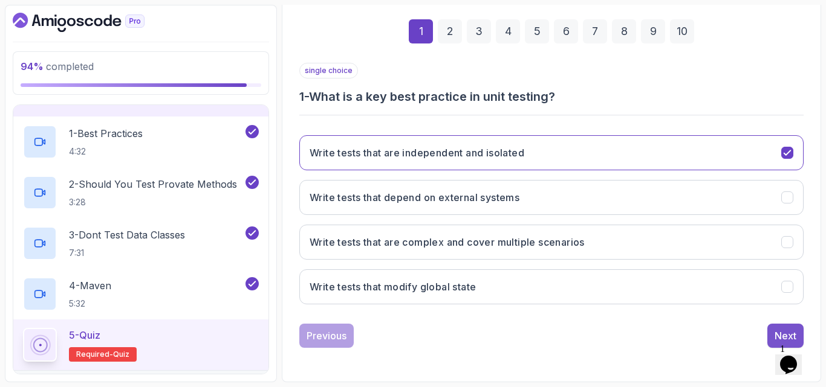
click at [771, 332] on button "Next" at bounding box center [785, 336] width 36 height 24
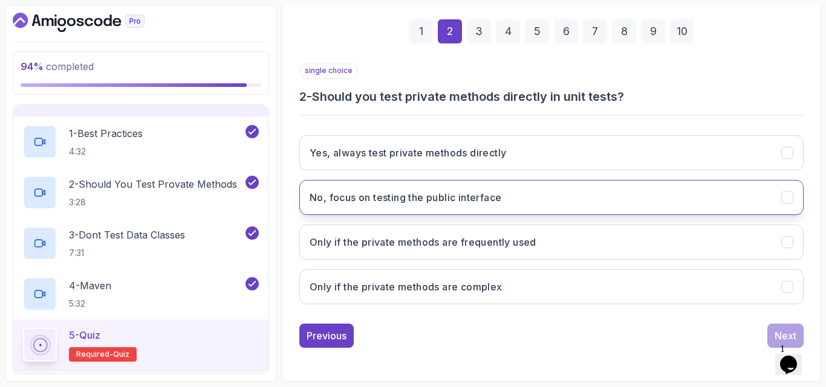
click at [384, 198] on h3 "No, focus on testing the public interface" at bounding box center [406, 197] width 192 height 15
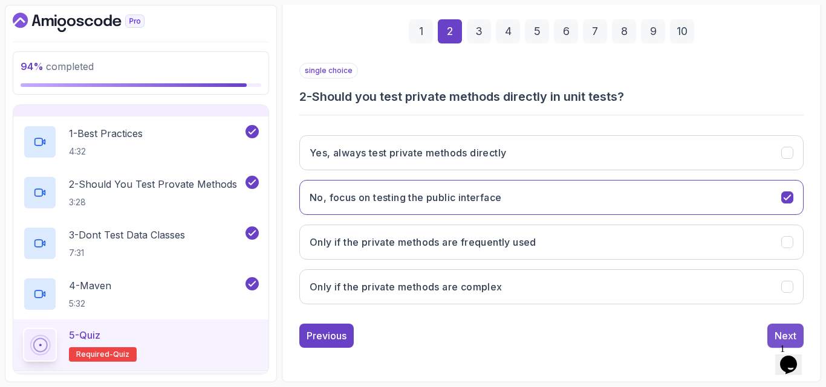
click at [771, 325] on button "Next" at bounding box center [785, 336] width 36 height 24
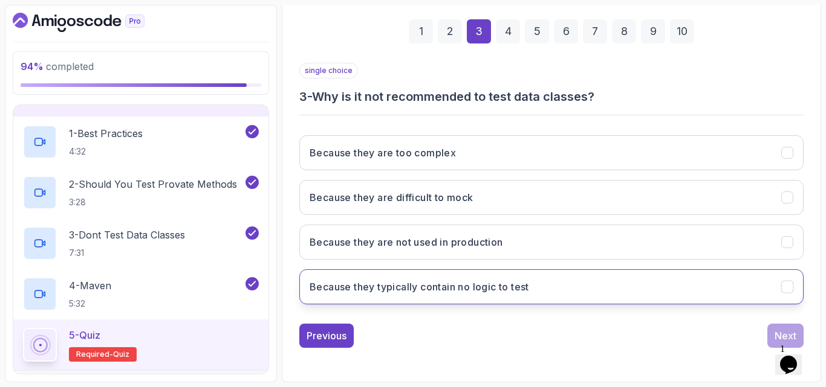
click at [516, 288] on h3 "Because they typically contain no logic to test" at bounding box center [419, 287] width 219 height 15
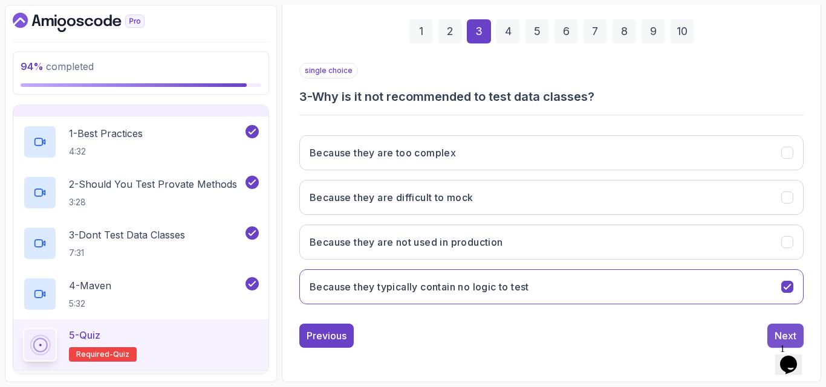
click at [776, 332] on div "Next" at bounding box center [785, 336] width 22 height 15
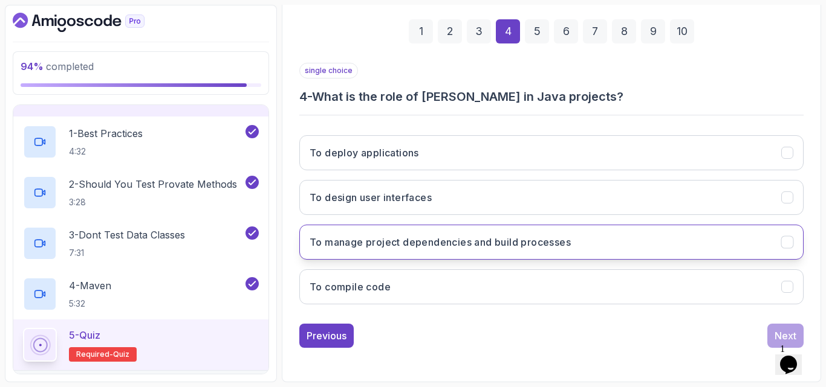
click at [436, 249] on h3 "To manage project dependencies and build processes" at bounding box center [440, 242] width 261 height 15
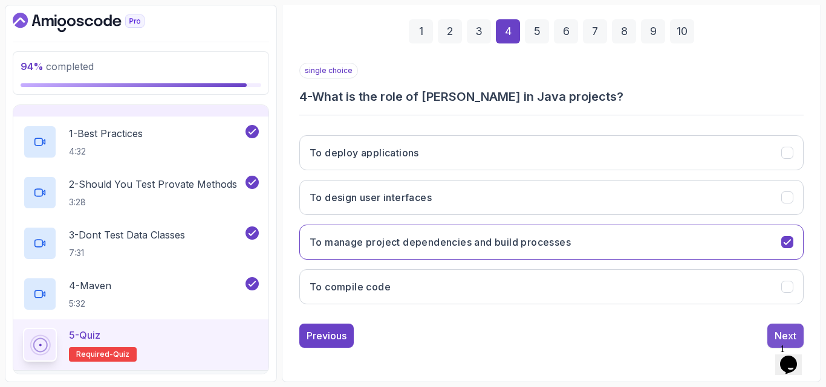
click at [773, 328] on button "Next" at bounding box center [785, 336] width 36 height 24
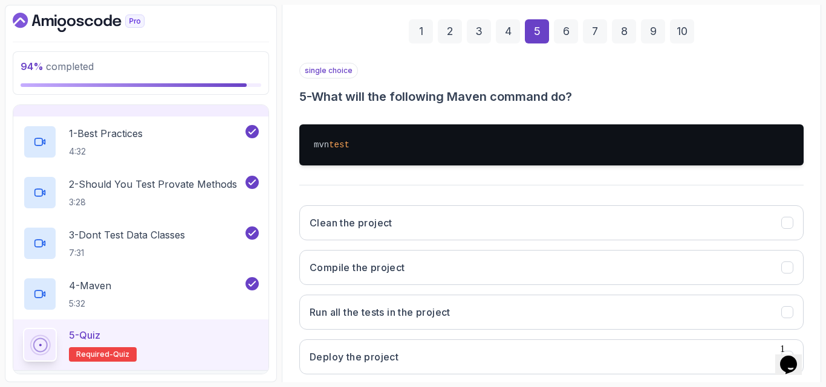
click at [418, 189] on div "single choice 5 - What will the following Maven command do? mvn test Clean the …" at bounding box center [551, 224] width 504 height 322
click at [352, 313] on h3 "Run all the tests in the project" at bounding box center [380, 312] width 141 height 15
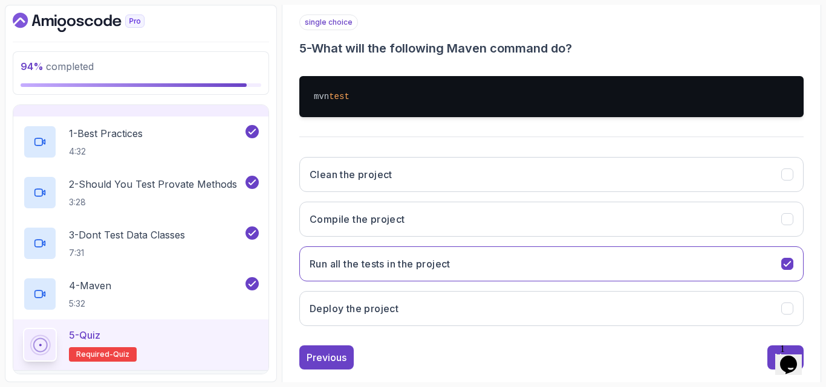
scroll to position [242, 0]
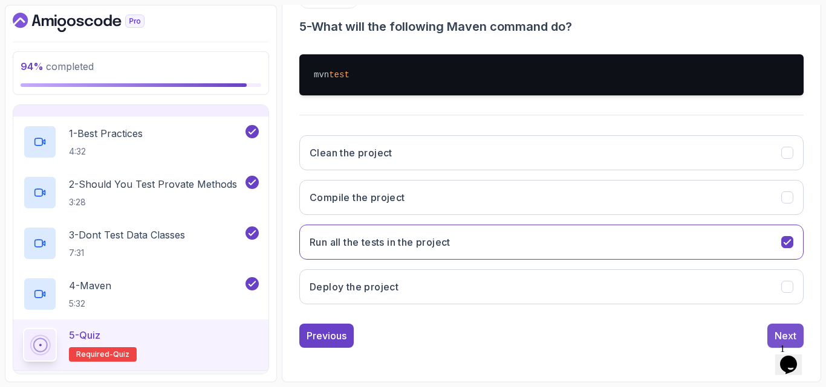
click at [782, 327] on button "Next" at bounding box center [785, 336] width 36 height 24
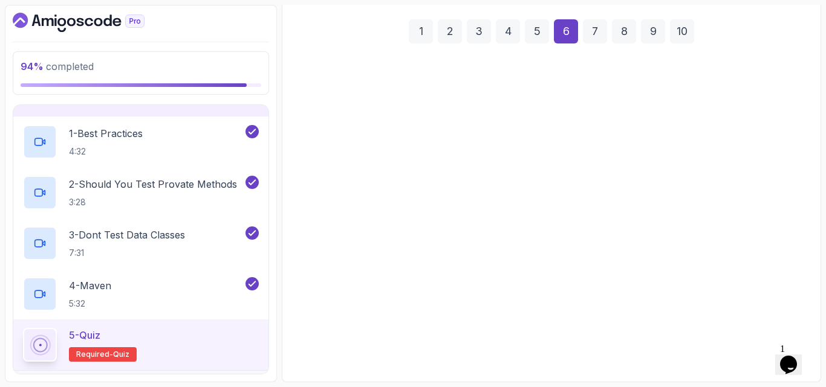
scroll to position [172, 0]
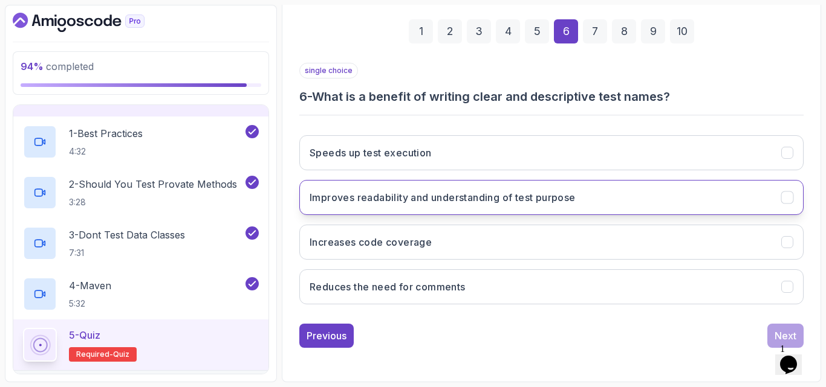
click at [444, 201] on h3 "Improves readability and understanding of test purpose" at bounding box center [443, 197] width 266 height 15
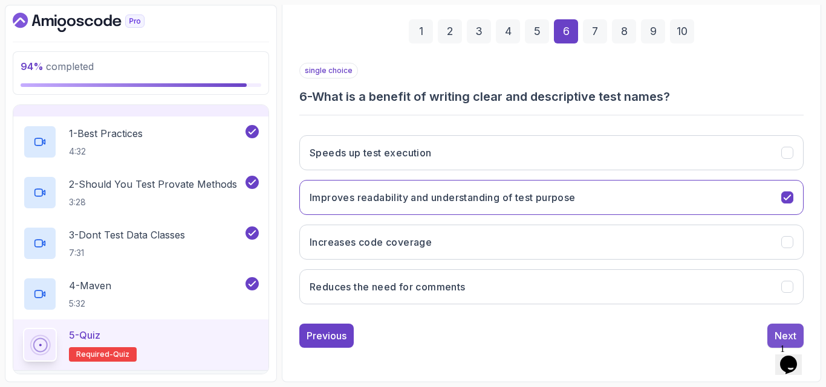
click at [780, 330] on div "Next" at bounding box center [785, 336] width 22 height 15
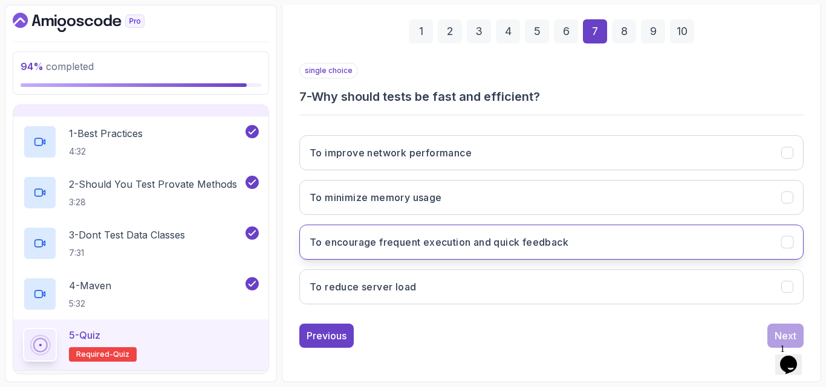
click at [407, 242] on h3 "To encourage frequent execution and quick feedback" at bounding box center [439, 242] width 259 height 15
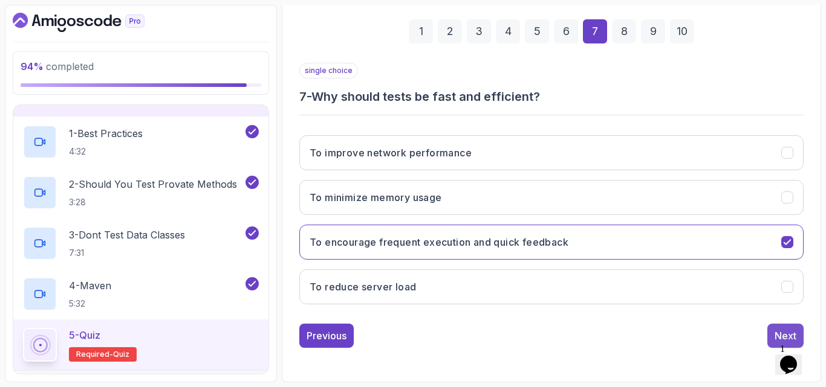
click at [780, 330] on div "Next" at bounding box center [785, 336] width 22 height 15
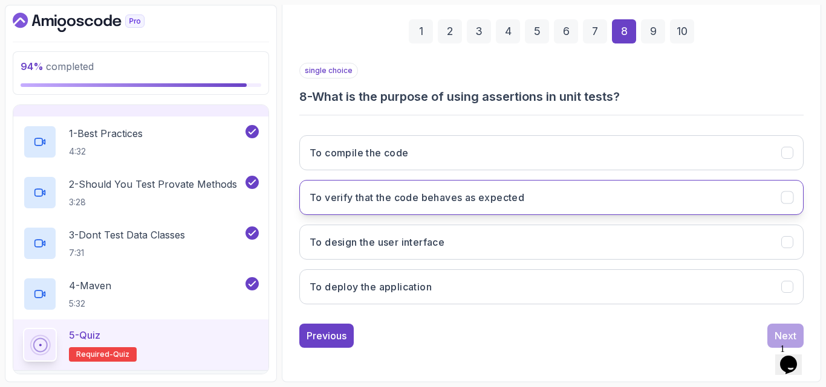
click at [430, 211] on button "To verify that the code behaves as expected" at bounding box center [551, 197] width 504 height 35
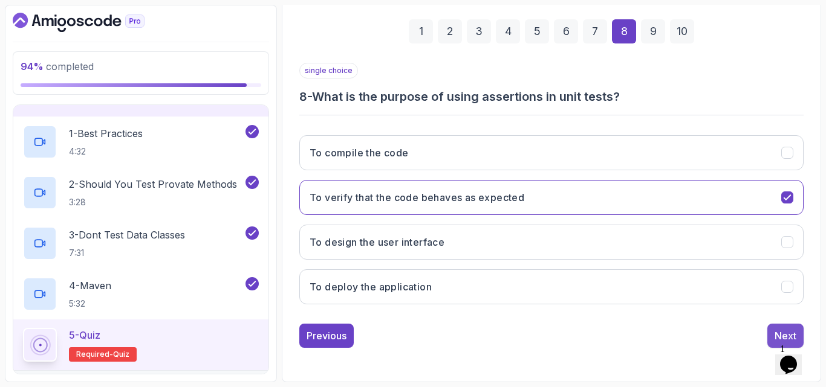
click at [776, 329] on div "Next" at bounding box center [785, 336] width 22 height 15
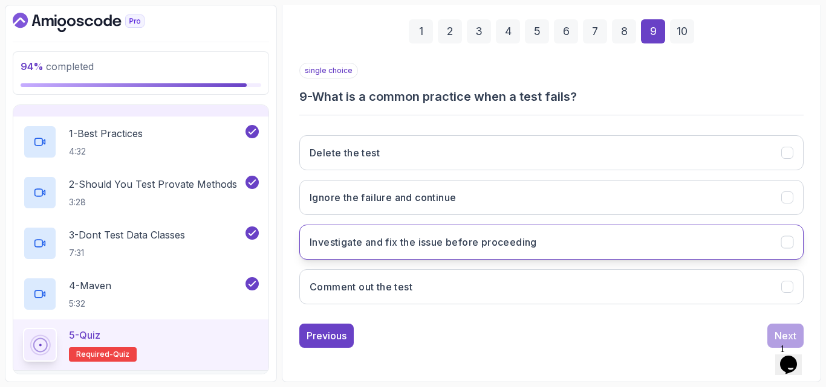
click at [410, 250] on button "Investigate and fix the issue before proceeding" at bounding box center [551, 242] width 504 height 35
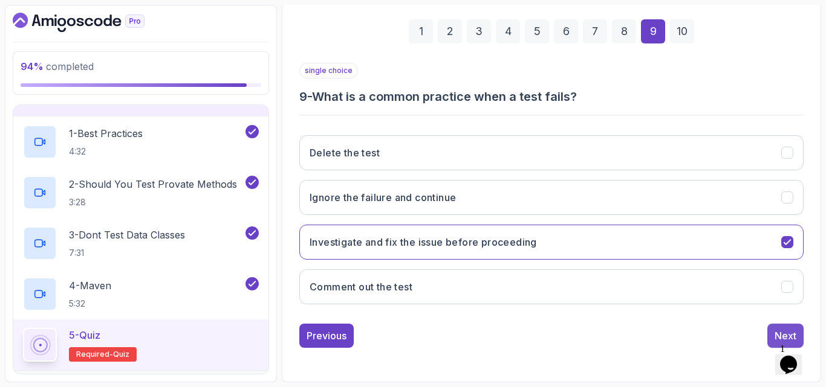
click at [780, 328] on button "Next" at bounding box center [785, 336] width 36 height 24
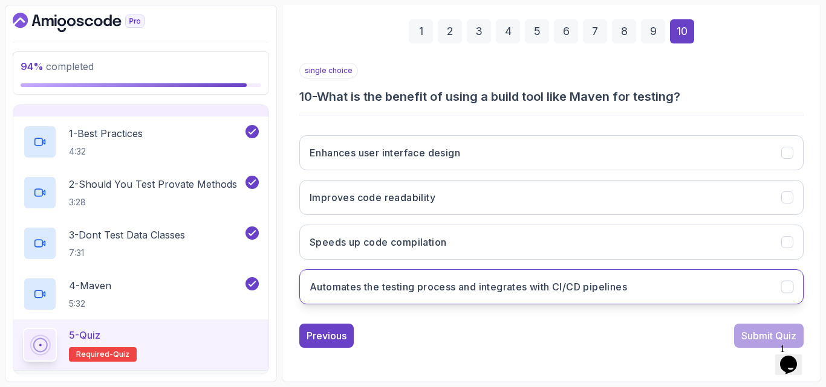
click at [384, 290] on h3 "Automates the testing process and integrates with CI/CD pipelines" at bounding box center [468, 287] width 317 height 15
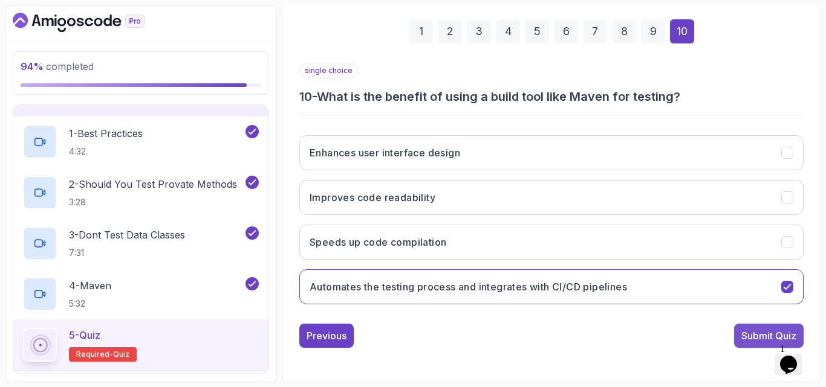
click at [743, 334] on div "Submit Quiz" at bounding box center [768, 336] width 55 height 15
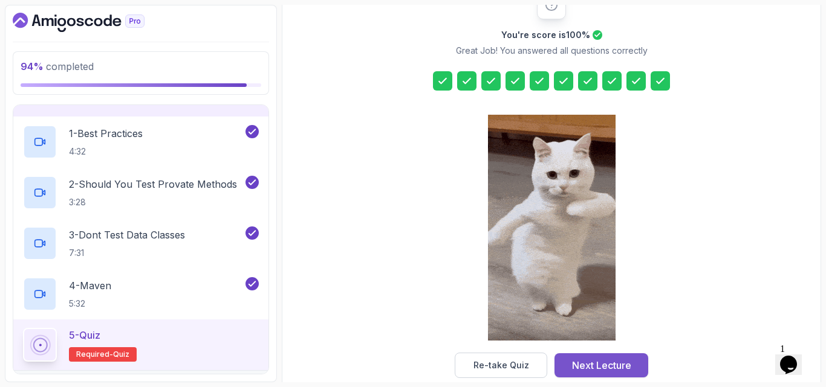
click at [576, 355] on button "Next Lecture" at bounding box center [601, 366] width 94 height 24
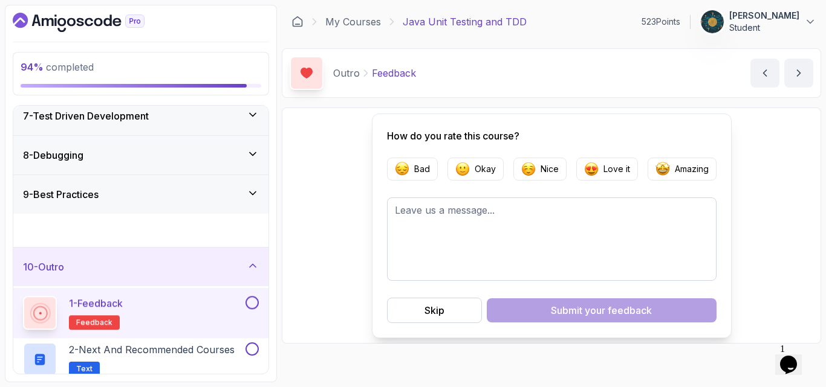
scroll to position [225, 0]
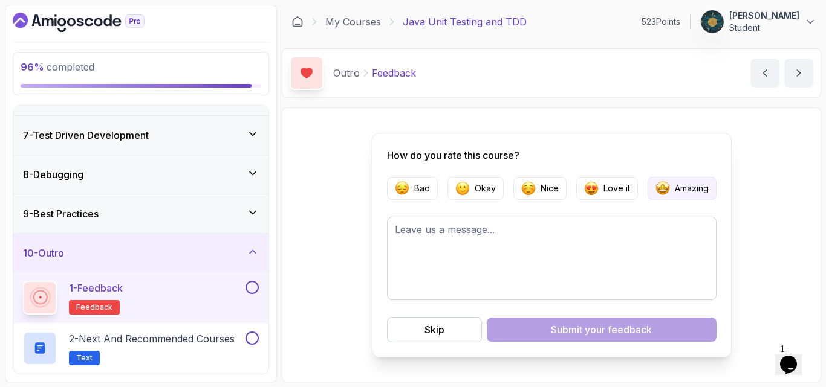
click at [655, 190] on img "button" at bounding box center [662, 188] width 15 height 15
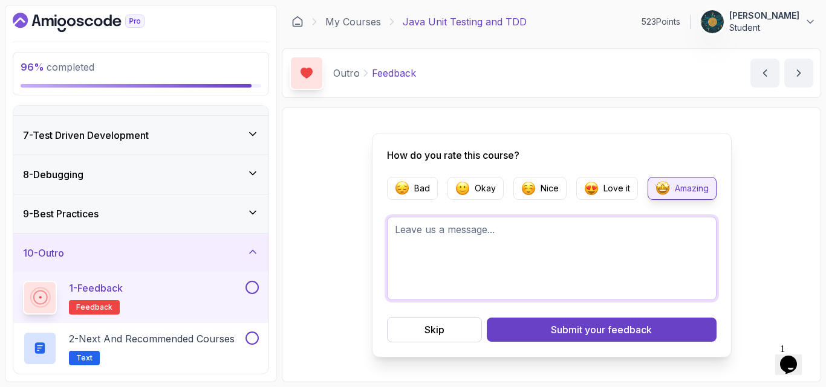
click at [559, 239] on textarea at bounding box center [551, 258] width 329 height 83
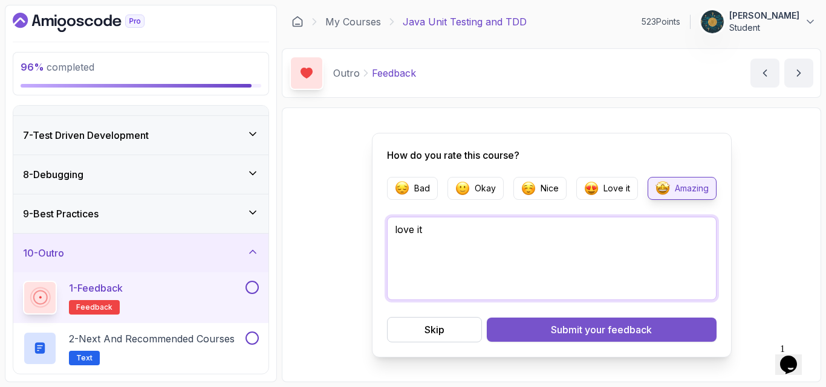
type textarea "love it"
click at [552, 331] on div "Submit your feedback" at bounding box center [601, 330] width 101 height 15
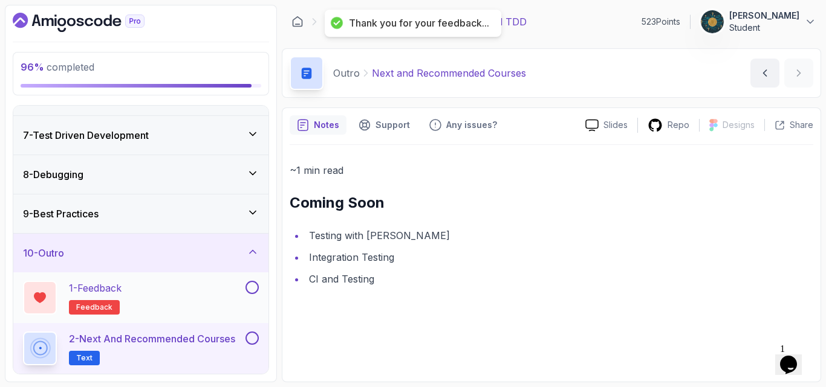
click at [256, 294] on div at bounding box center [251, 287] width 16 height 13
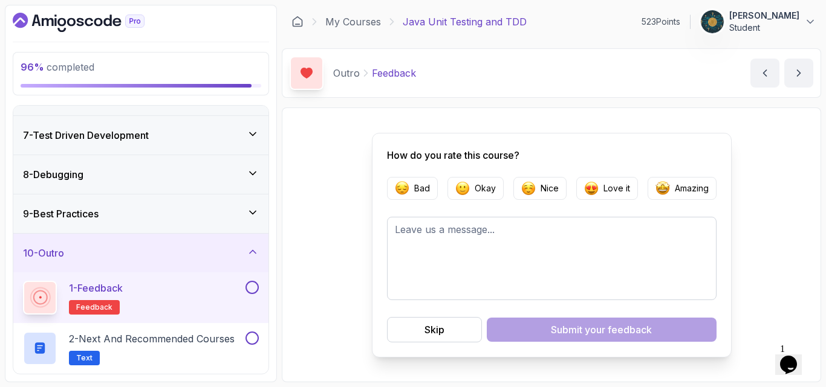
click at [251, 287] on button at bounding box center [251, 287] width 13 height 13
click at [251, 337] on button at bounding box center [251, 338] width 13 height 13
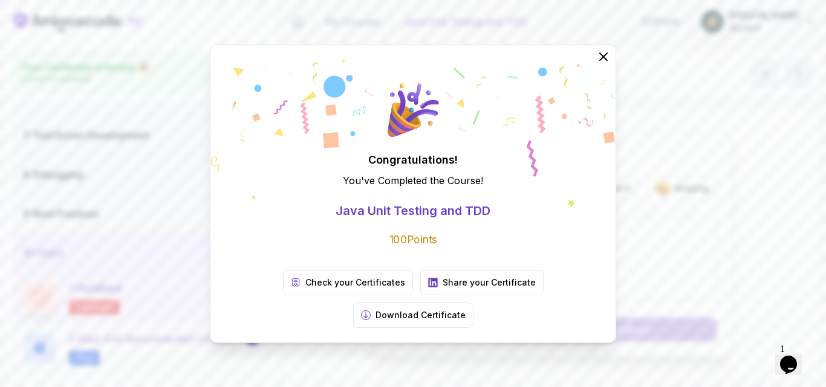
scroll to position [222, 0]
click at [600, 65] on icon at bounding box center [603, 57] width 16 height 16
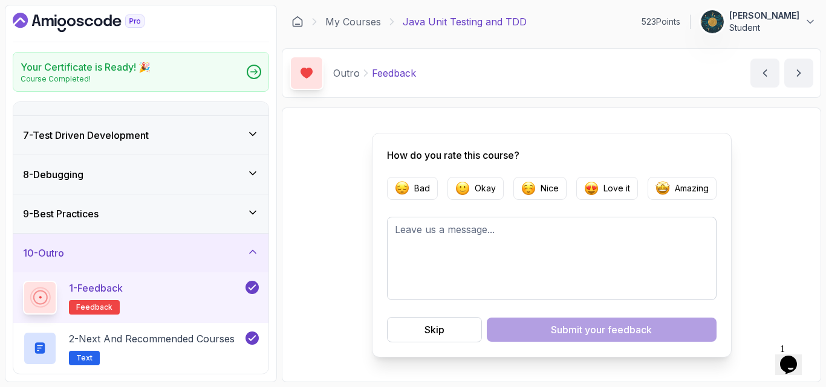
click at [55, 21] on icon "Dashboard" at bounding box center [55, 22] width 2 height 8
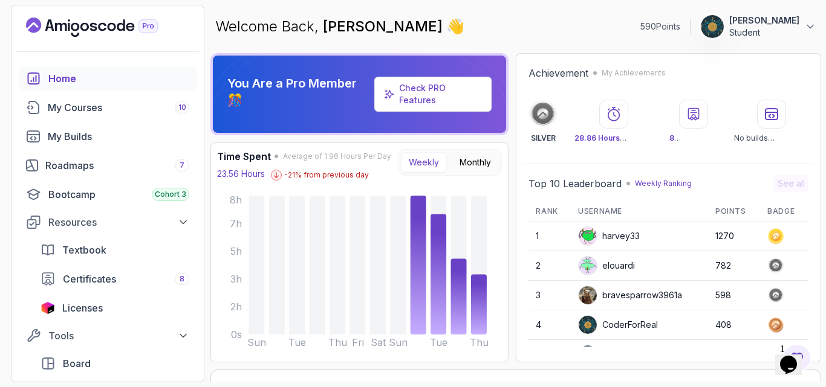
click at [589, 241] on img at bounding box center [588, 236] width 18 height 18
click at [643, 235] on td "harvey33" at bounding box center [639, 236] width 137 height 29
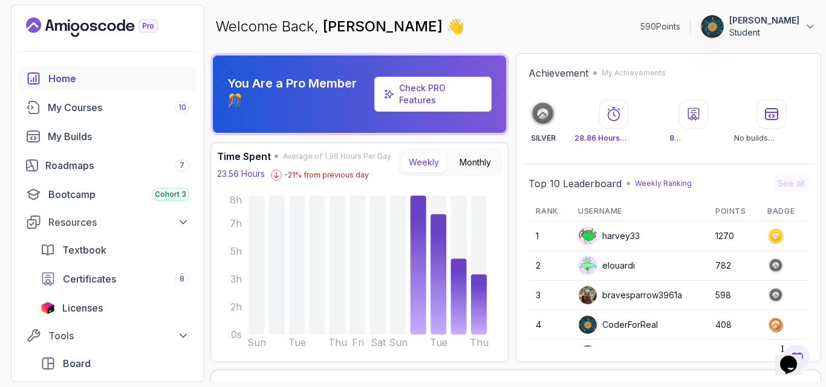
click at [643, 235] on td "harvey33" at bounding box center [639, 236] width 137 height 29
click at [98, 259] on link "Textbook" at bounding box center [114, 250] width 163 height 24
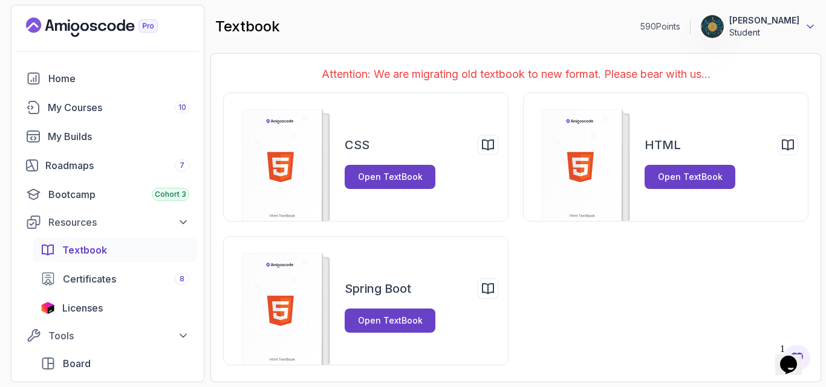
click at [811, 30] on icon at bounding box center [810, 27] width 12 height 12
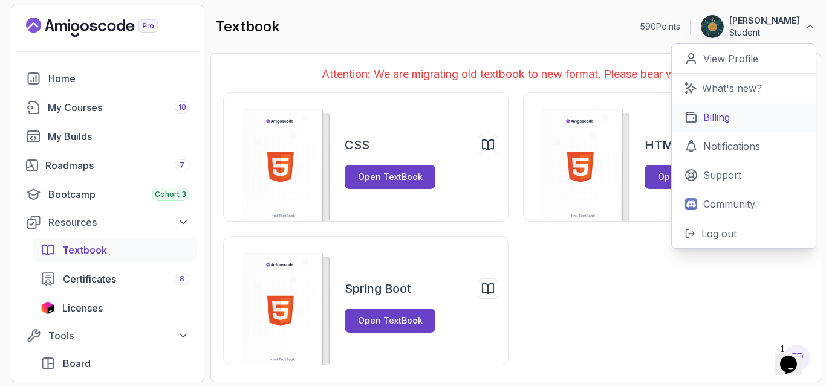
click at [714, 107] on link "Billing" at bounding box center [744, 117] width 144 height 29
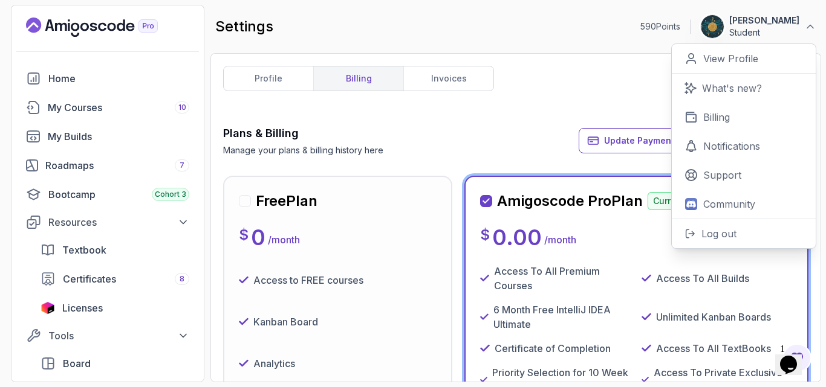
click at [549, 132] on div "Plans & Billing Manage your plans & billing history here Update Payment Details…" at bounding box center [515, 140] width 585 height 31
